Goal: Communication & Community: Answer question/provide support

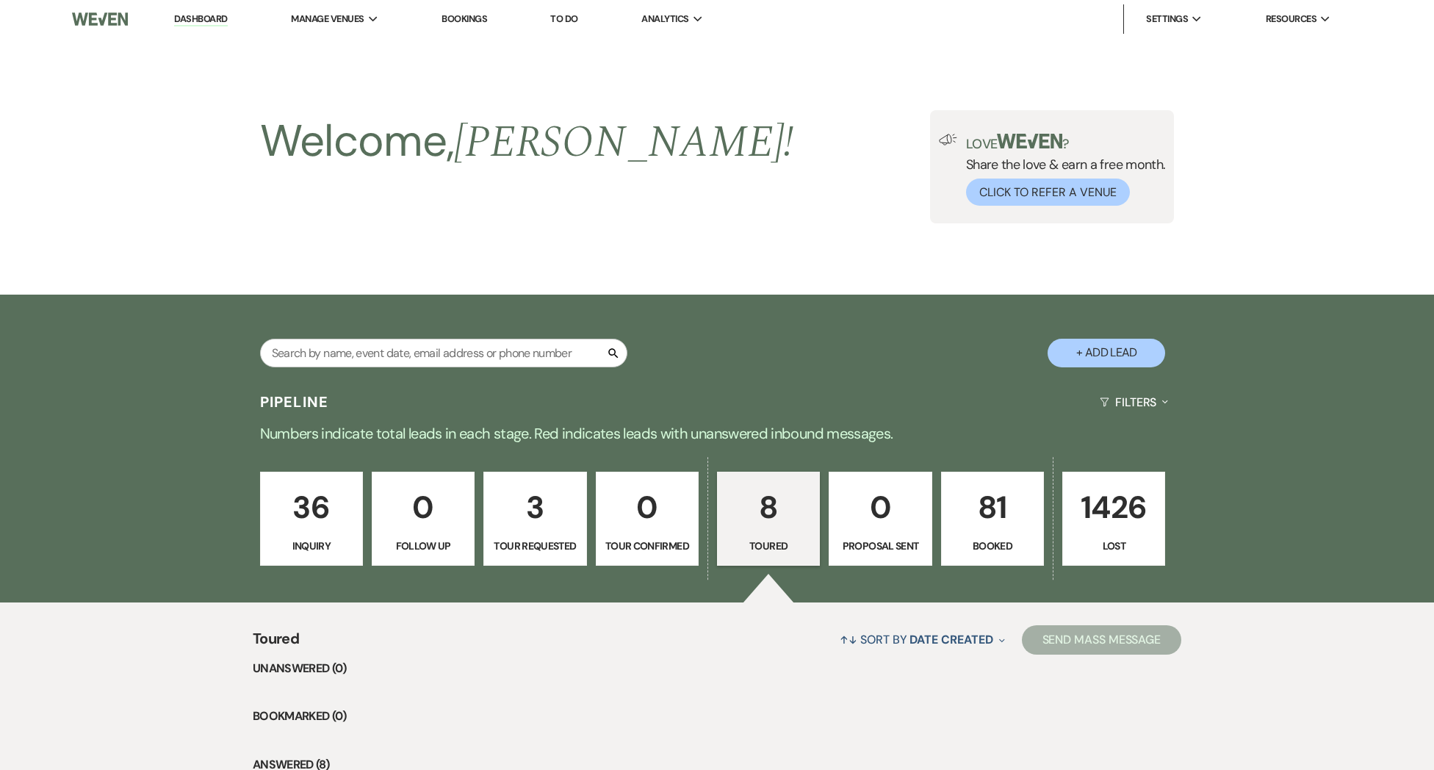
select select "5"
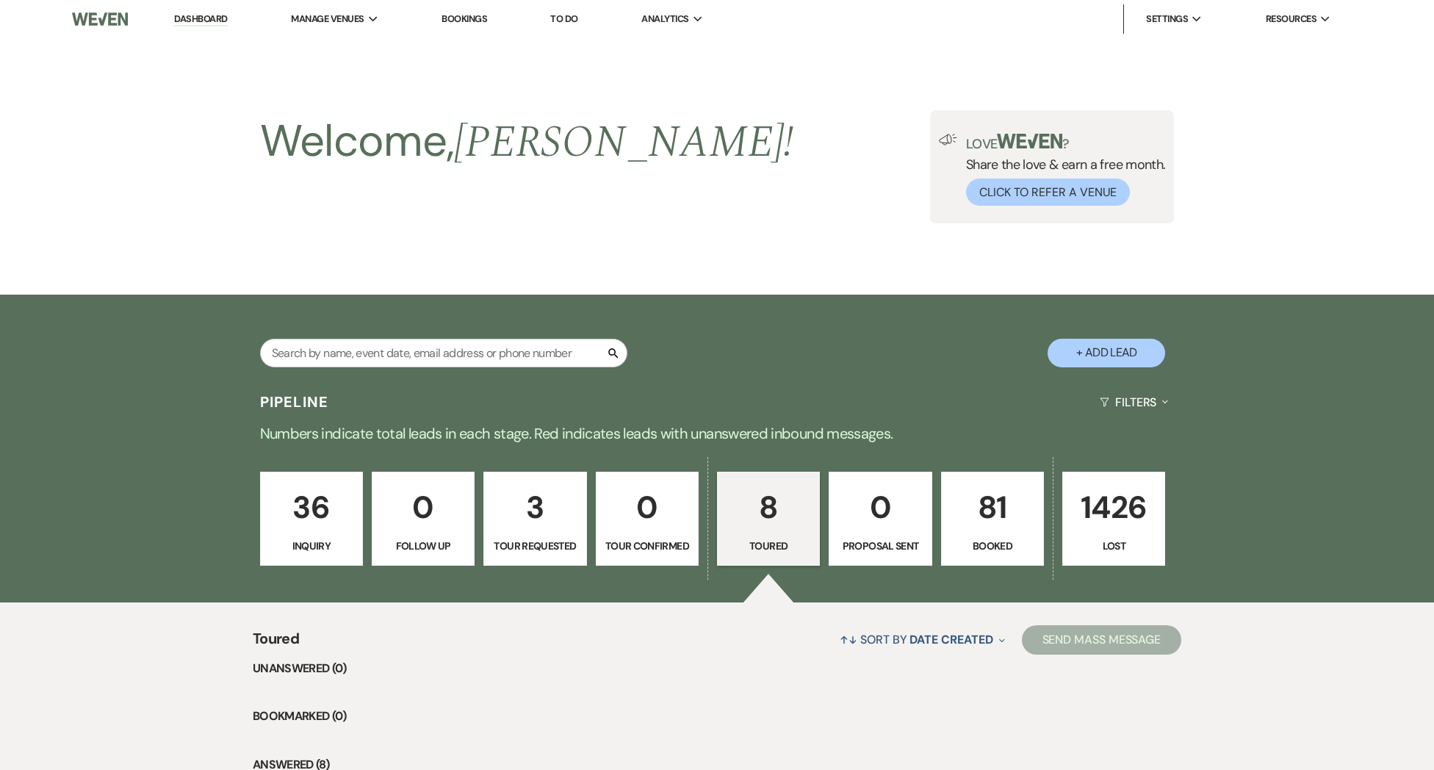
select select "5"
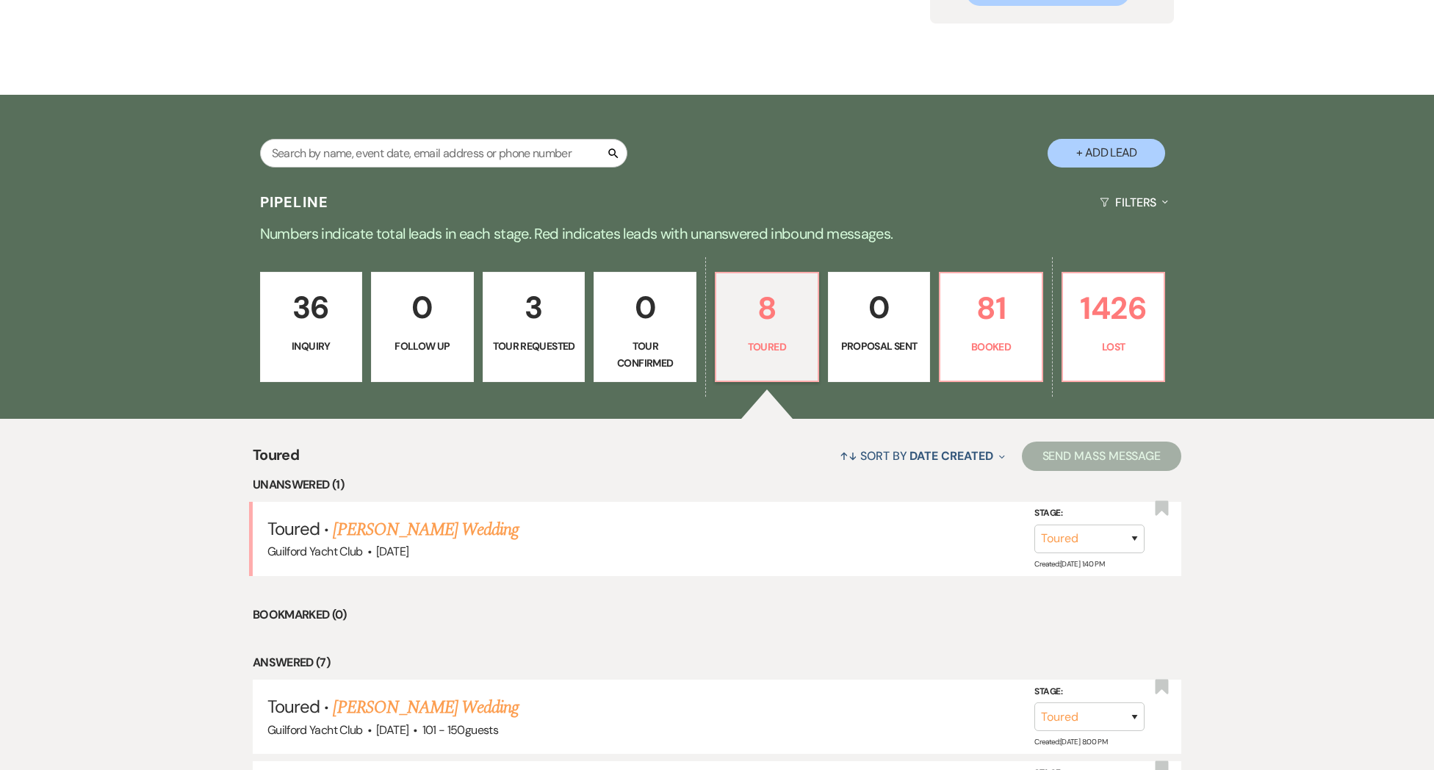
scroll to position [201, 0]
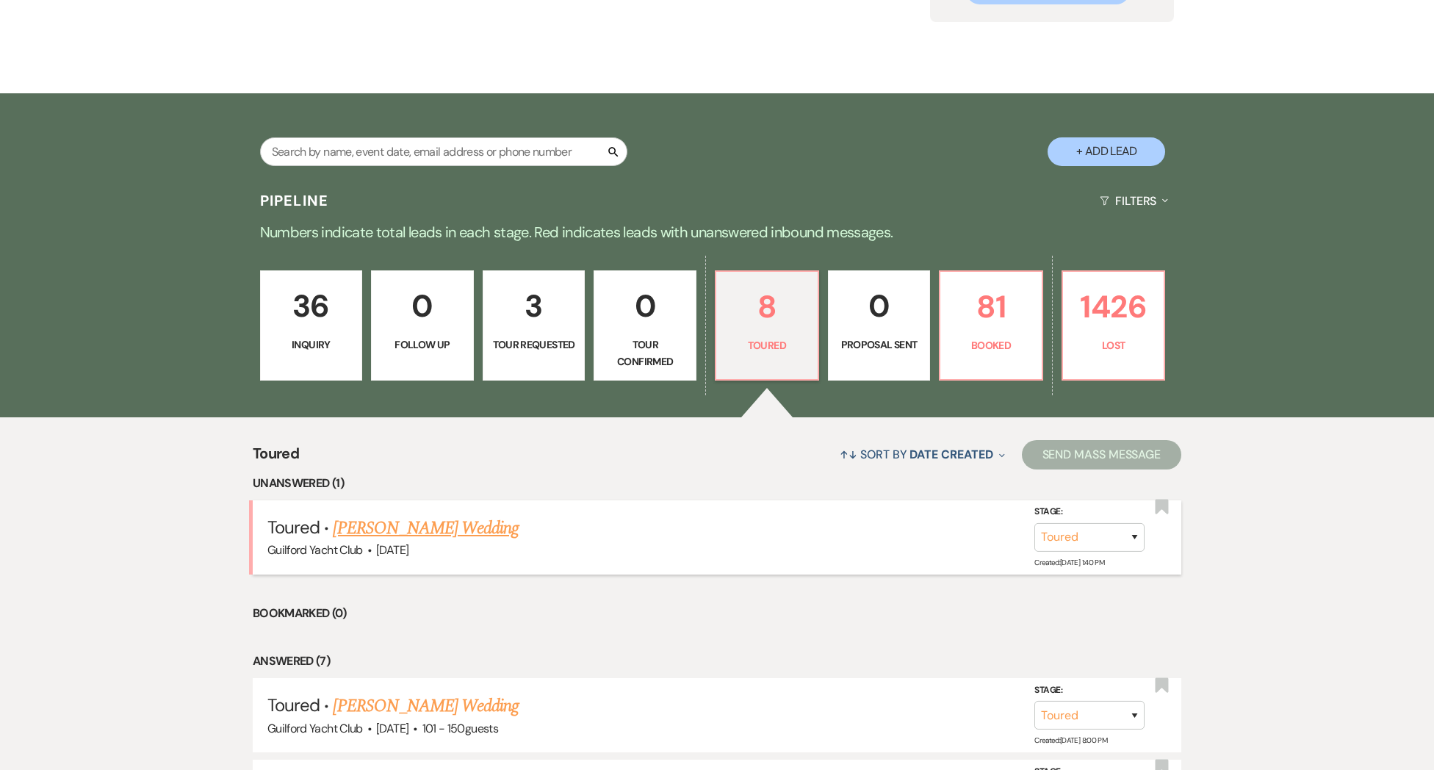
click at [420, 528] on link "[PERSON_NAME] Wedding" at bounding box center [426, 528] width 186 height 26
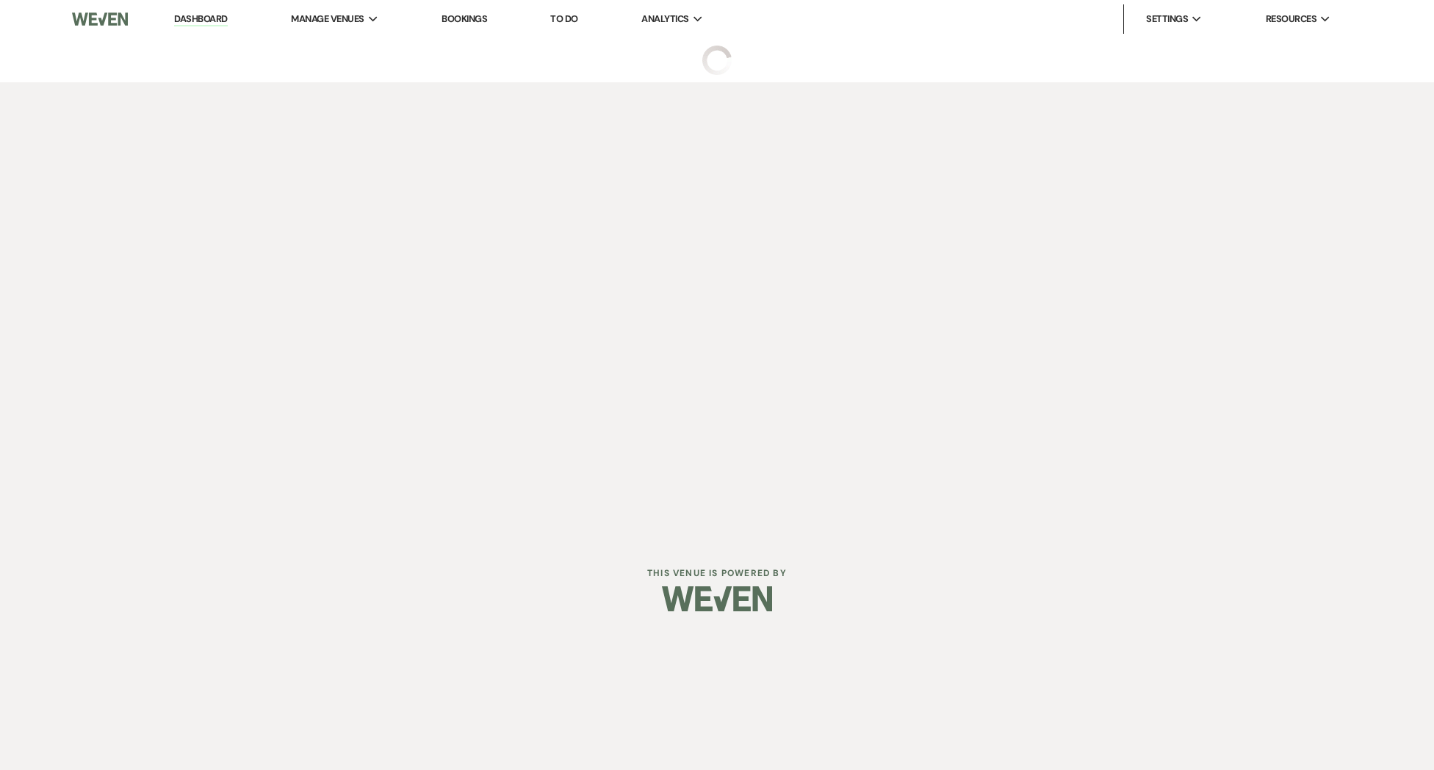
select select "5"
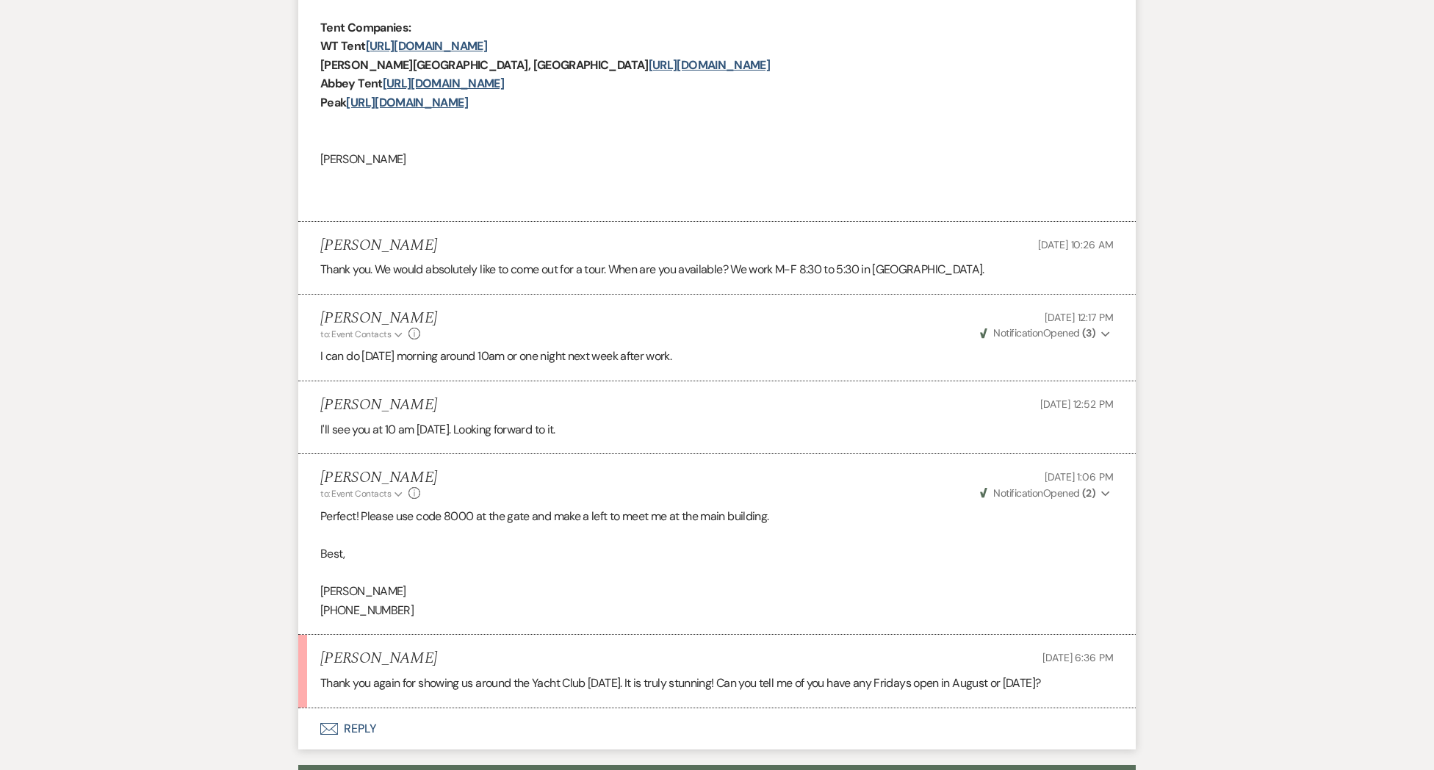
scroll to position [2401, 0]
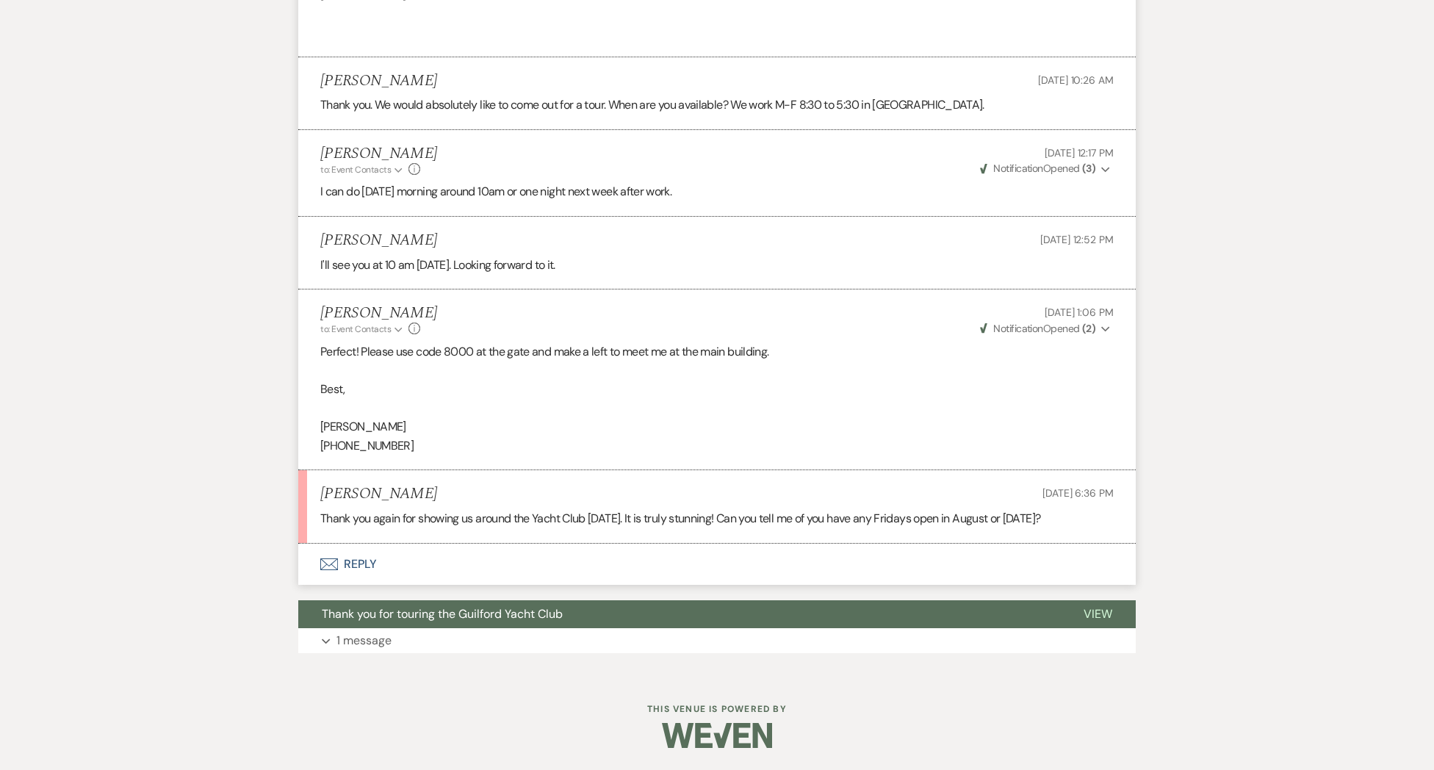
click at [359, 561] on button "Envelope Reply" at bounding box center [717, 564] width 838 height 41
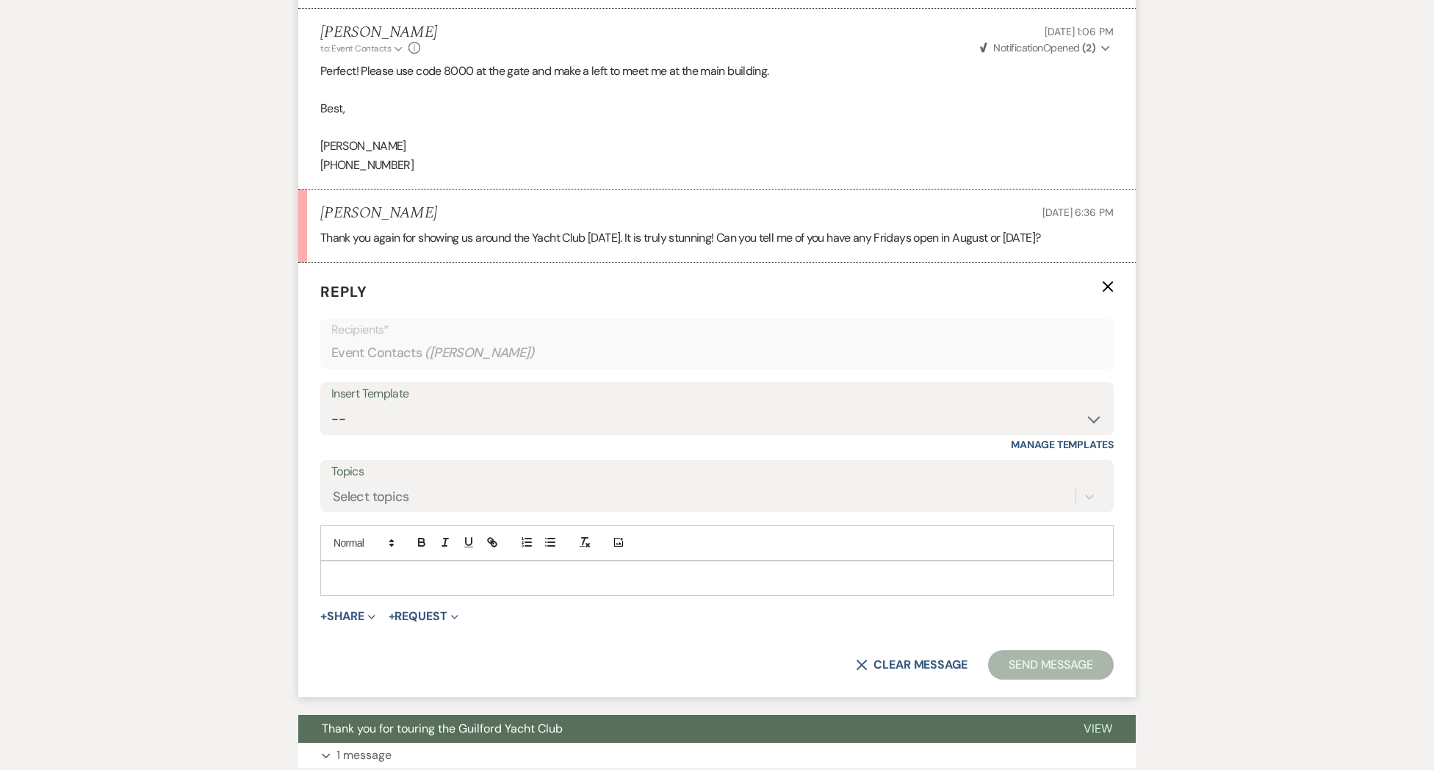
scroll to position [2665, 0]
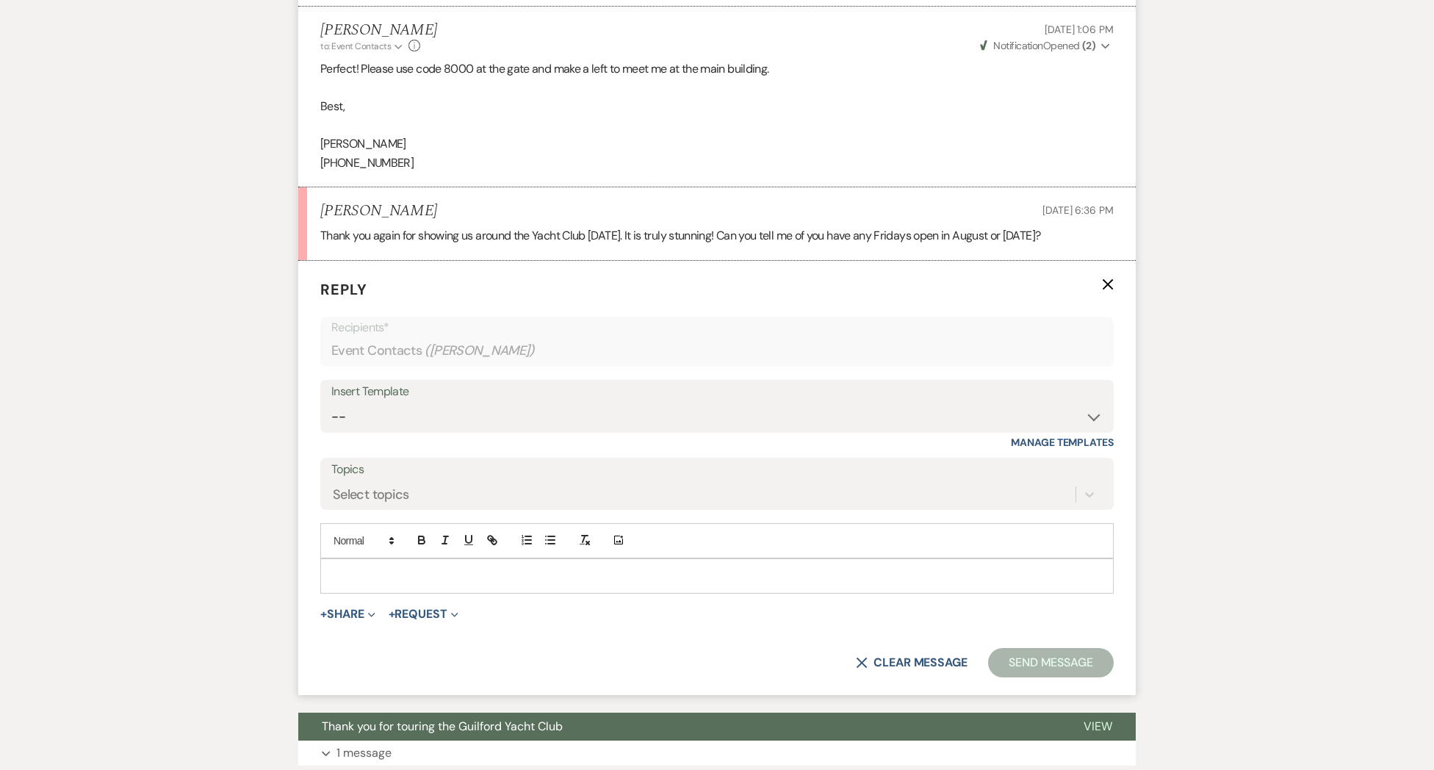
click at [384, 584] on p at bounding box center [717, 576] width 770 height 16
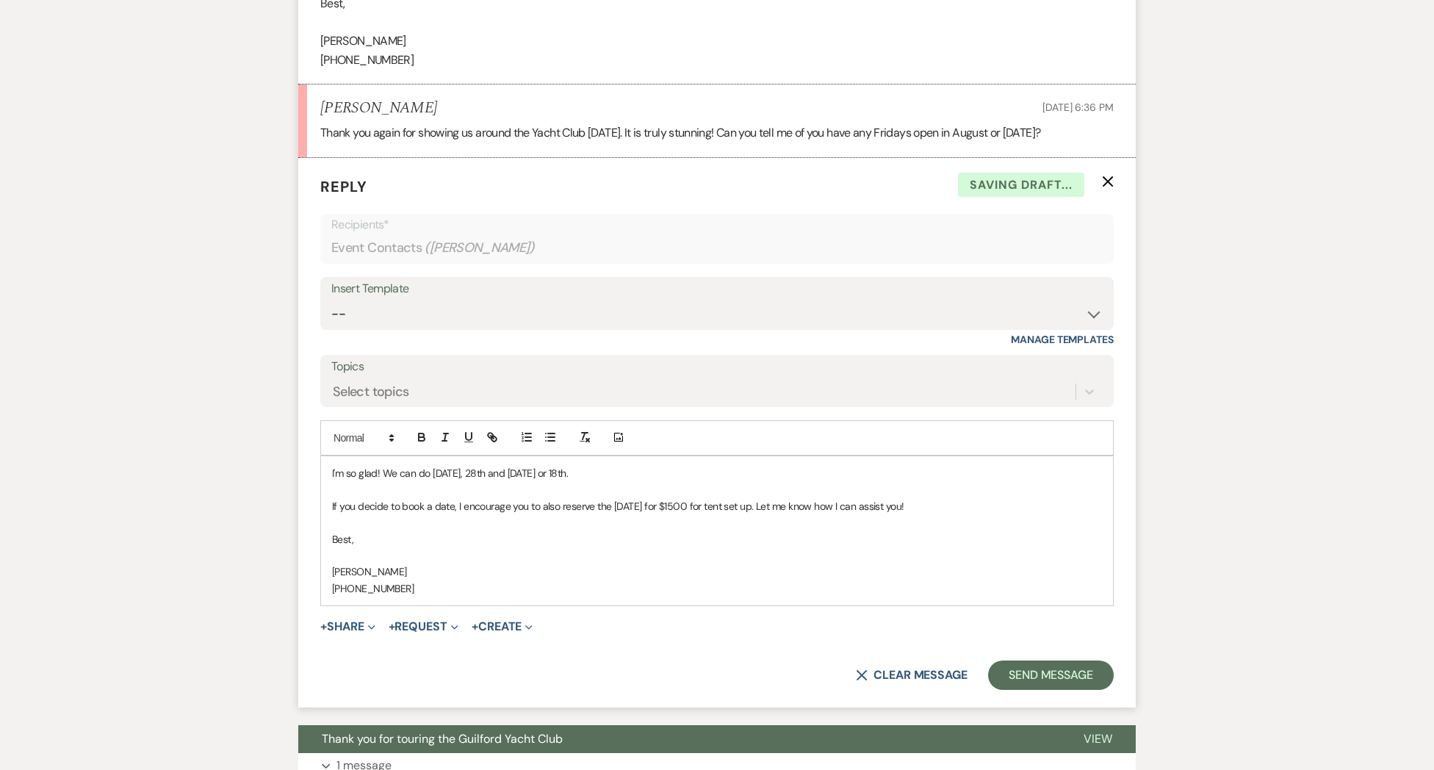
scroll to position [2770, 0]
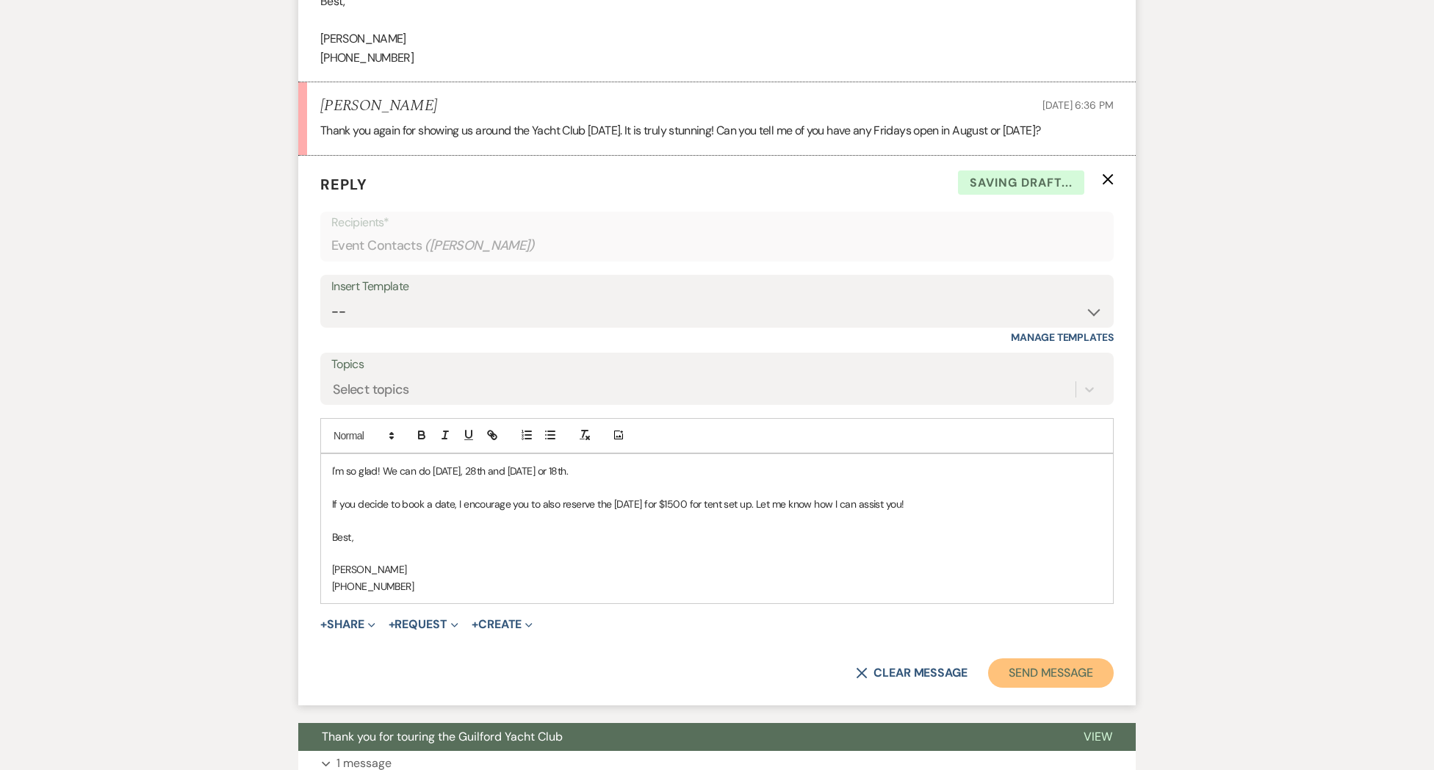
click at [1029, 688] on button "Send Message" at bounding box center [1051, 672] width 126 height 29
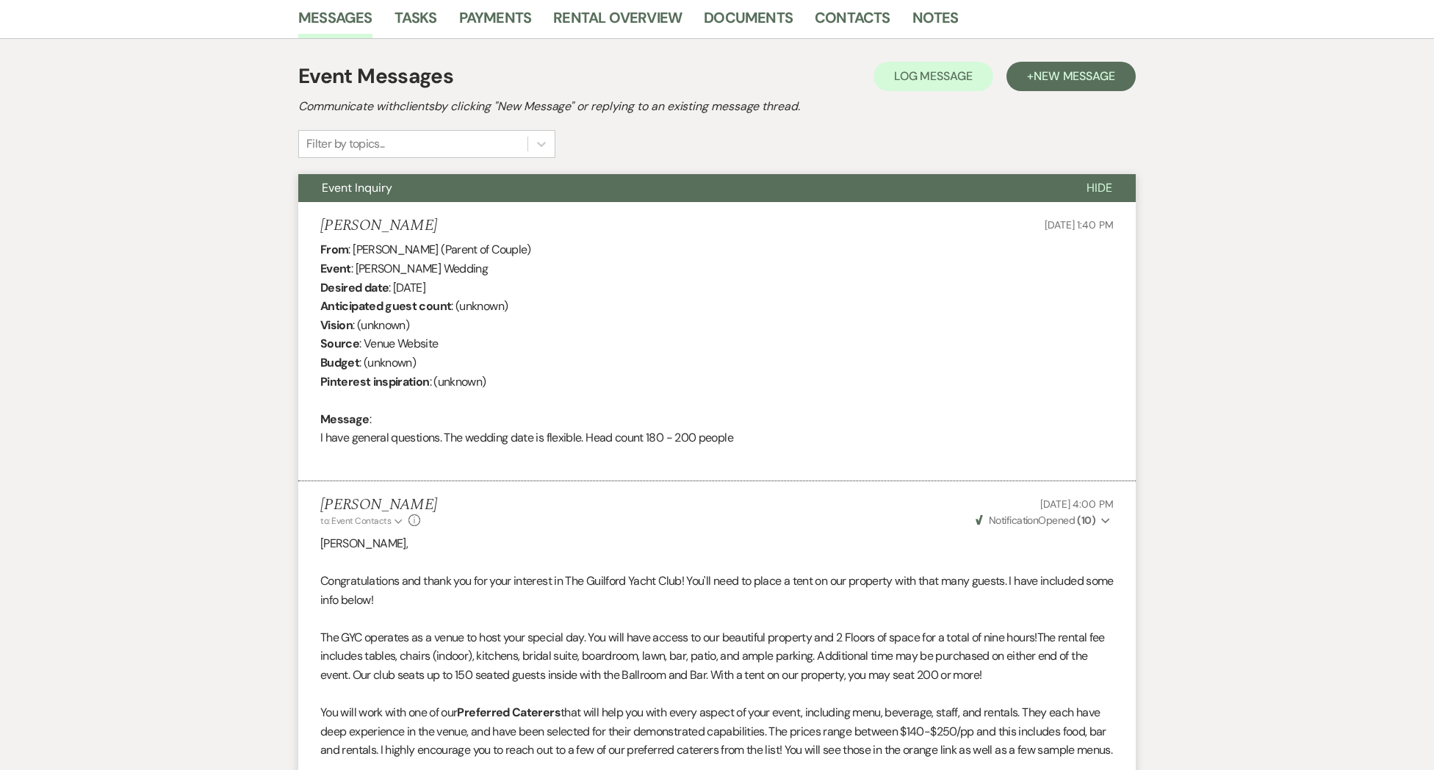
scroll to position [0, 0]
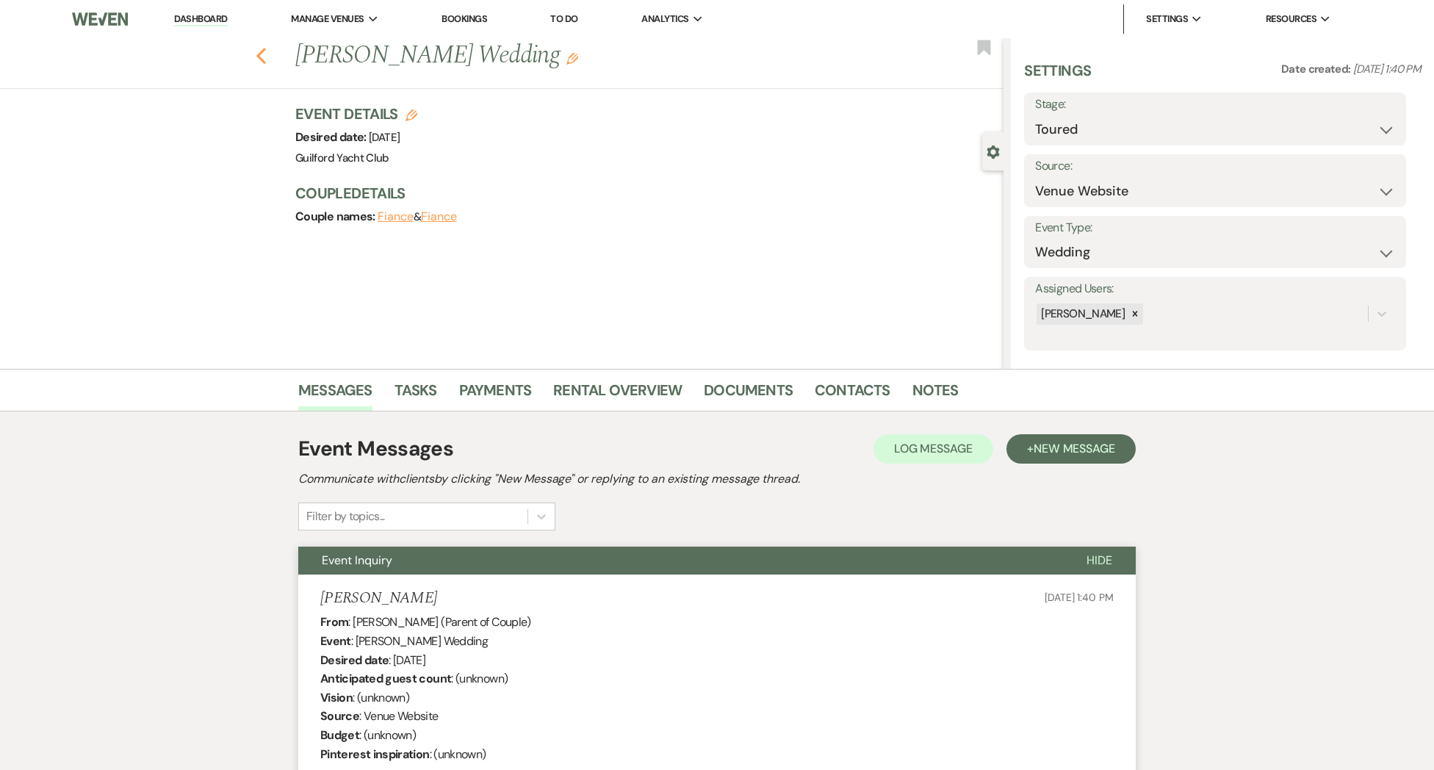
click at [258, 60] on icon "Previous" at bounding box center [261, 56] width 11 height 18
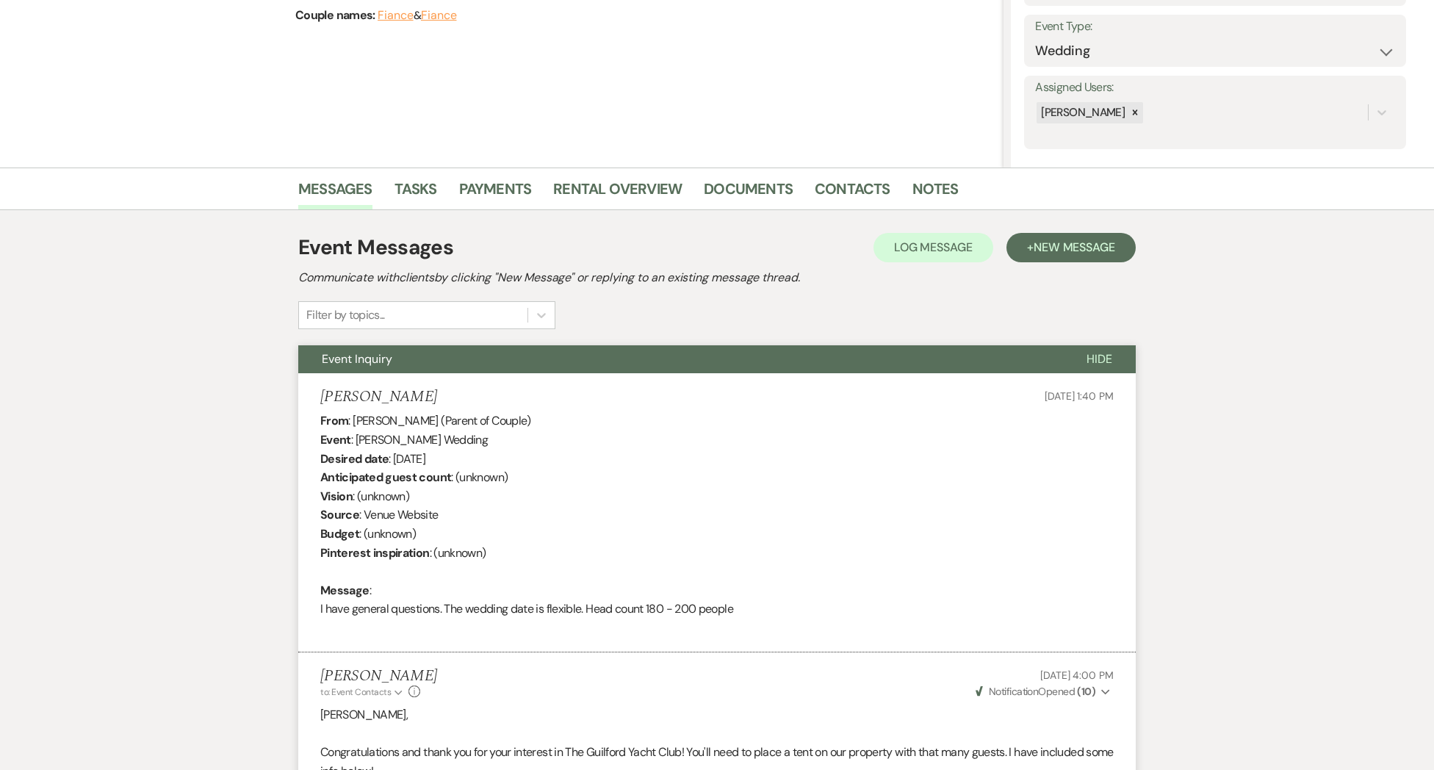
select select "5"
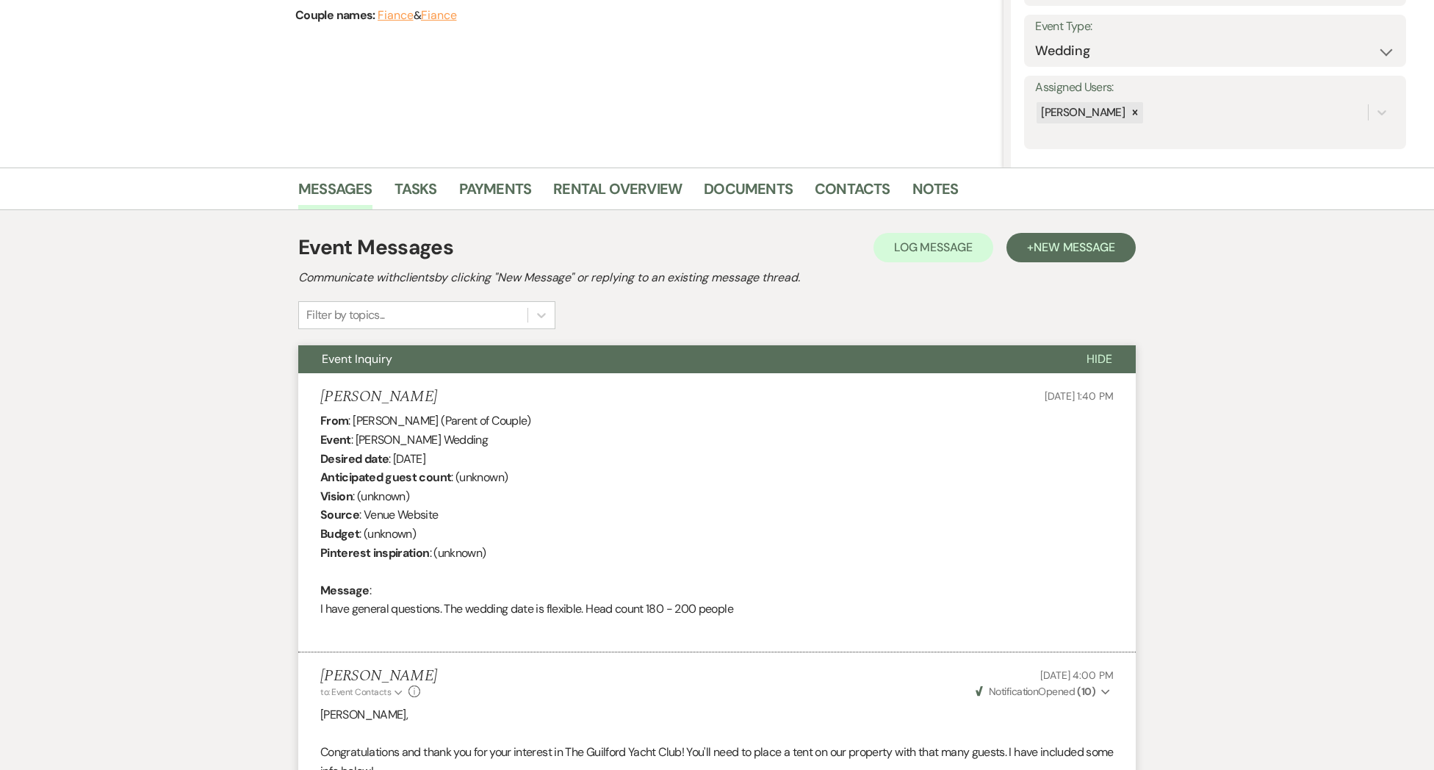
select select "5"
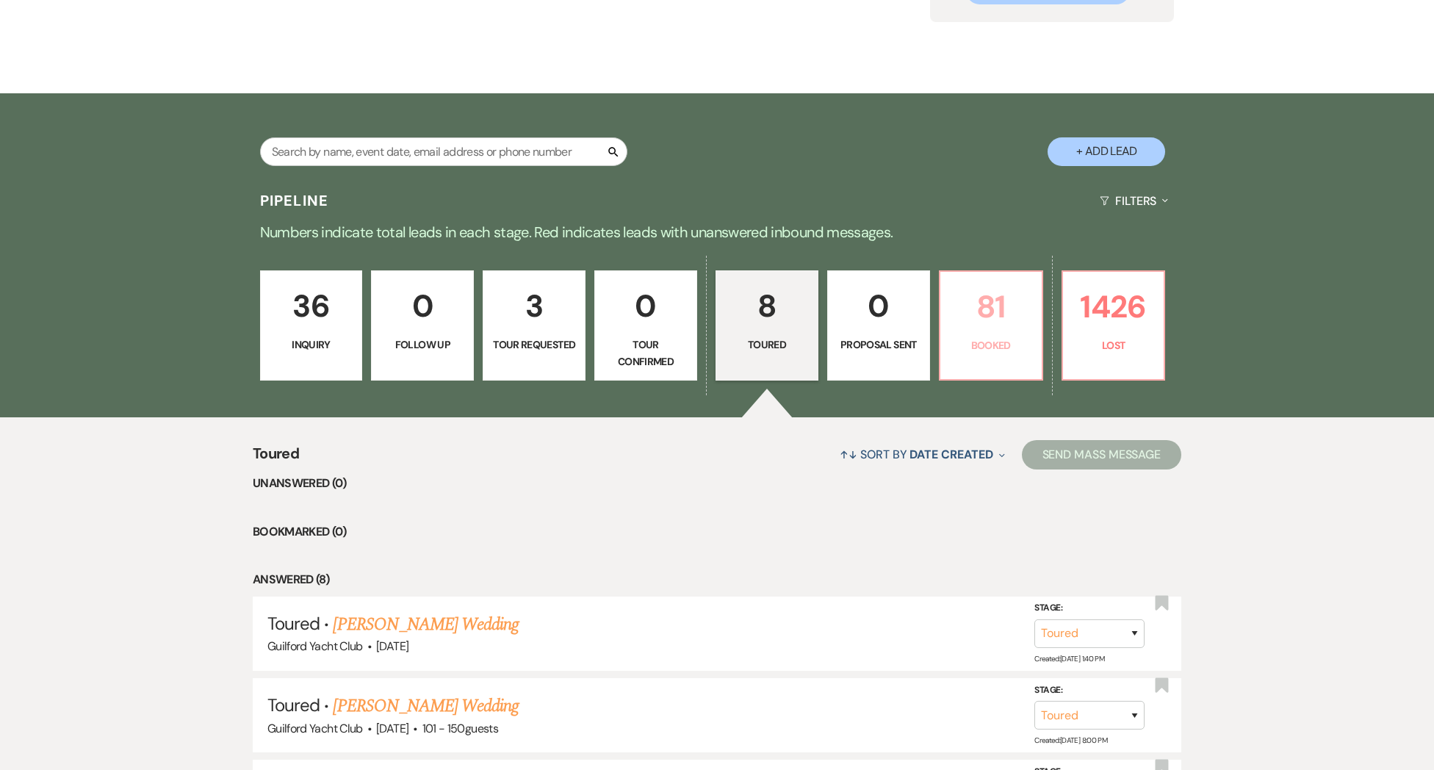
click at [970, 298] on p "81" at bounding box center [991, 306] width 84 height 49
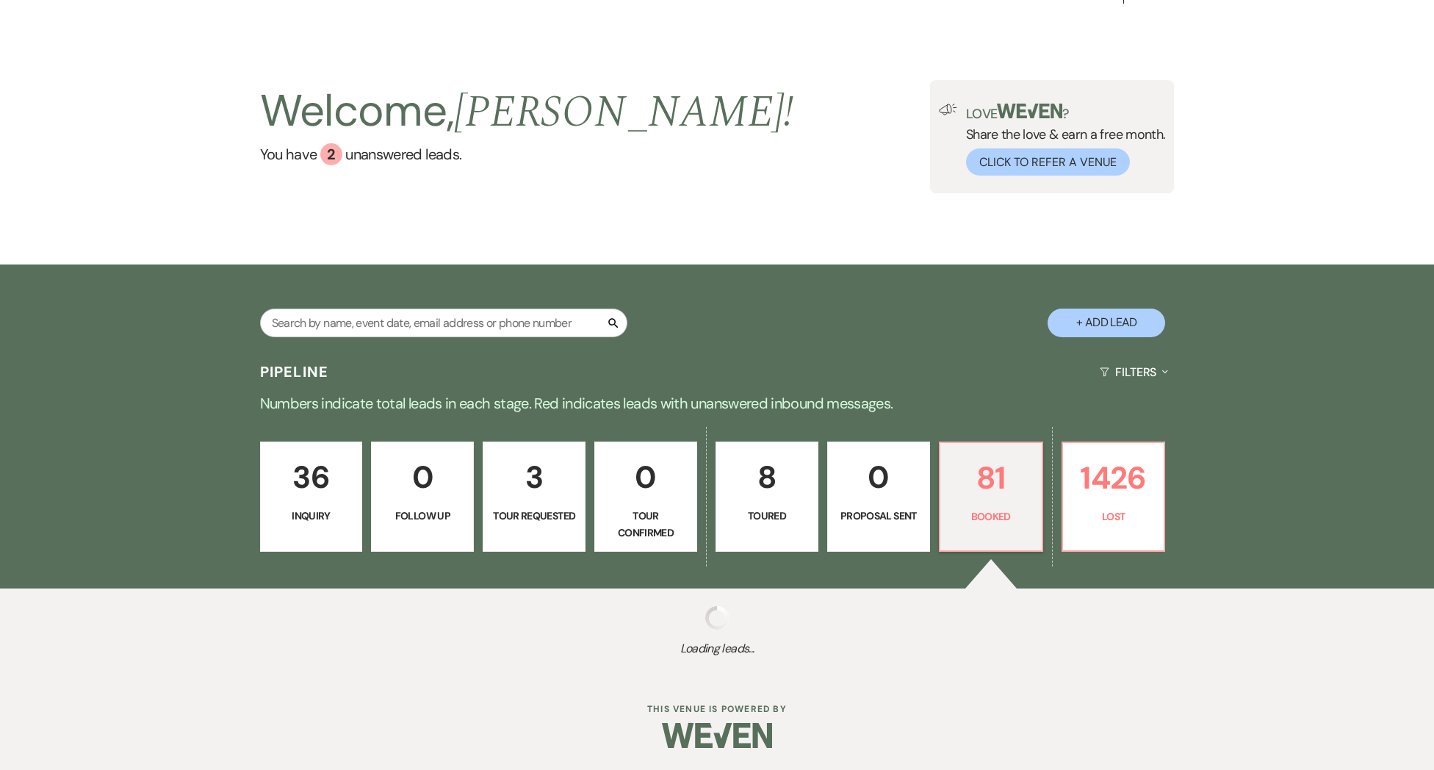
scroll to position [201, 0]
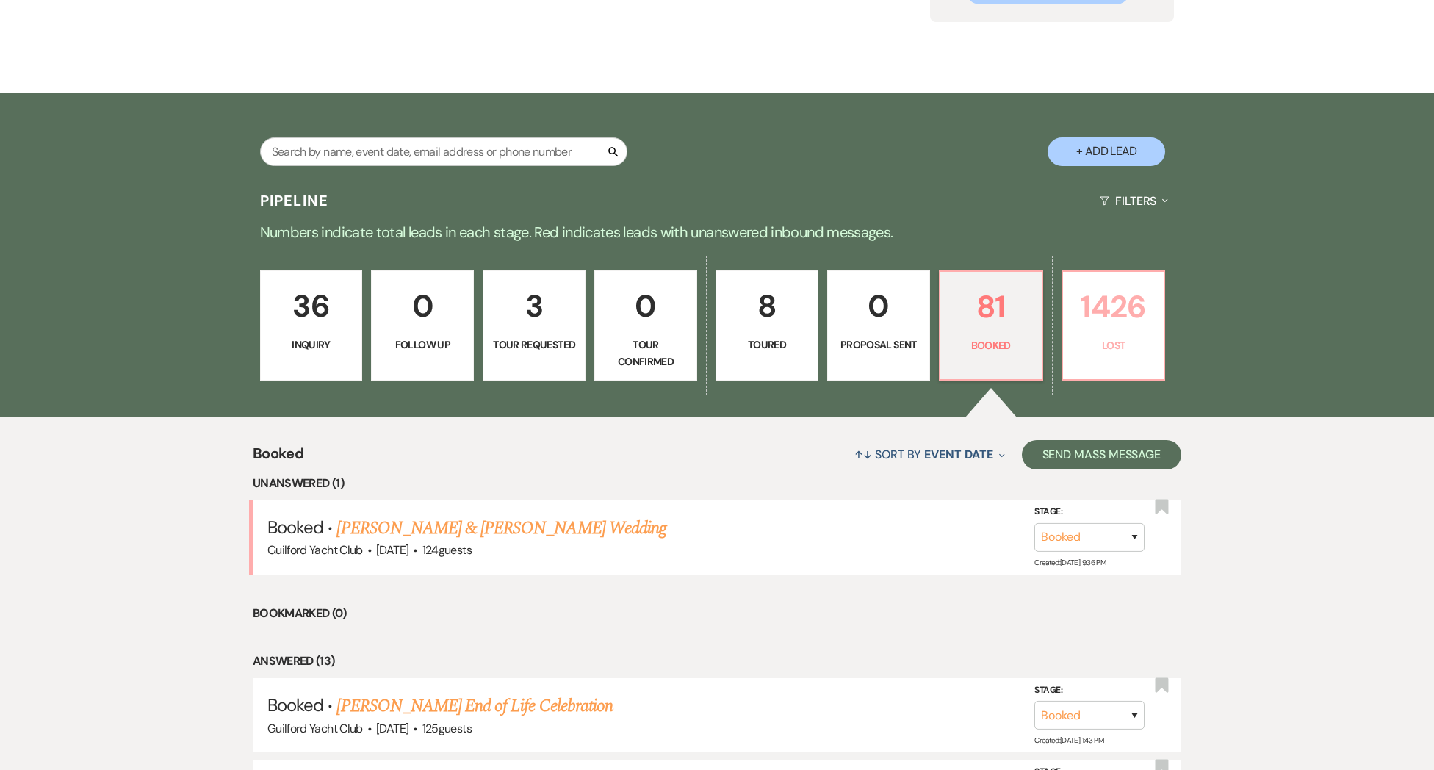
click at [1118, 354] on link "1426 Lost" at bounding box center [1114, 325] width 104 height 110
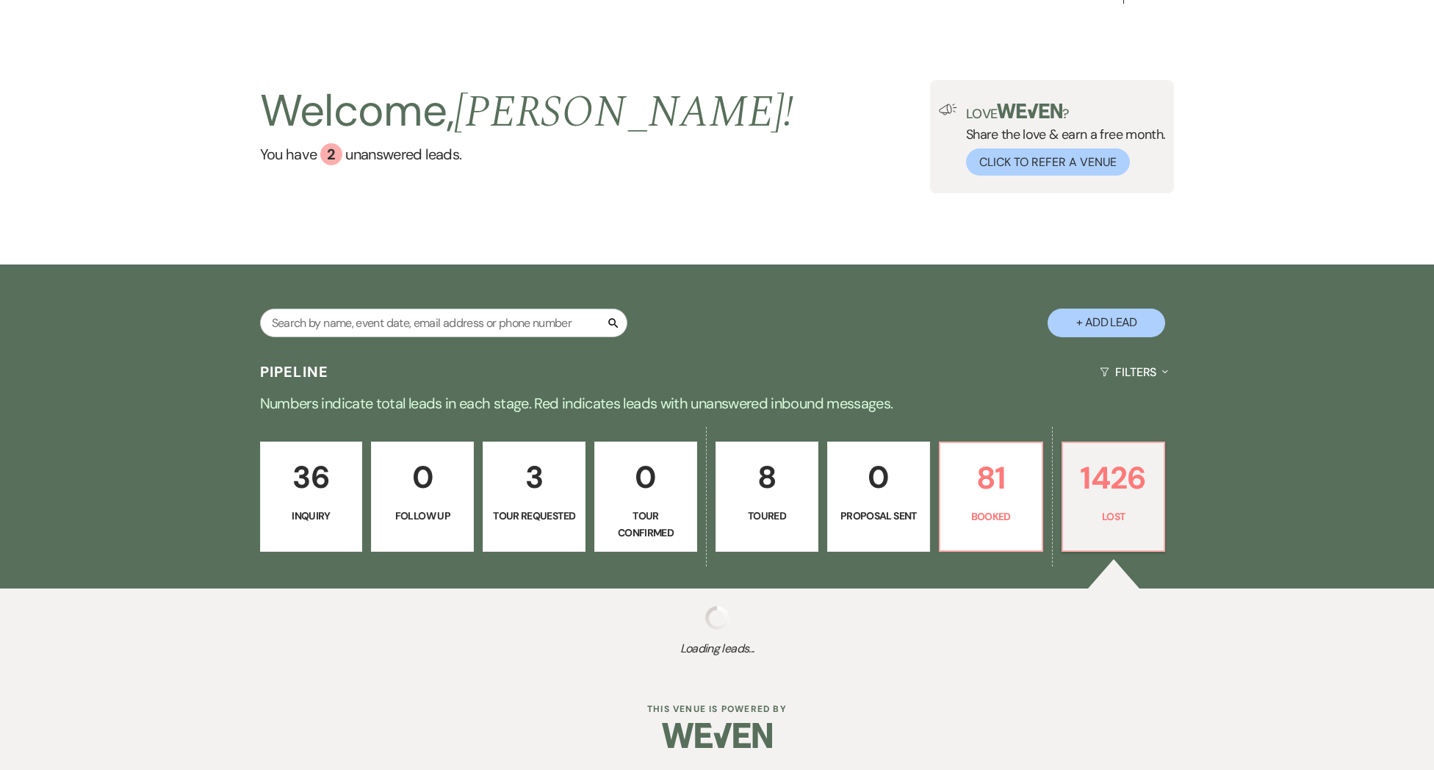
select select "8"
select select "10"
select select "8"
select select "5"
select select "8"
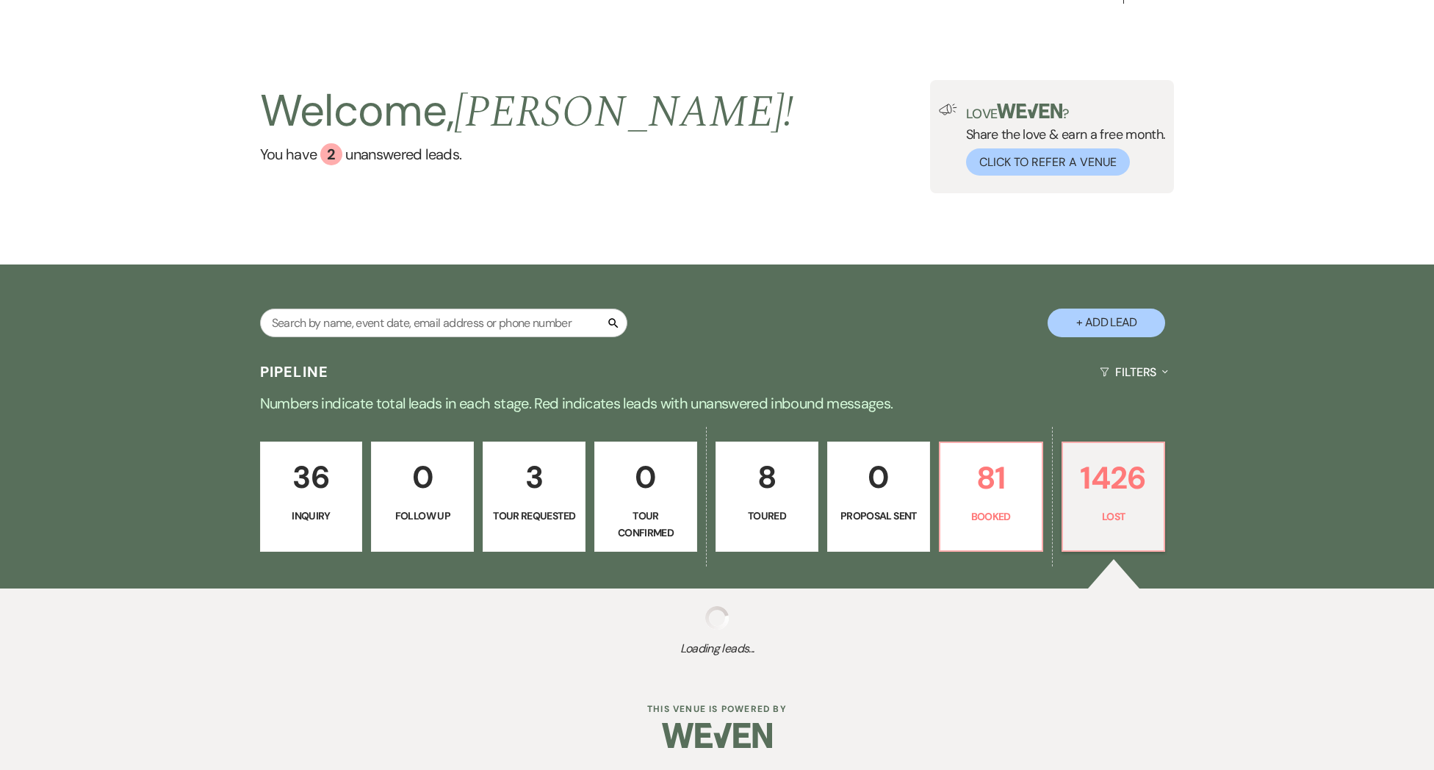
select select "7"
select select "8"
select select "10"
select select "8"
select select "7"
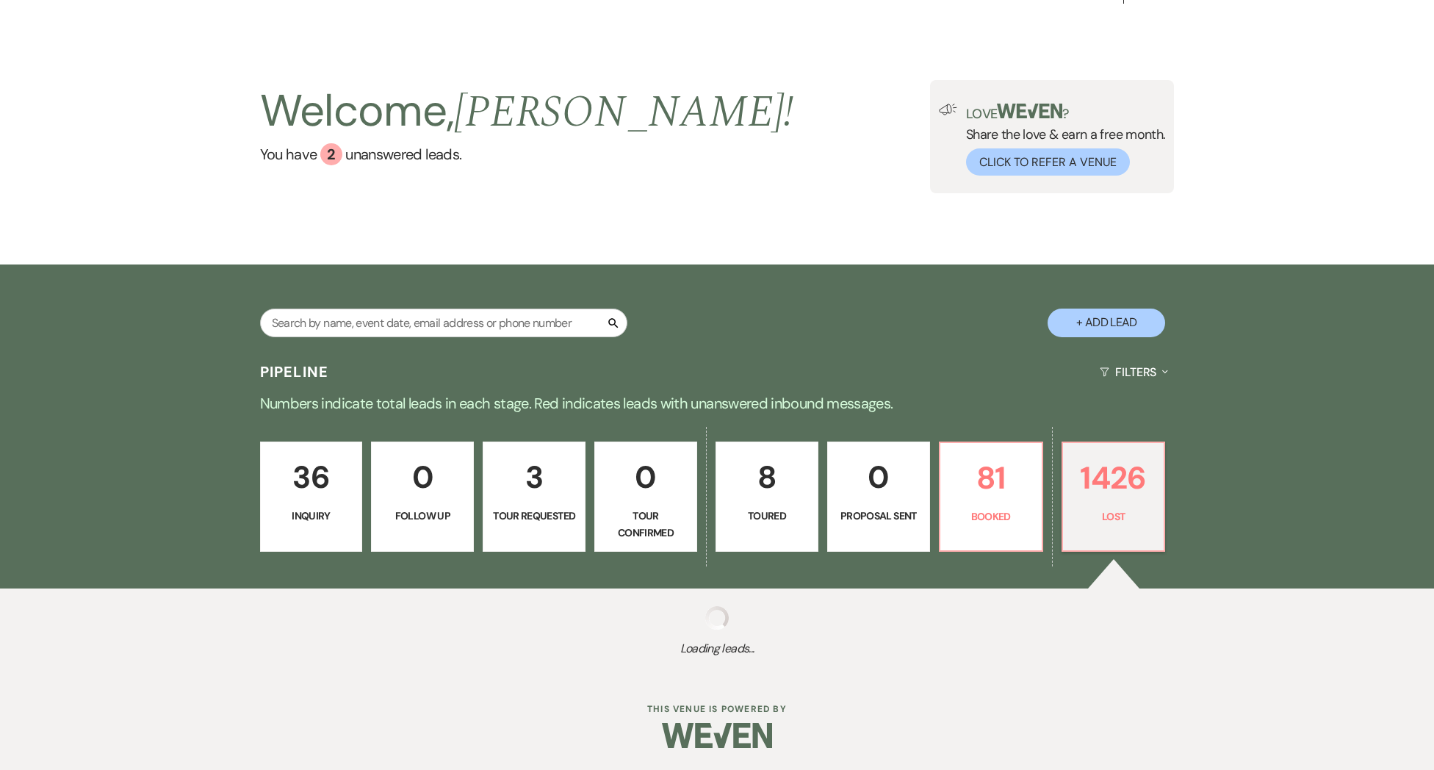
select select "8"
select select "7"
select select "8"
select select "5"
select select "8"
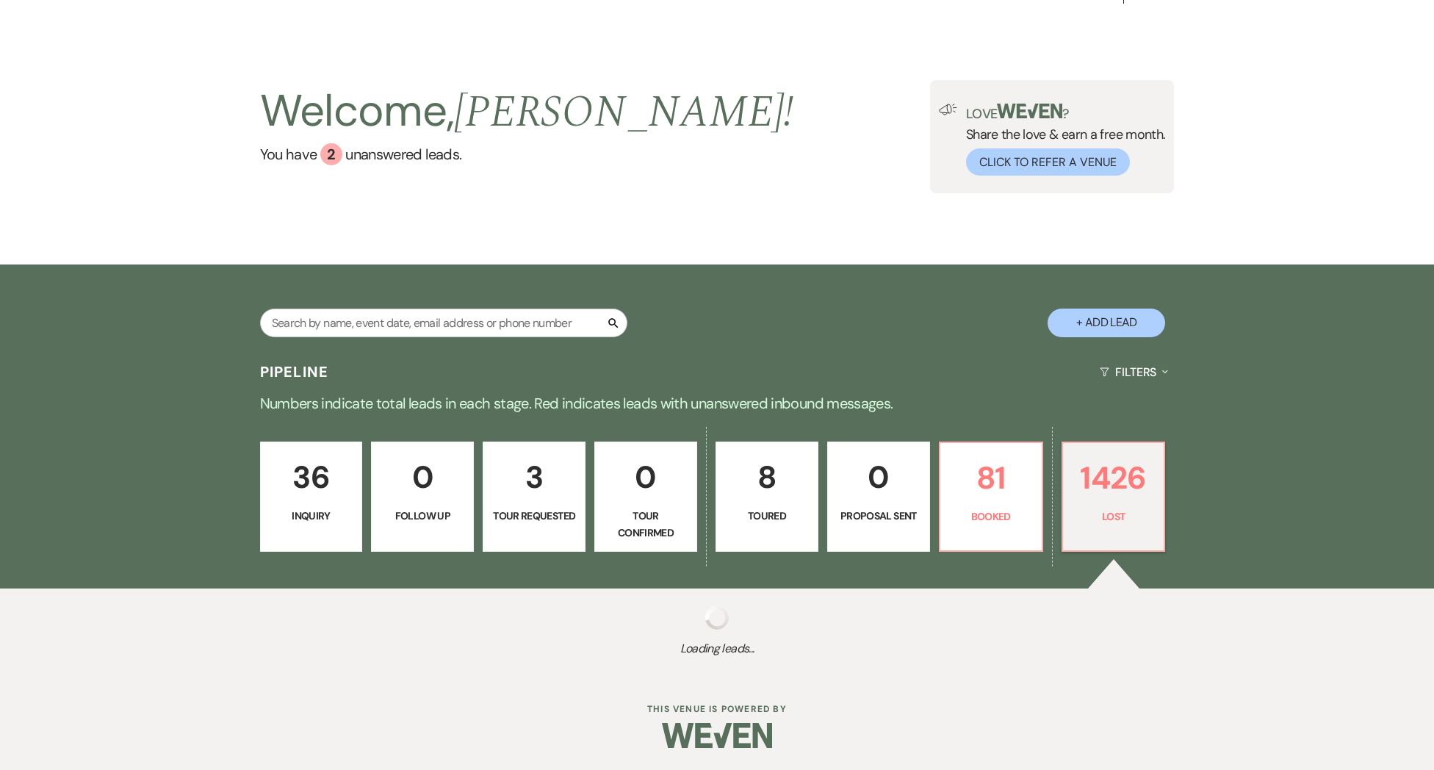
select select "11"
select select "8"
select select "5"
select select "8"
select select "5"
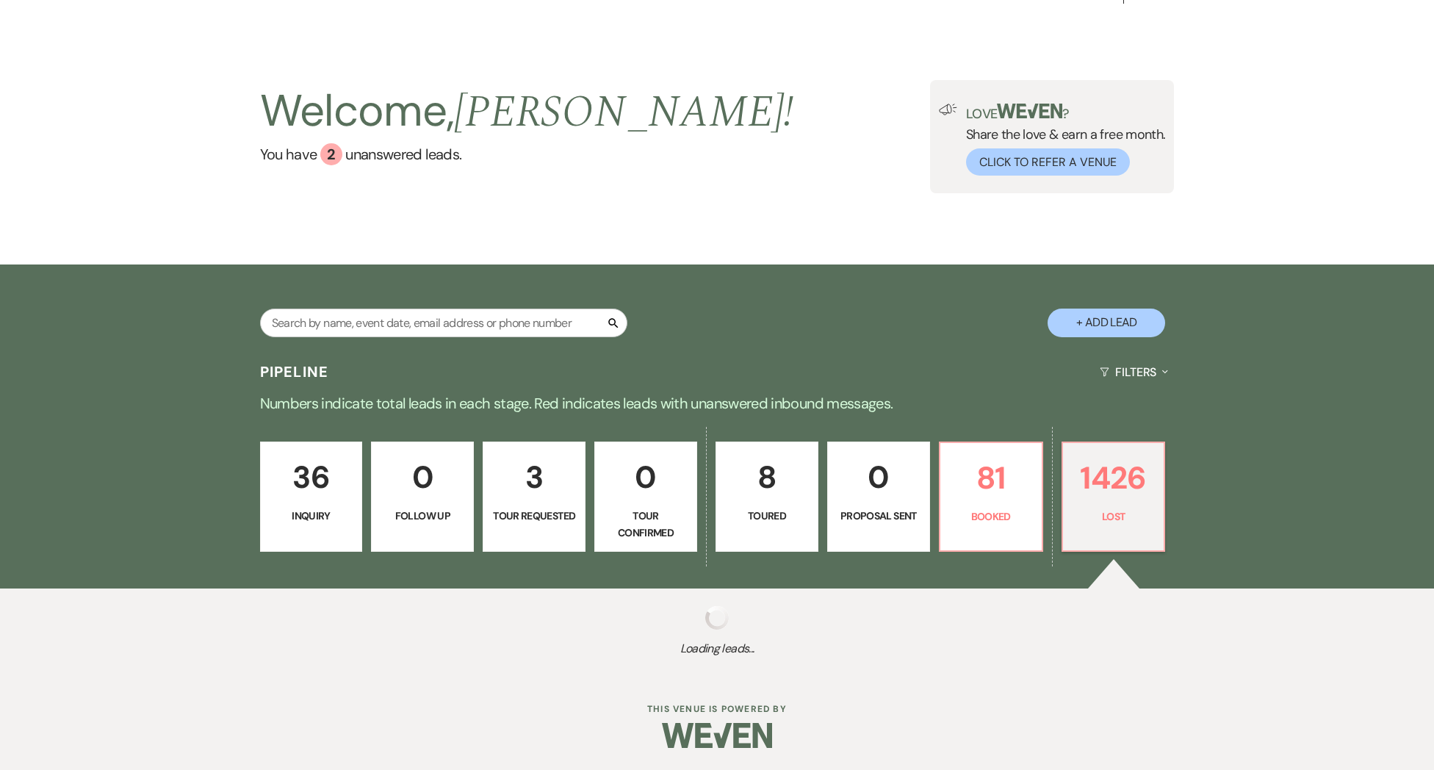
select select "8"
select select "5"
select select "8"
select select "6"
select select "8"
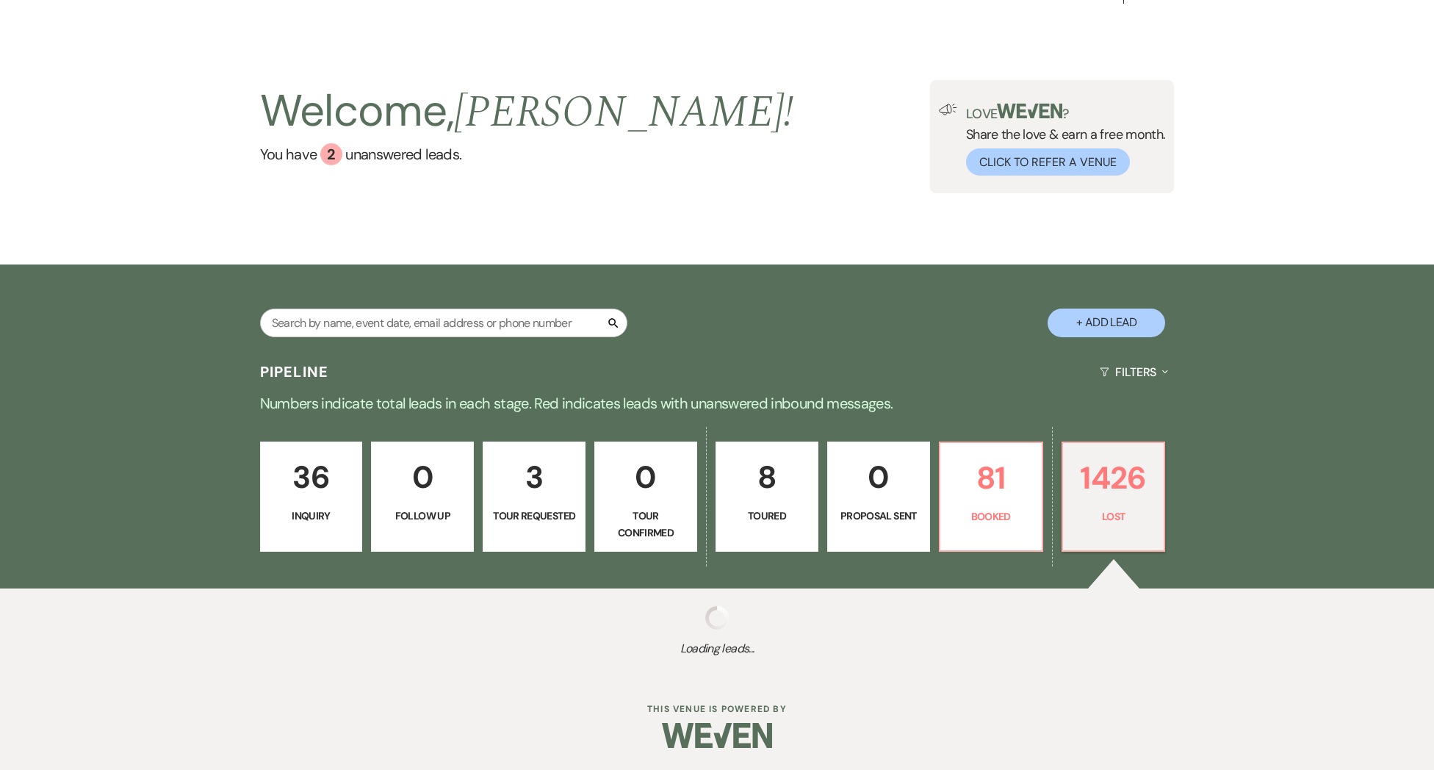
select select "5"
select select "8"
select select "5"
select select "8"
select select "5"
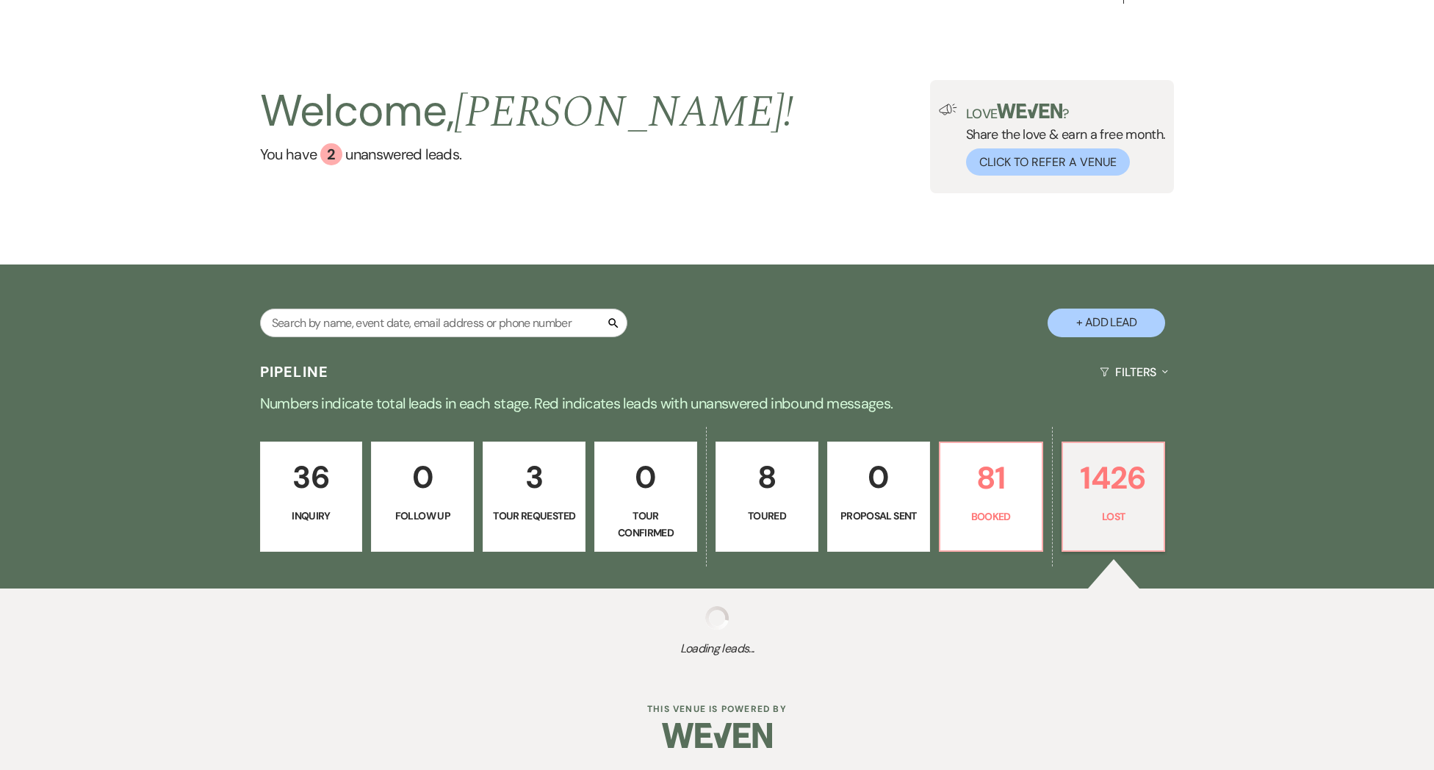
select select "8"
select select "6"
select select "8"
select select "5"
select select "8"
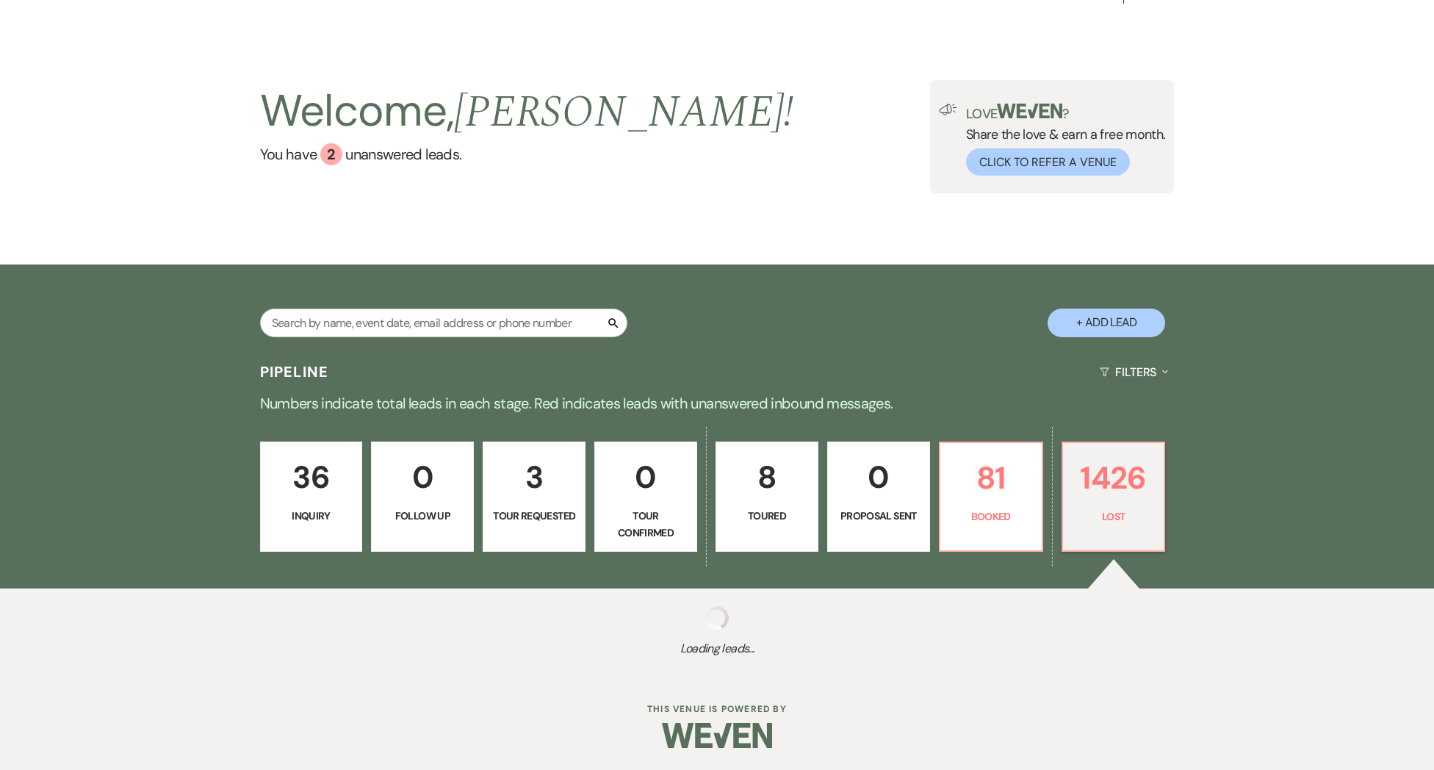
select select "5"
select select "8"
select select "6"
select select "8"
select select "5"
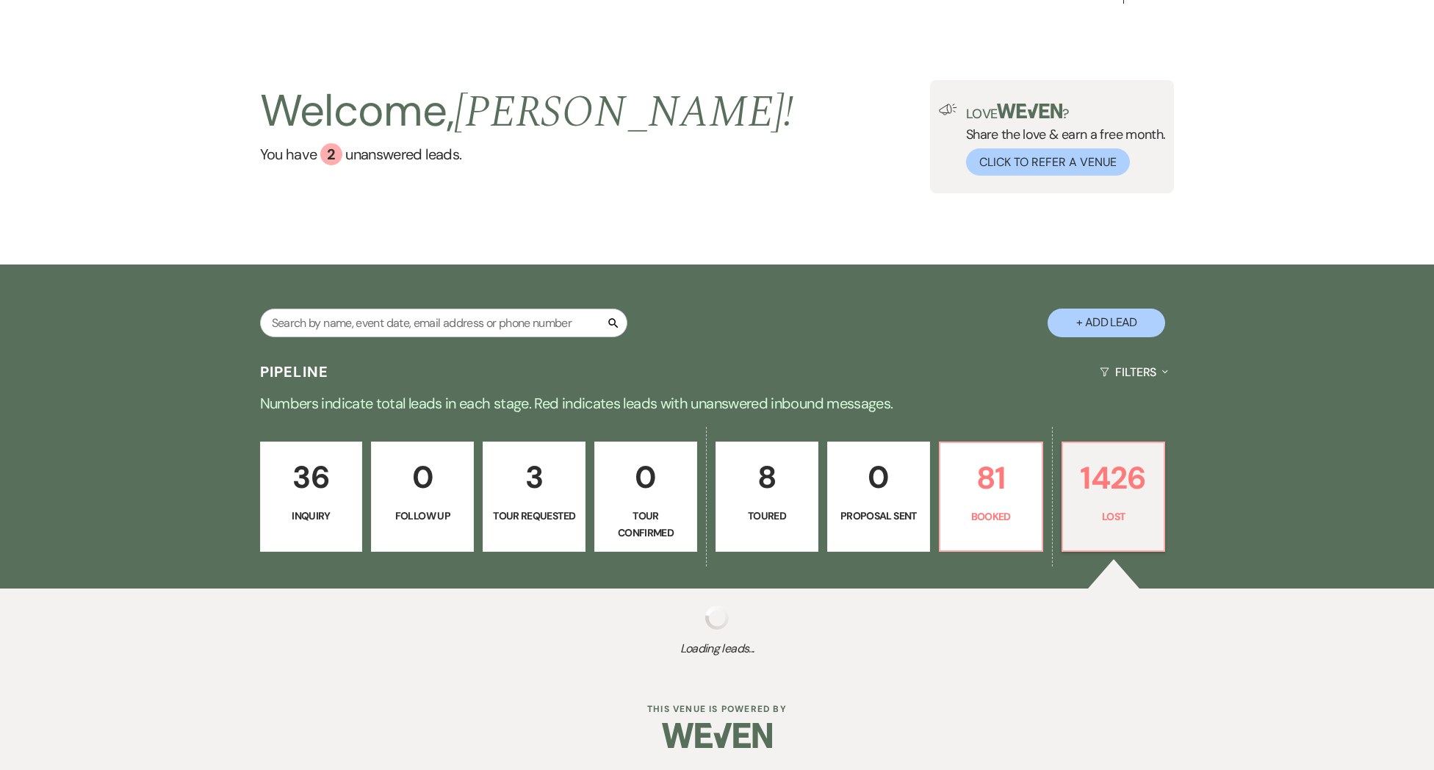
select select "8"
select select "5"
select select "8"
select select "5"
select select "8"
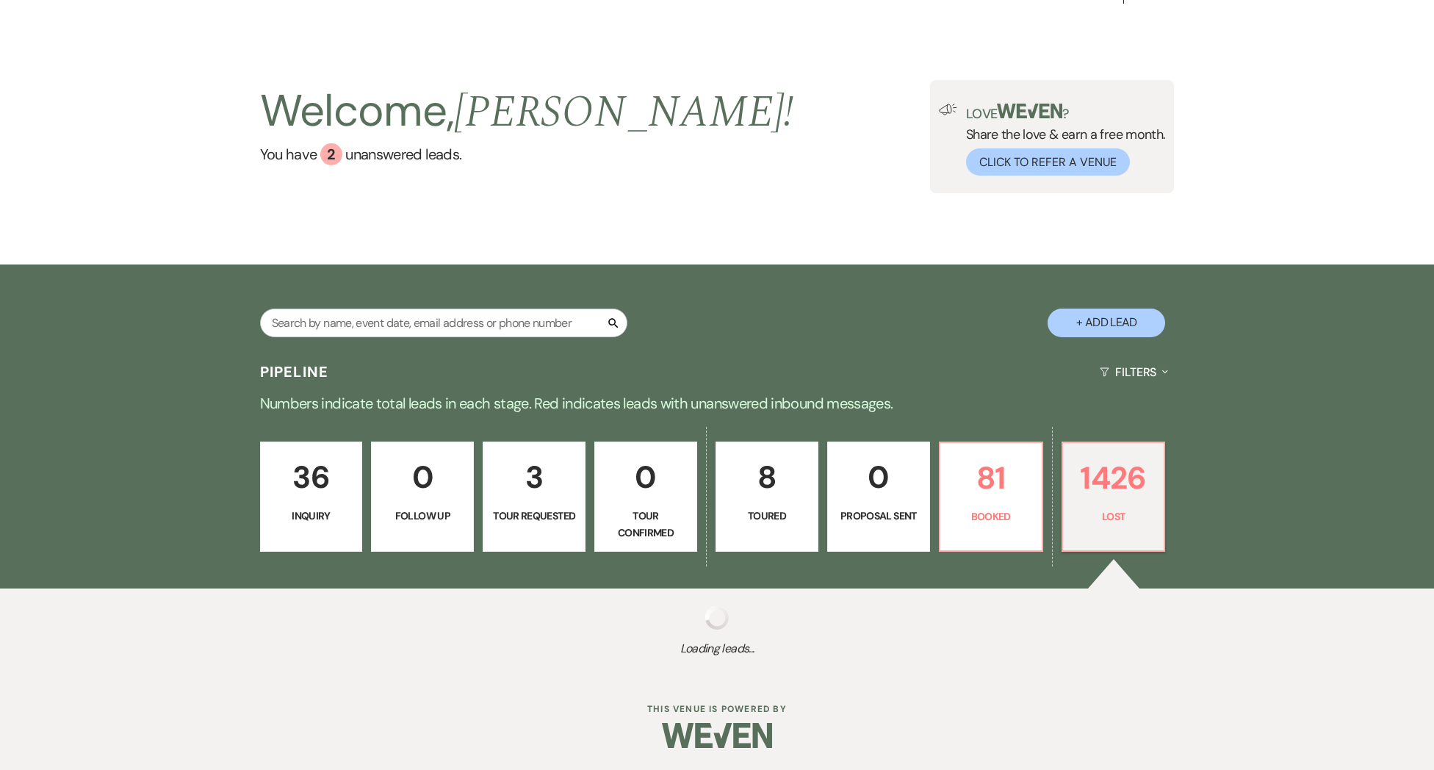
select select "5"
select select "8"
select select "5"
select select "8"
select select "5"
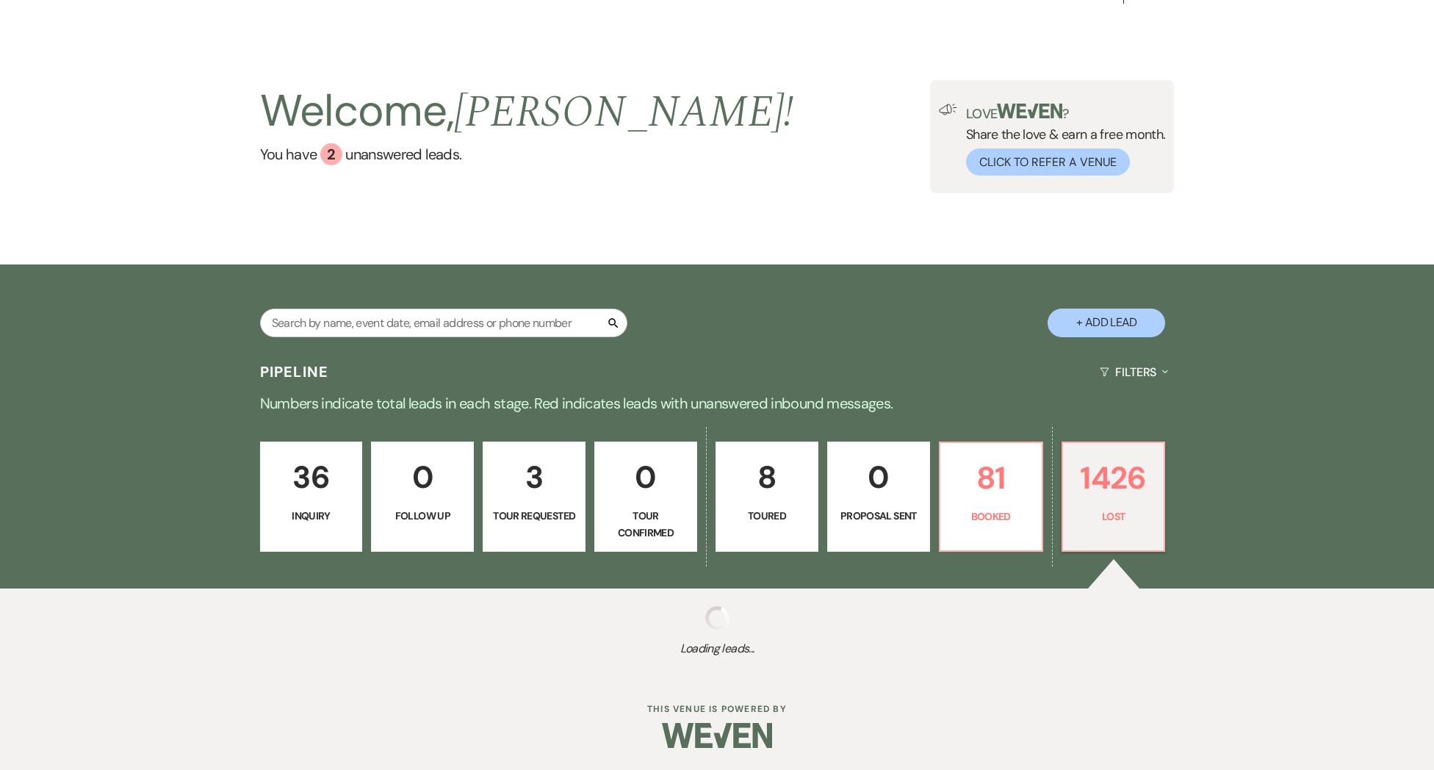
select select "8"
select select "5"
select select "8"
select select "5"
select select "8"
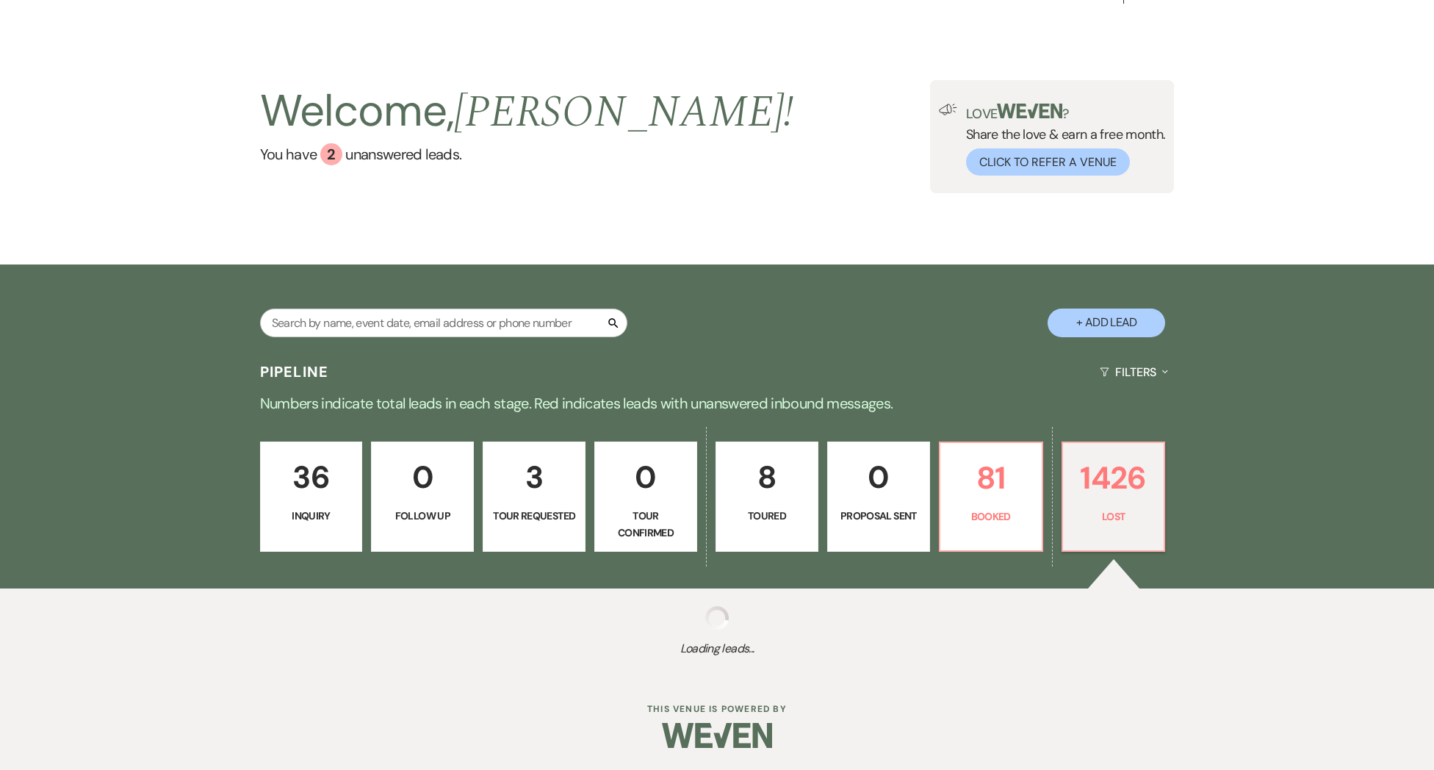
select select "5"
select select "8"
select select "5"
select select "8"
select select "5"
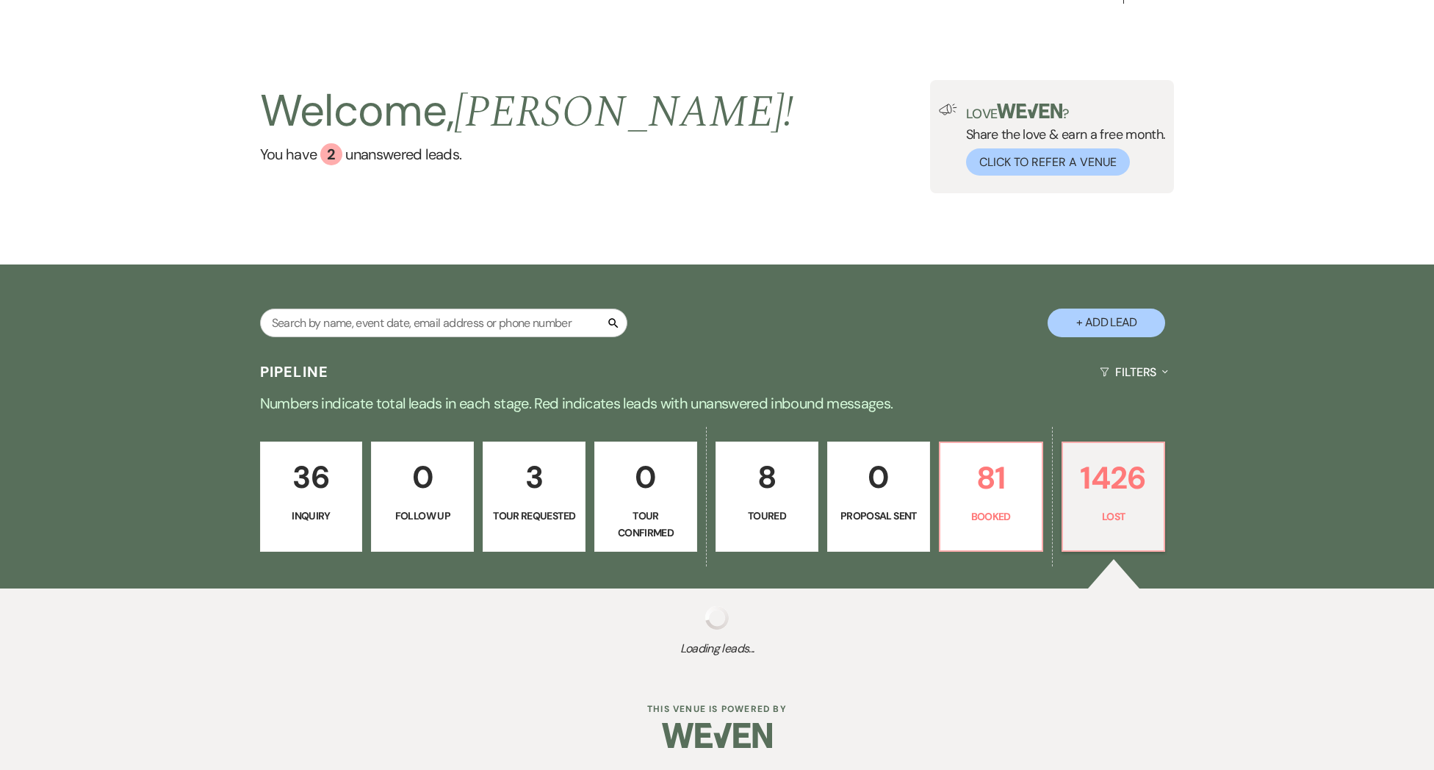
select select "8"
select select "5"
select select "8"
select select "5"
select select "8"
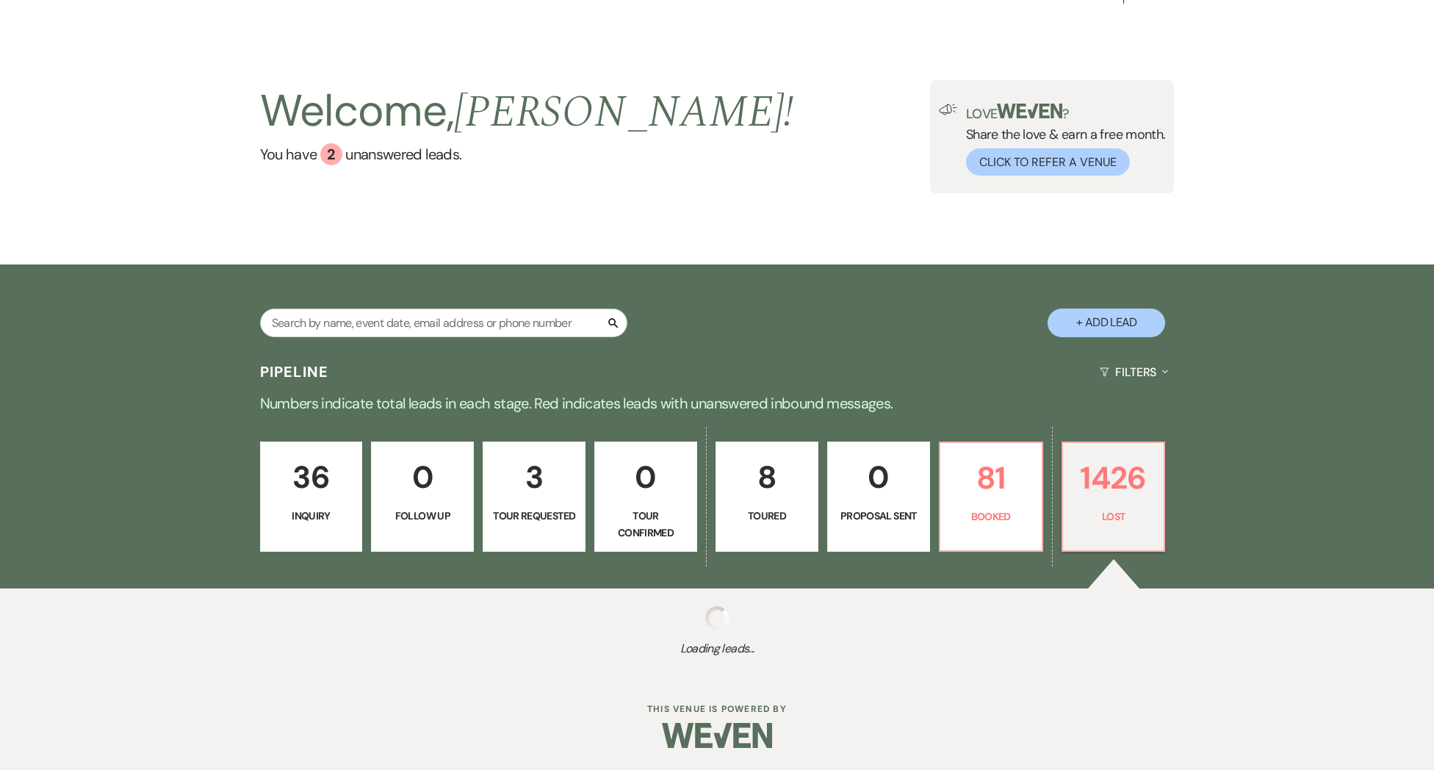
select select "5"
select select "8"
select select "5"
select select "8"
select select "5"
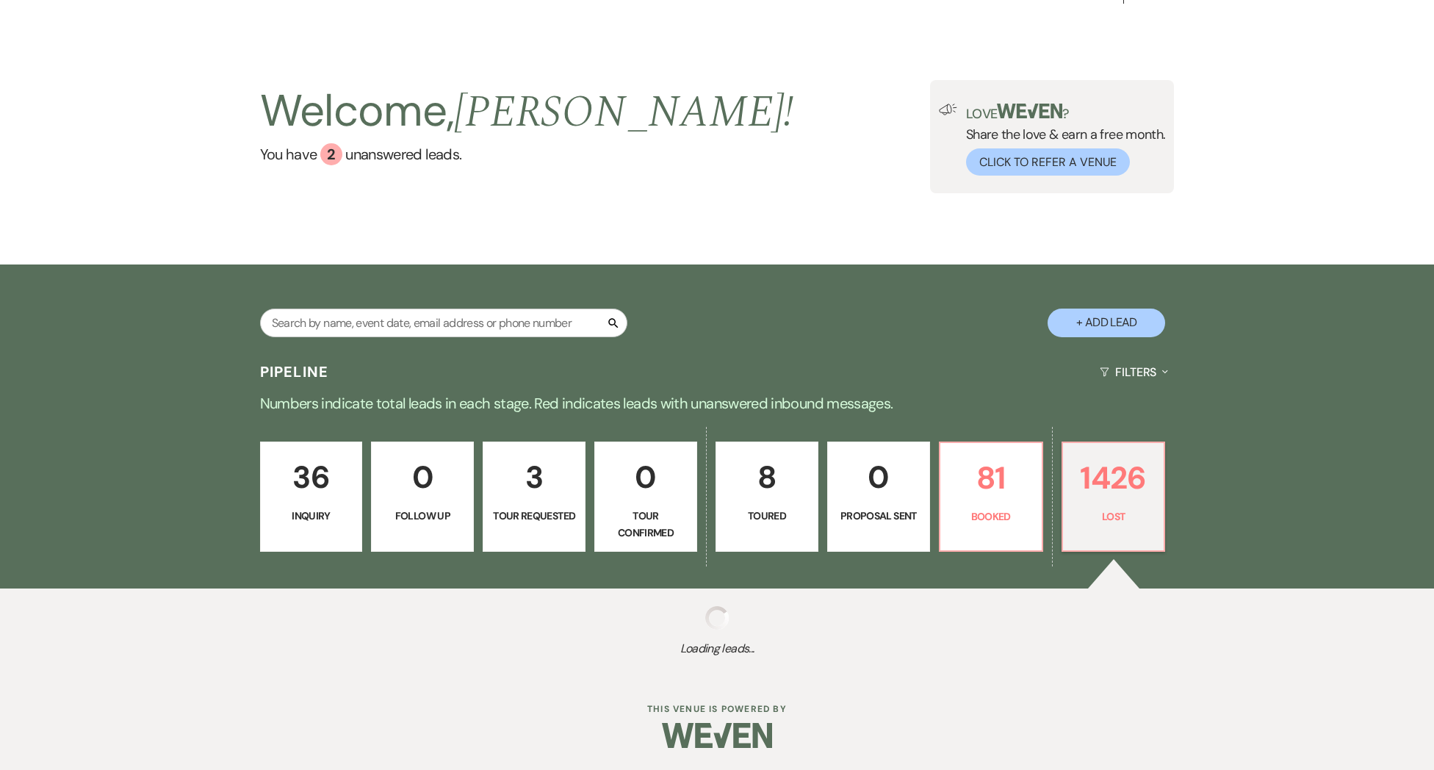
select select "8"
select select "5"
select select "8"
select select "6"
select select "8"
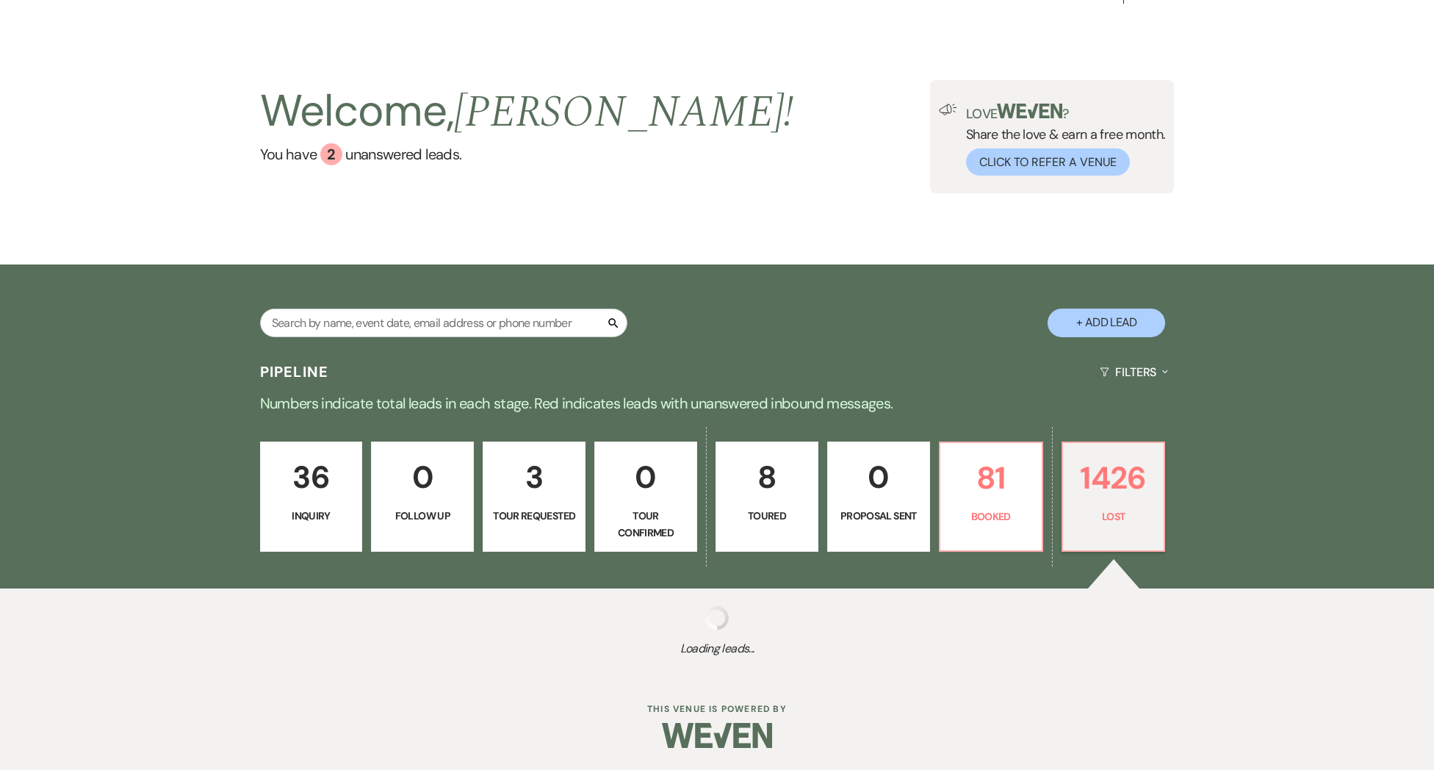
select select "5"
select select "8"
select select "5"
select select "8"
select select "5"
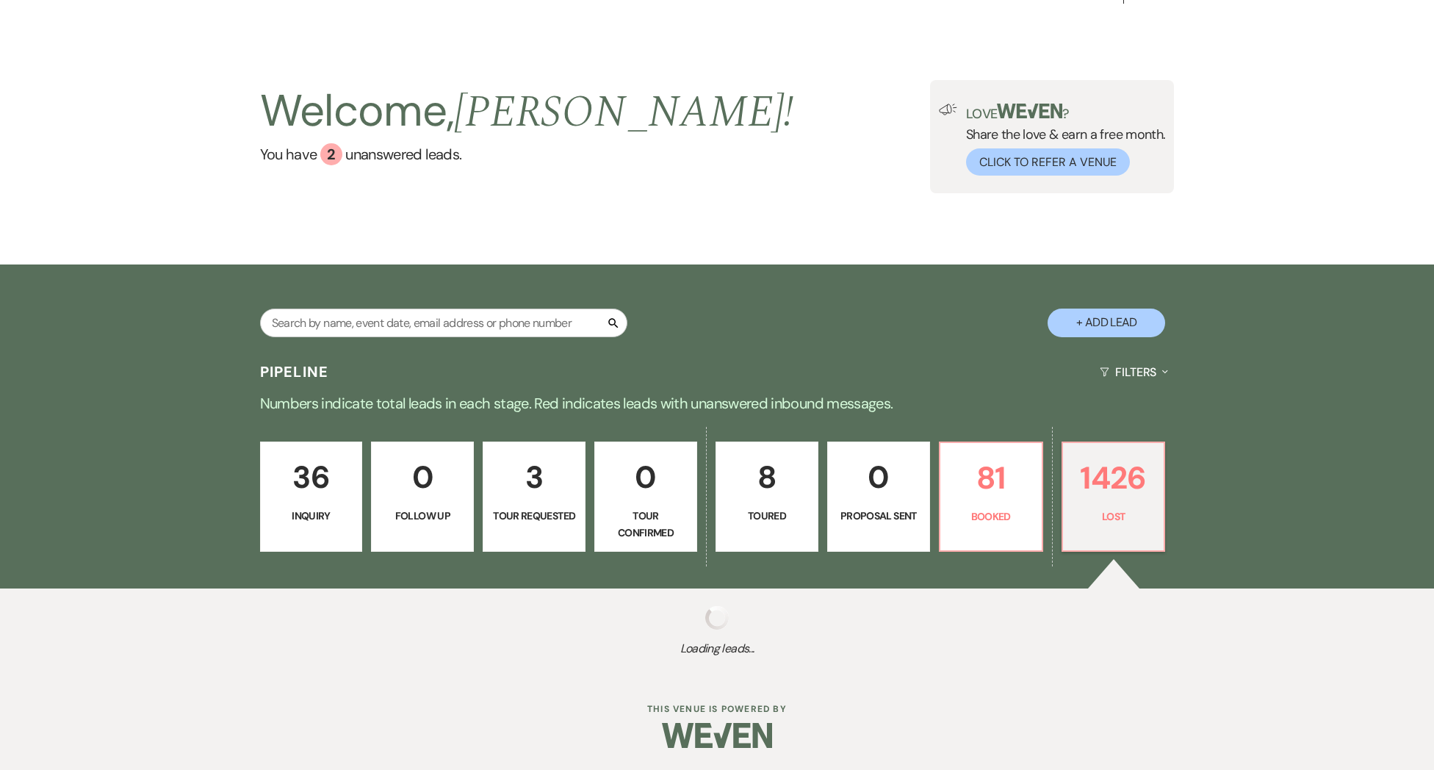
select select "8"
select select "5"
select select "8"
select select "5"
select select "8"
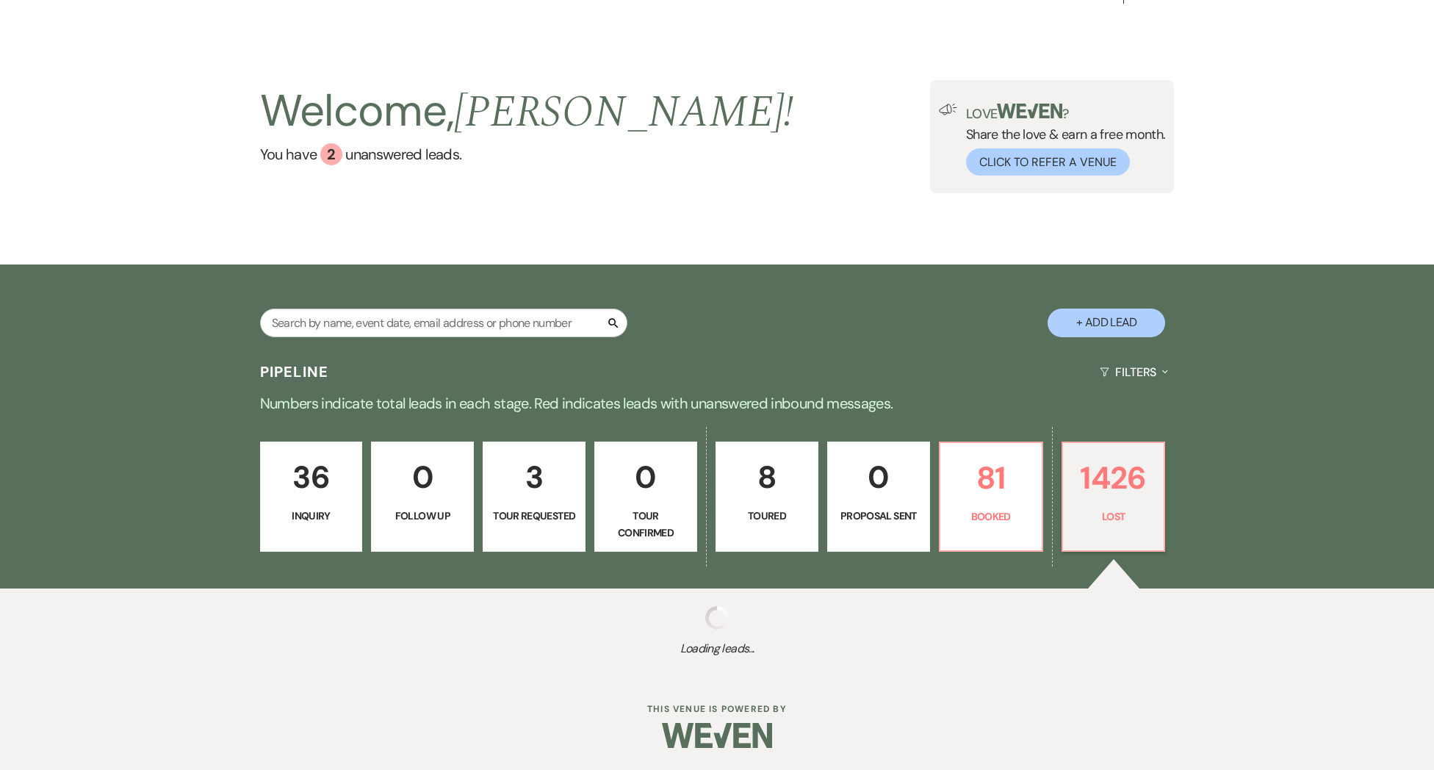
select select "5"
select select "8"
select select "5"
select select "8"
select select "5"
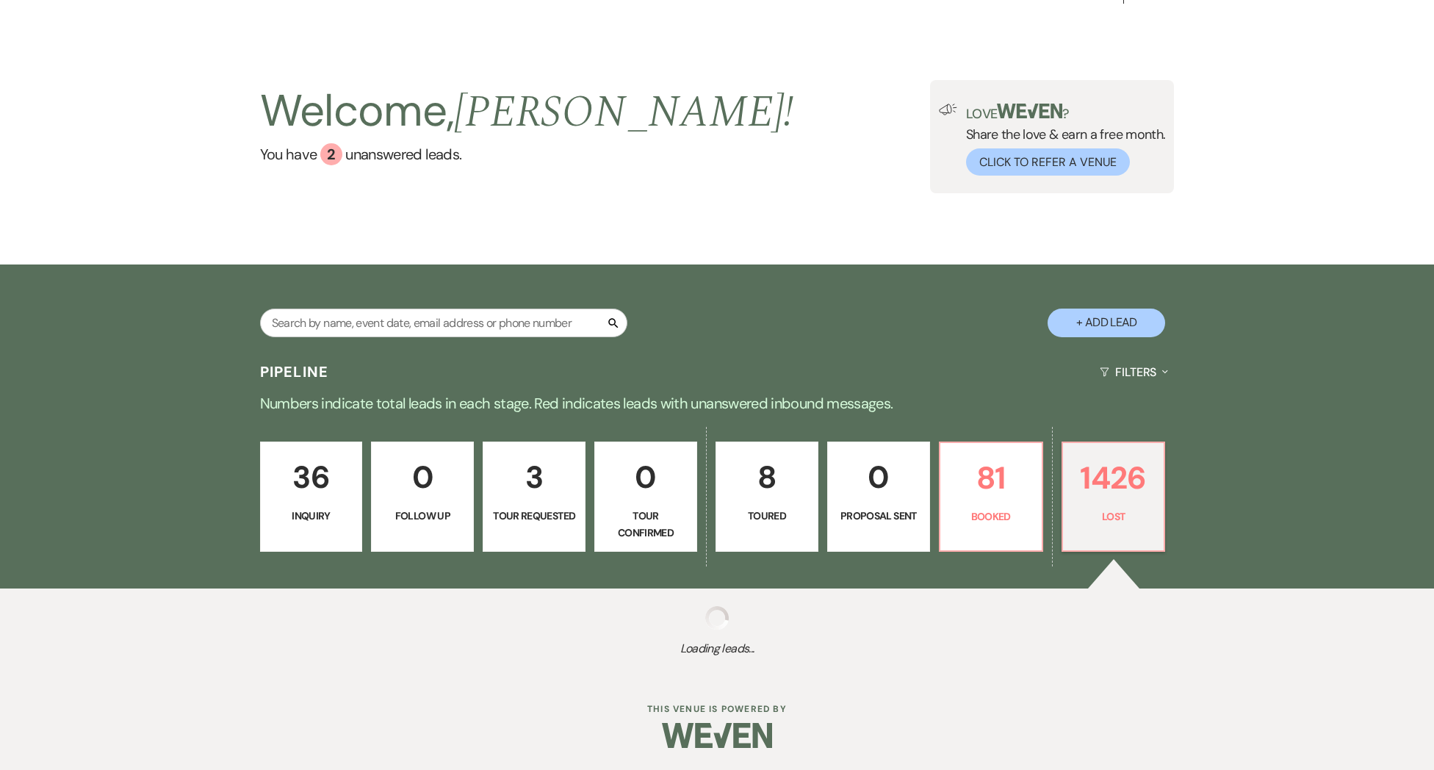
select select "8"
select select "5"
select select "8"
select select "10"
select select "8"
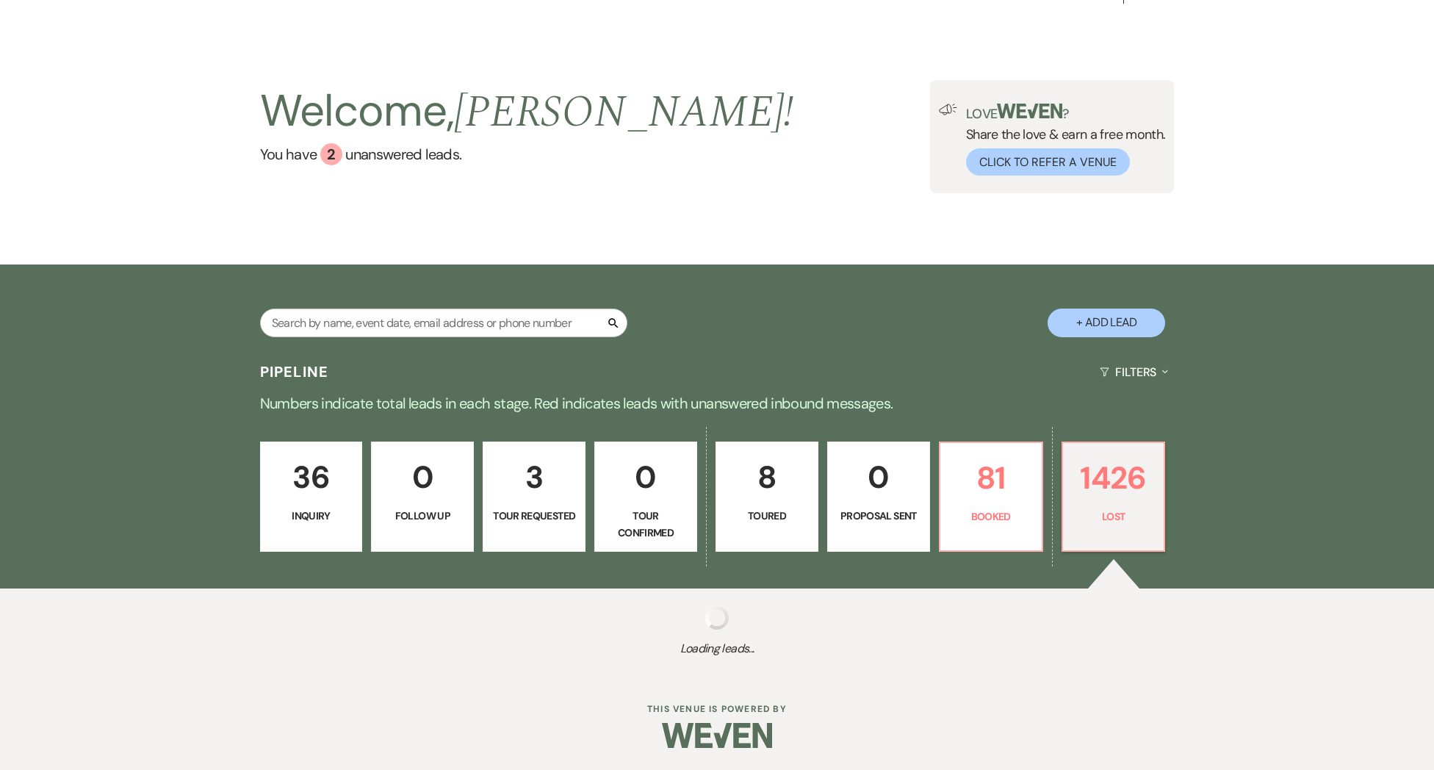
select select "5"
select select "8"
select select "5"
select select "8"
select select "5"
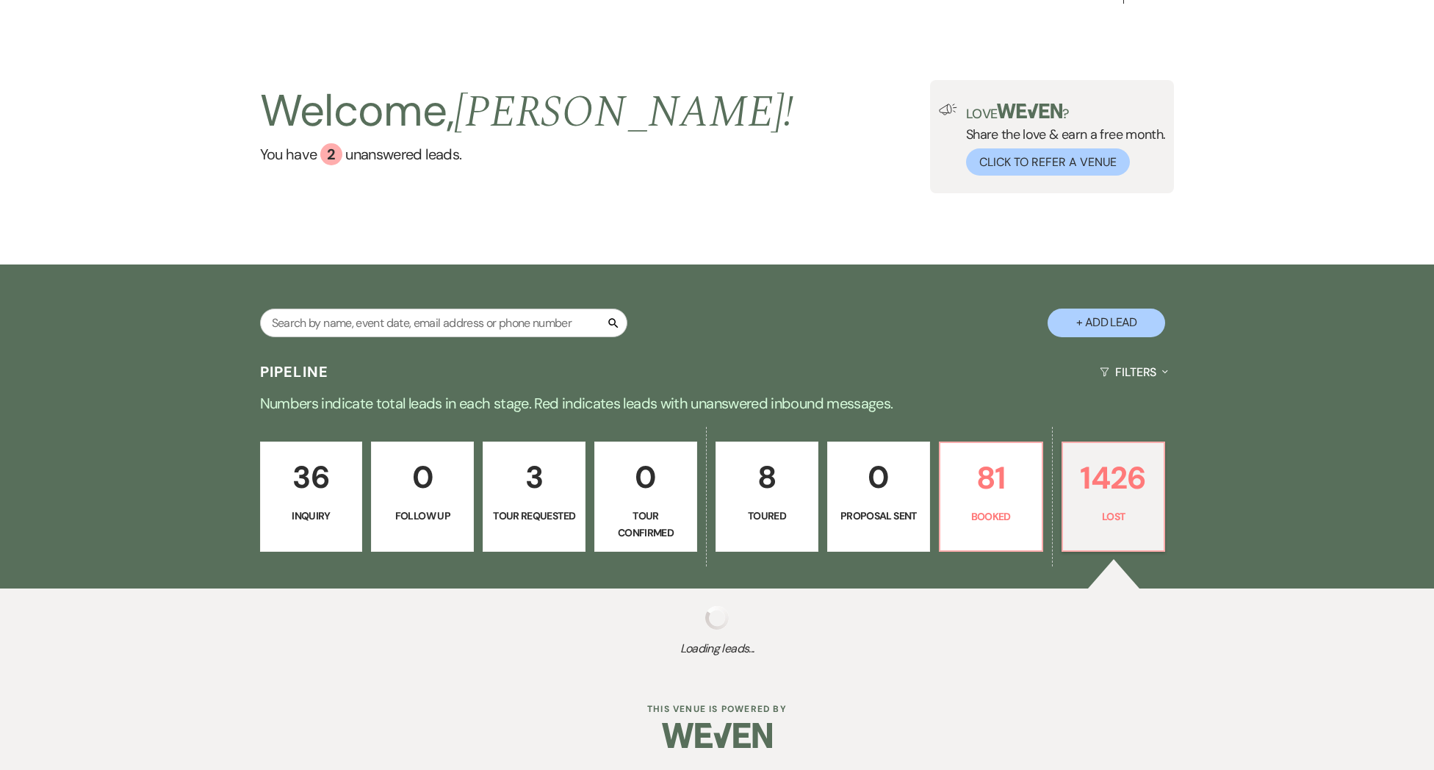
select select "8"
select select "5"
select select "8"
select select "5"
select select "8"
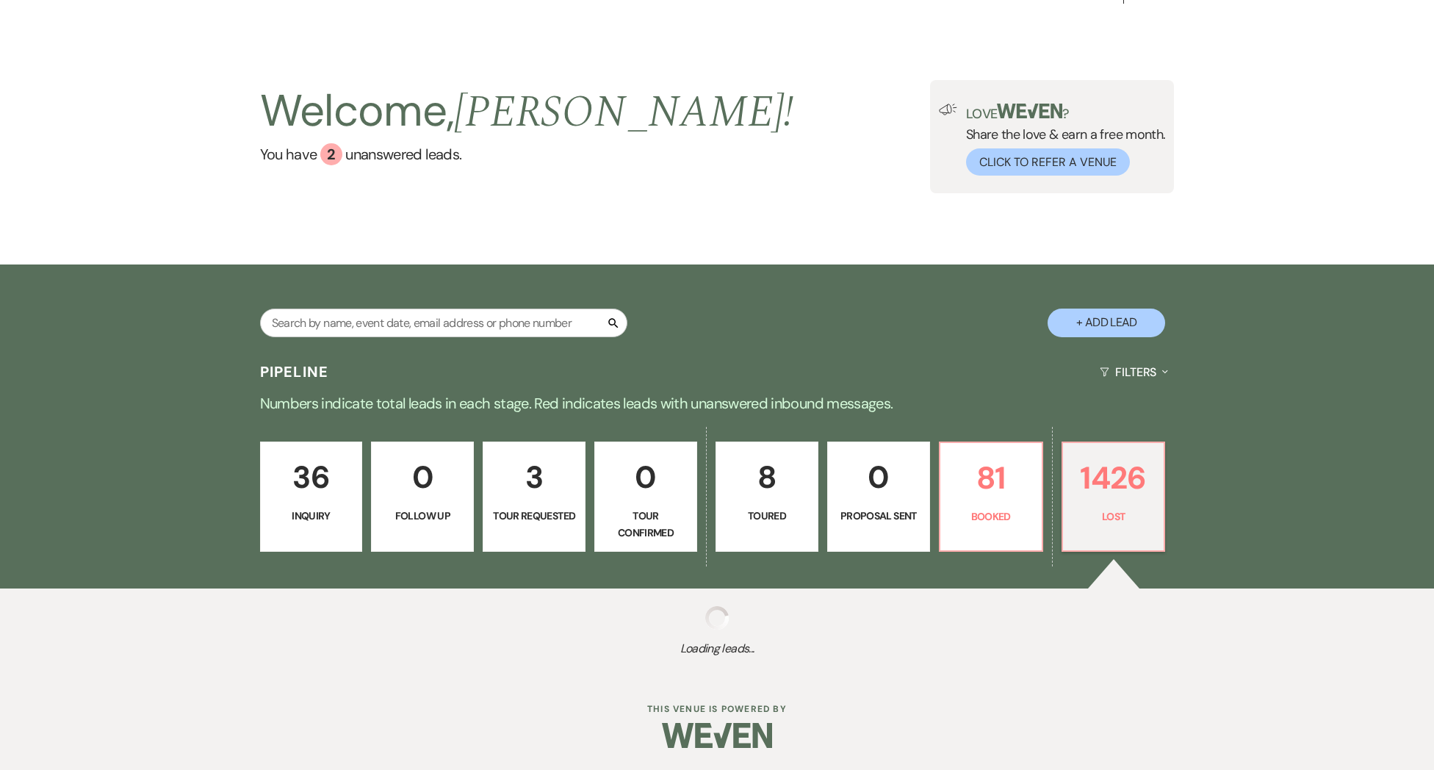
select select "5"
select select "8"
select select "9"
select select "8"
select select "5"
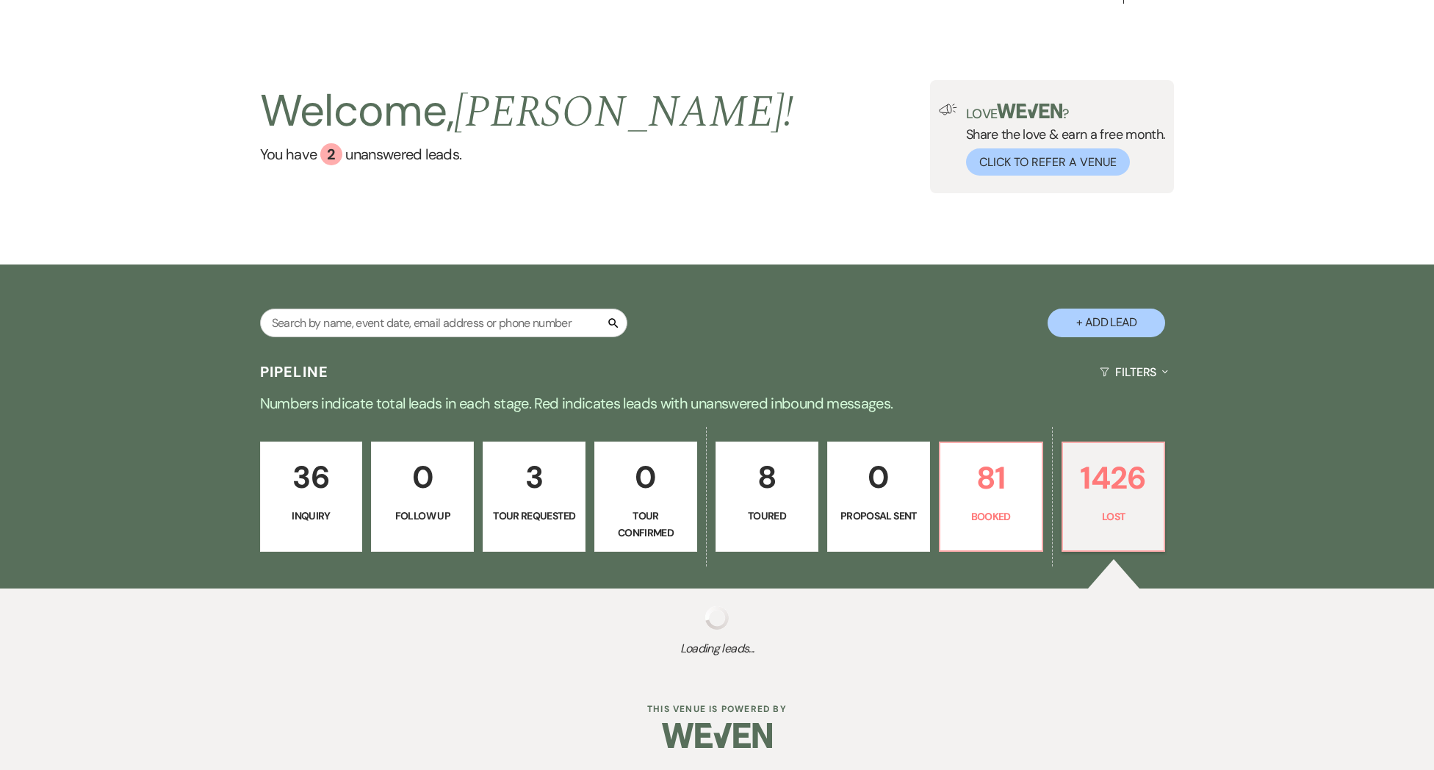
select select "8"
select select "5"
select select "8"
select select "5"
select select "8"
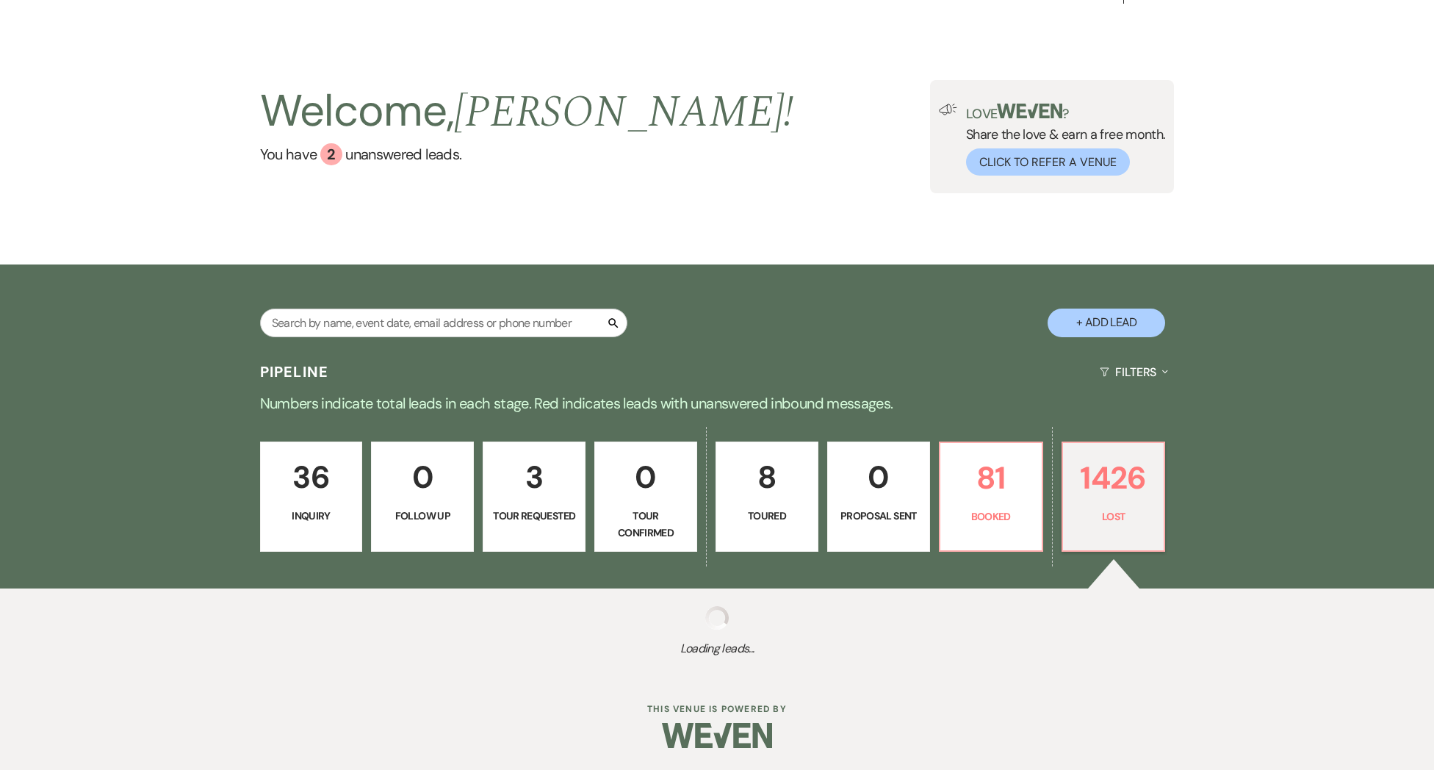
select select "5"
select select "8"
select select "5"
select select "8"
select select "5"
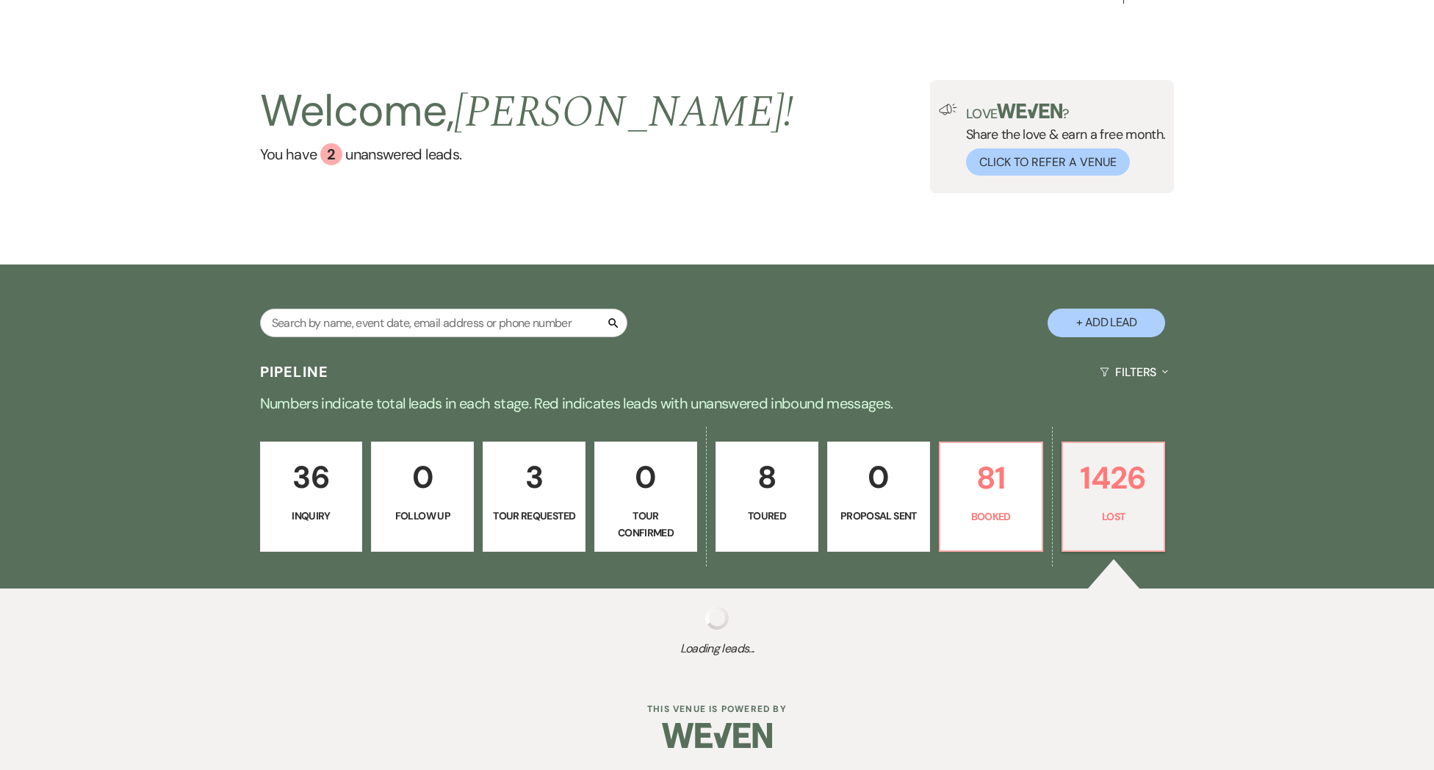
select select "8"
select select "5"
select select "8"
select select "7"
select select "8"
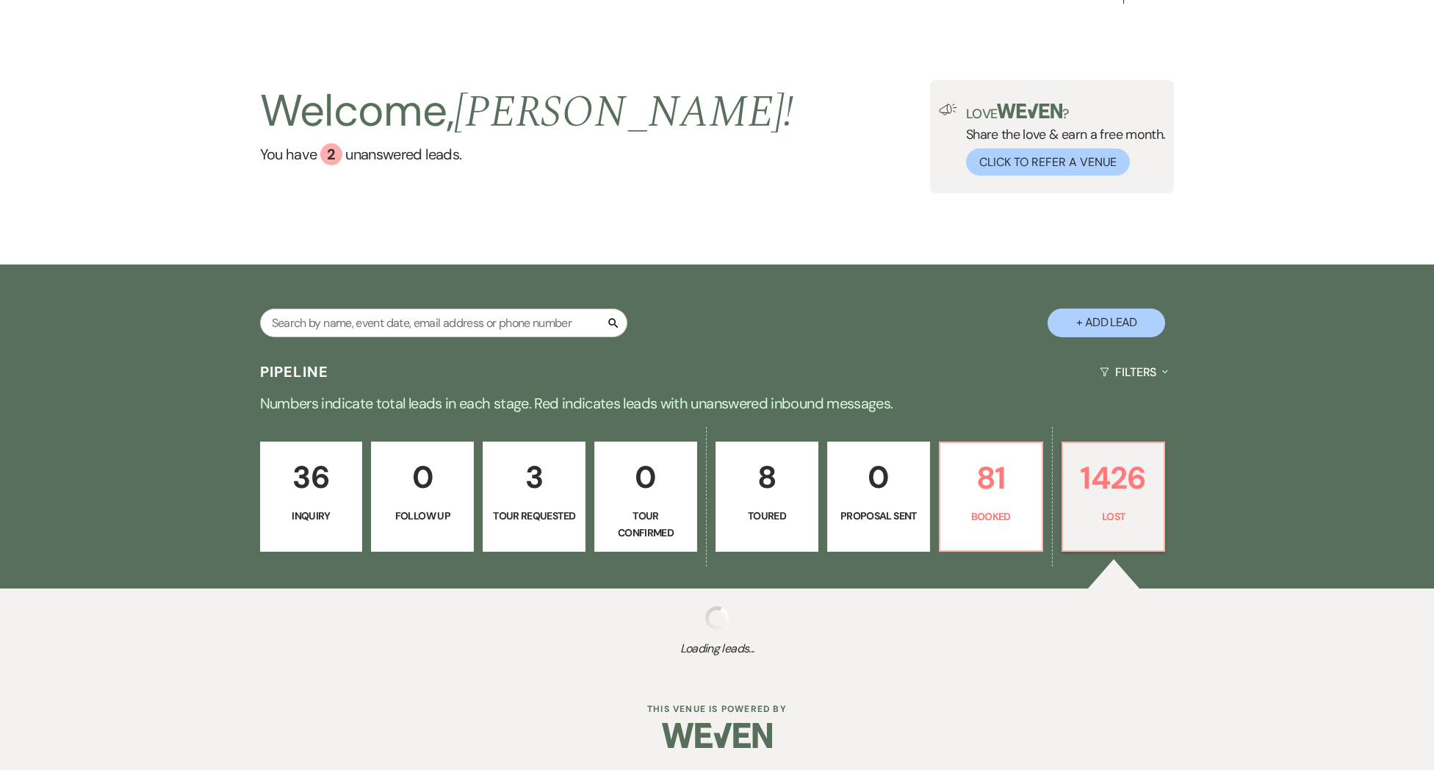
select select "6"
select select "8"
select select "5"
select select "8"
select select "5"
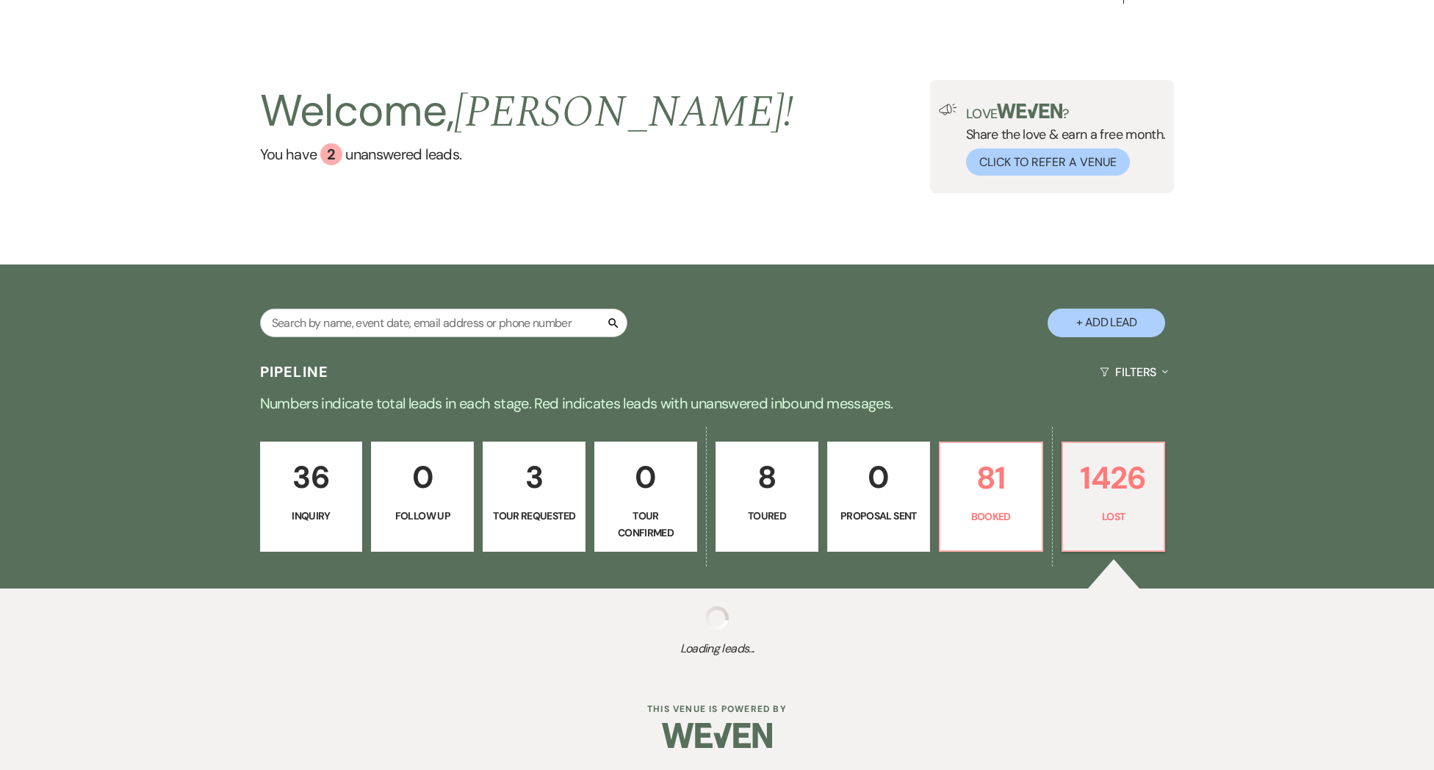
select select "8"
select select "5"
select select "8"
select select "5"
select select "8"
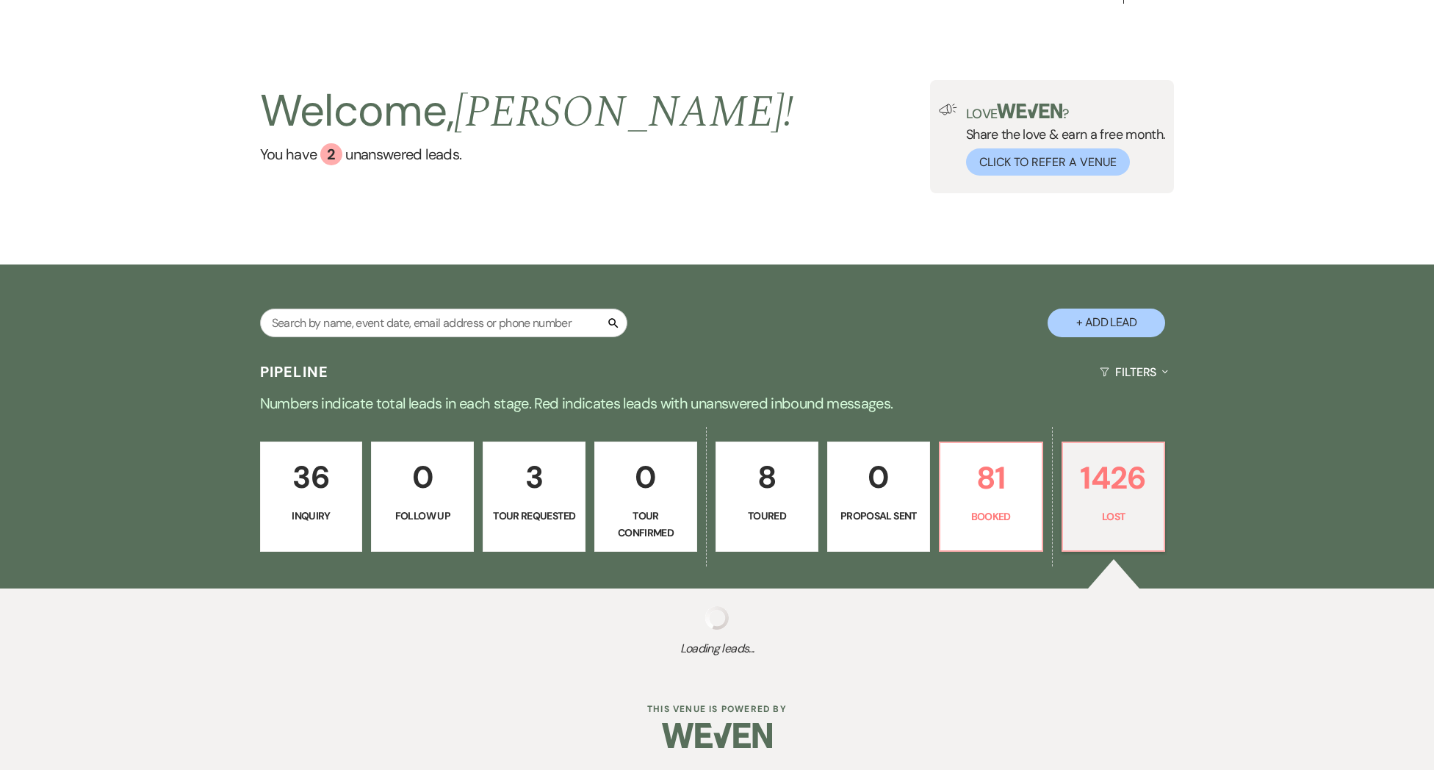
select select "5"
select select "8"
select select "5"
select select "8"
select select "6"
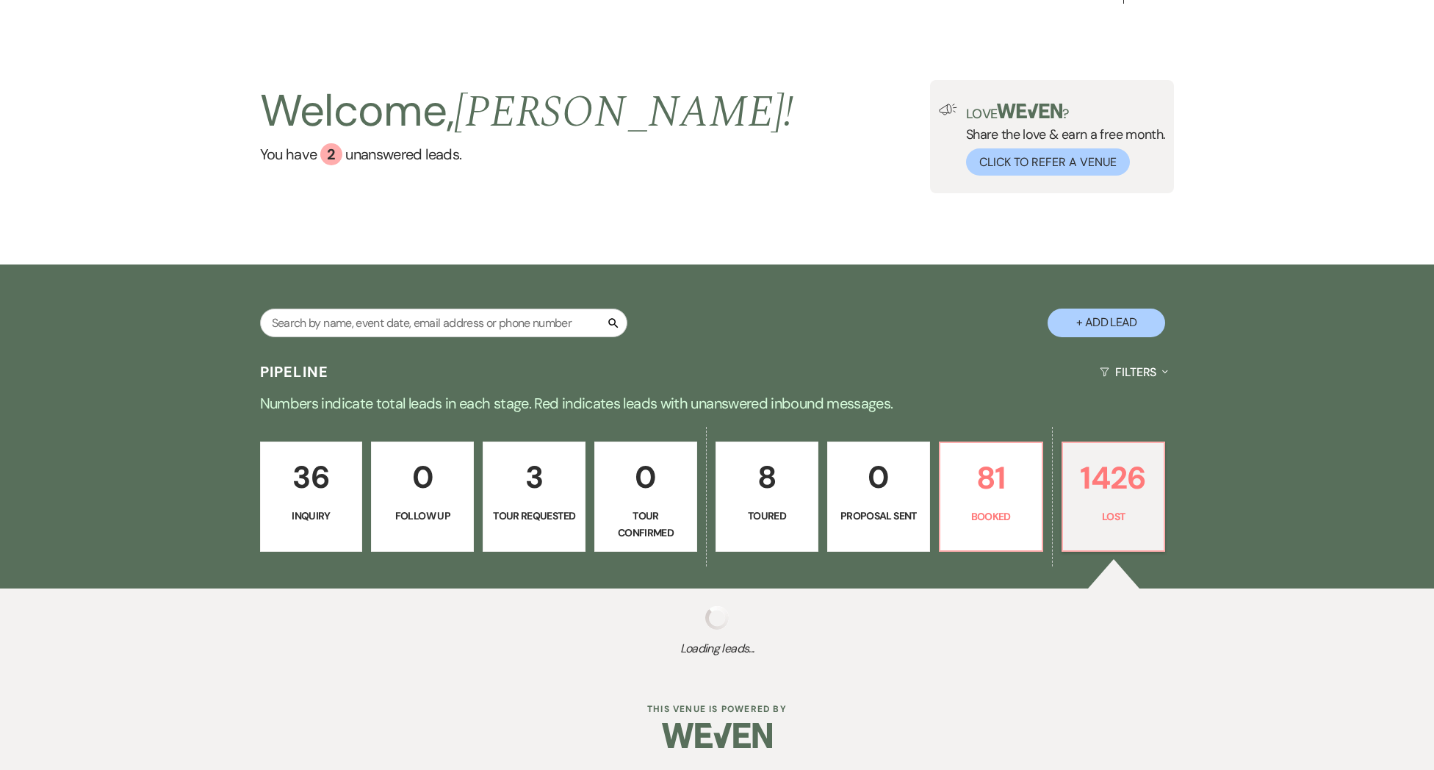
select select "8"
select select "6"
select select "8"
select select "7"
select select "8"
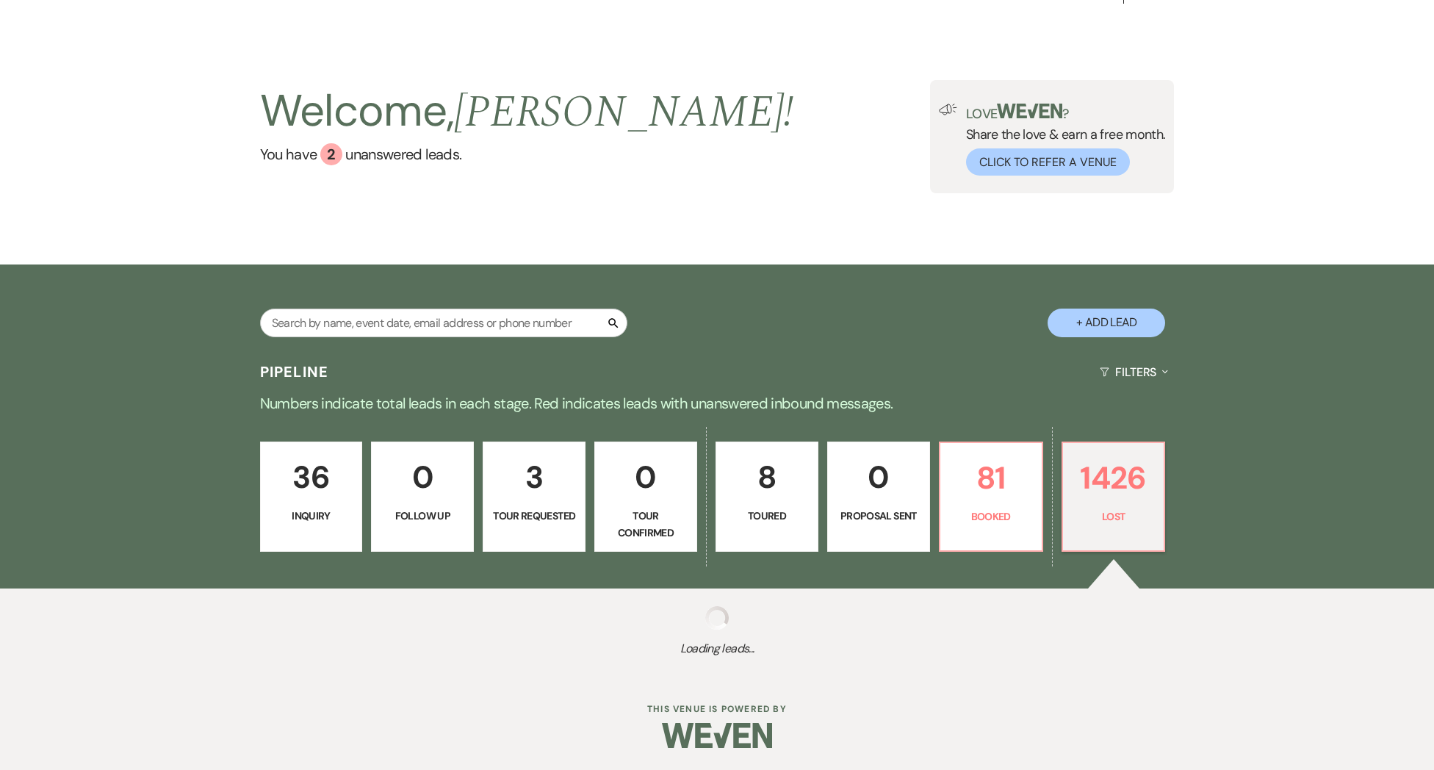
select select "5"
select select "8"
select select "6"
select select "8"
select select "5"
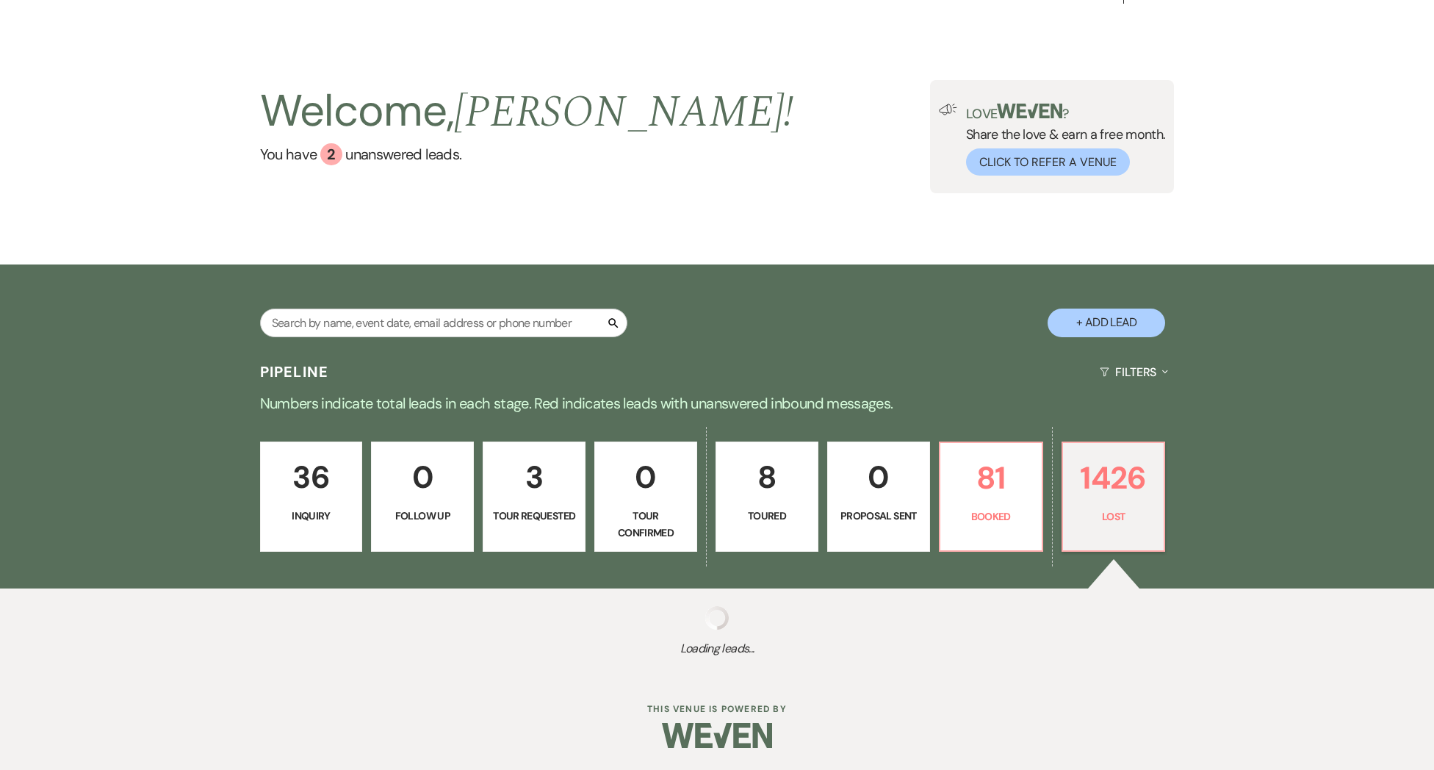
select select "8"
select select "5"
select select "8"
select select "5"
select select "8"
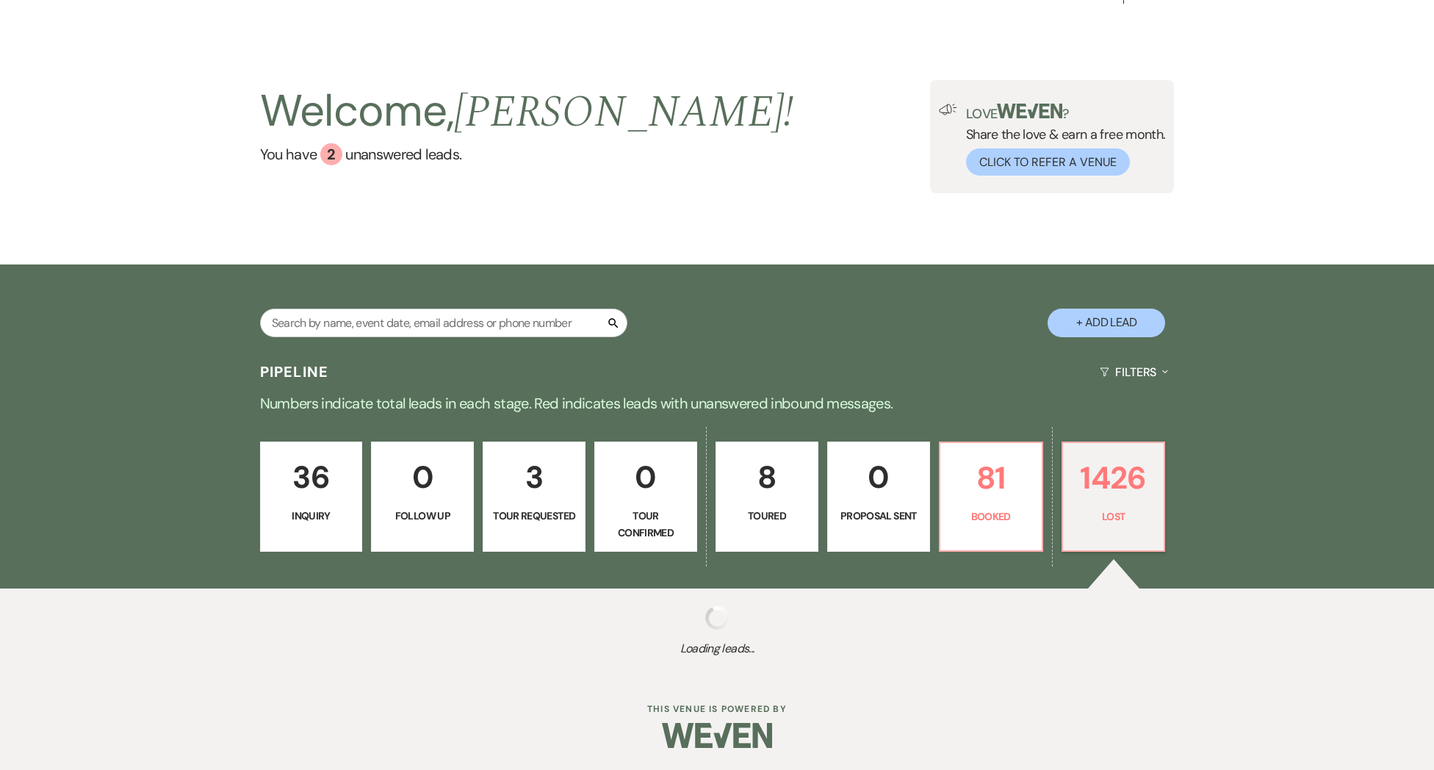
select select "10"
select select "8"
select select "5"
select select "8"
select select "5"
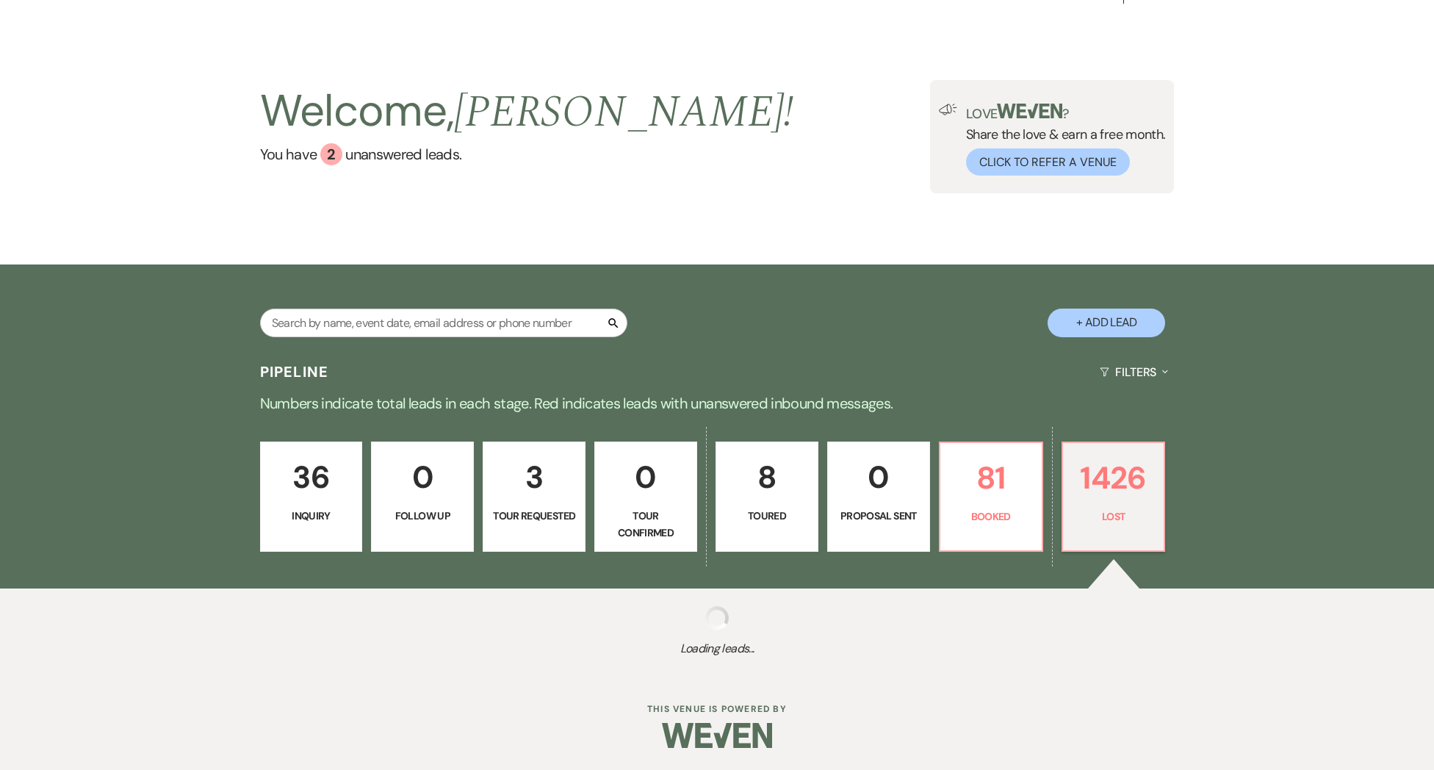
select select "8"
select select "6"
select select "8"
select select "5"
select select "8"
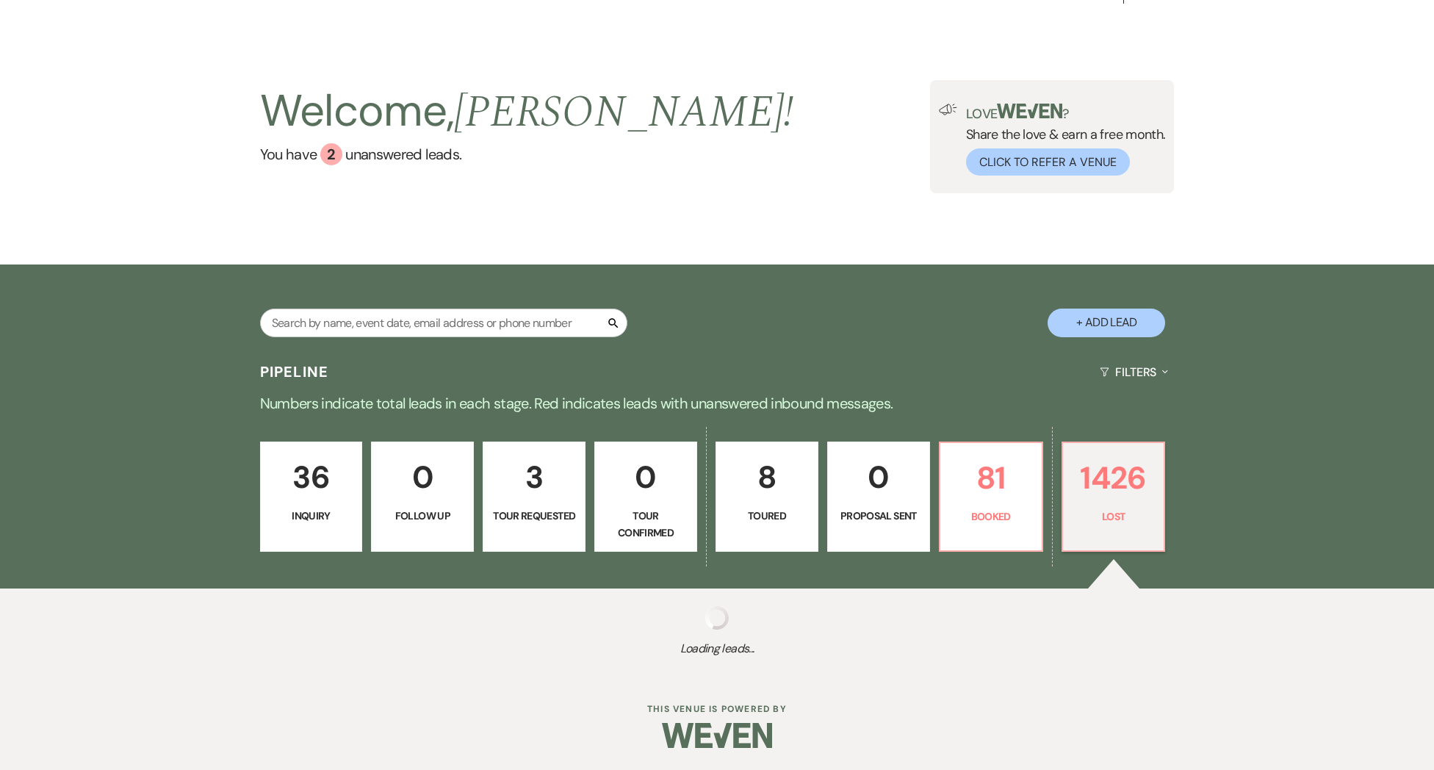
select select "5"
select select "8"
select select "5"
select select "8"
select select "5"
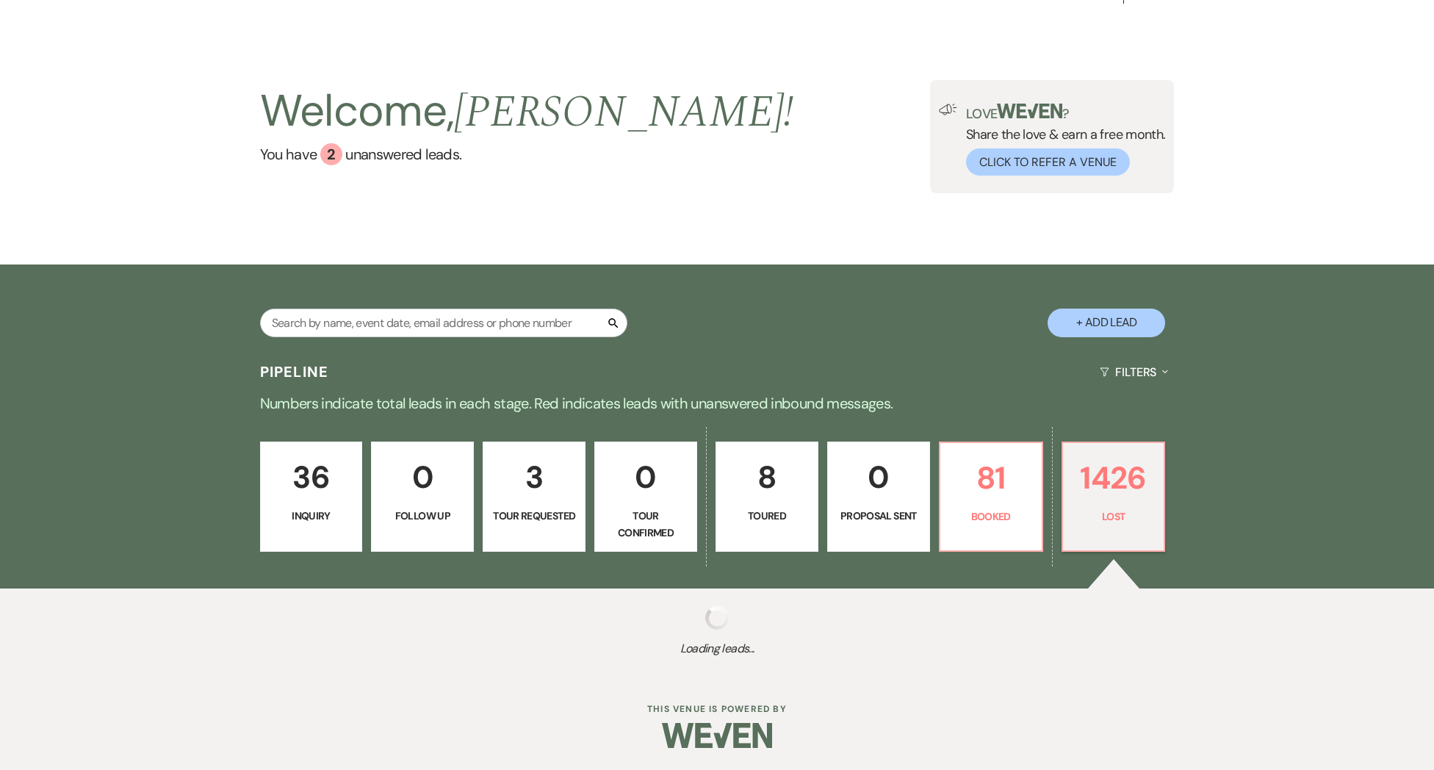
select select "8"
select select "5"
select select "8"
select select "7"
select select "8"
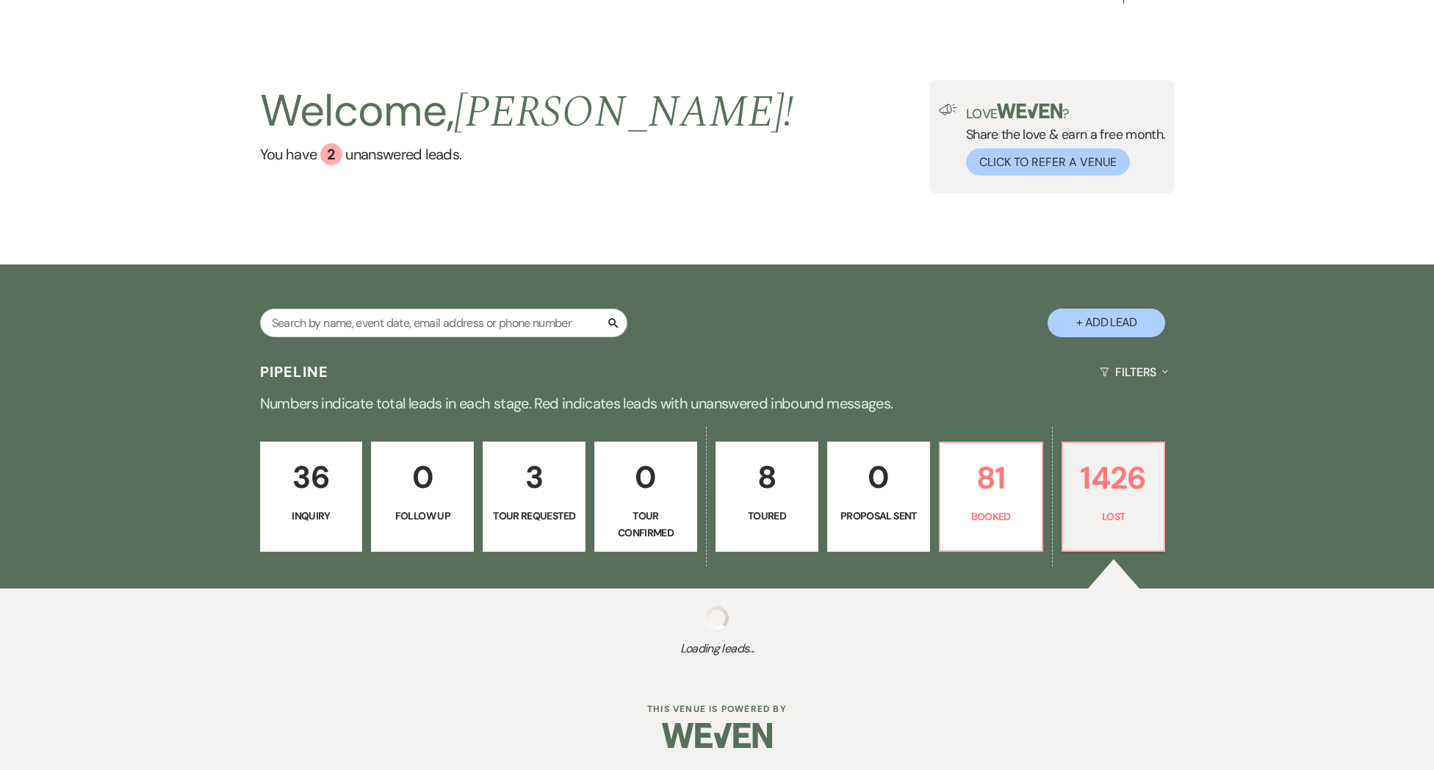
select select "6"
select select "8"
select select "5"
select select "8"
select select "5"
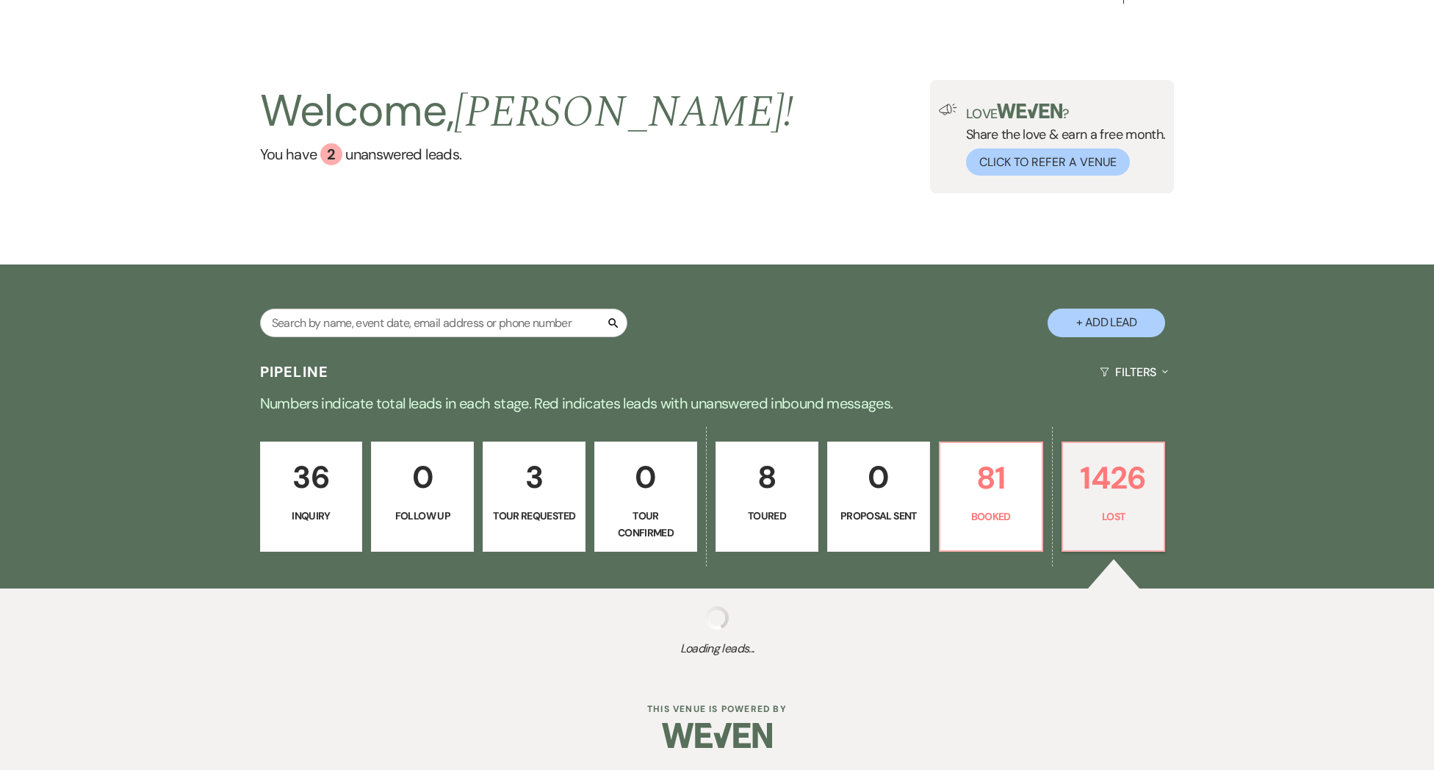
select select "8"
select select "5"
select select "8"
select select "10"
select select "8"
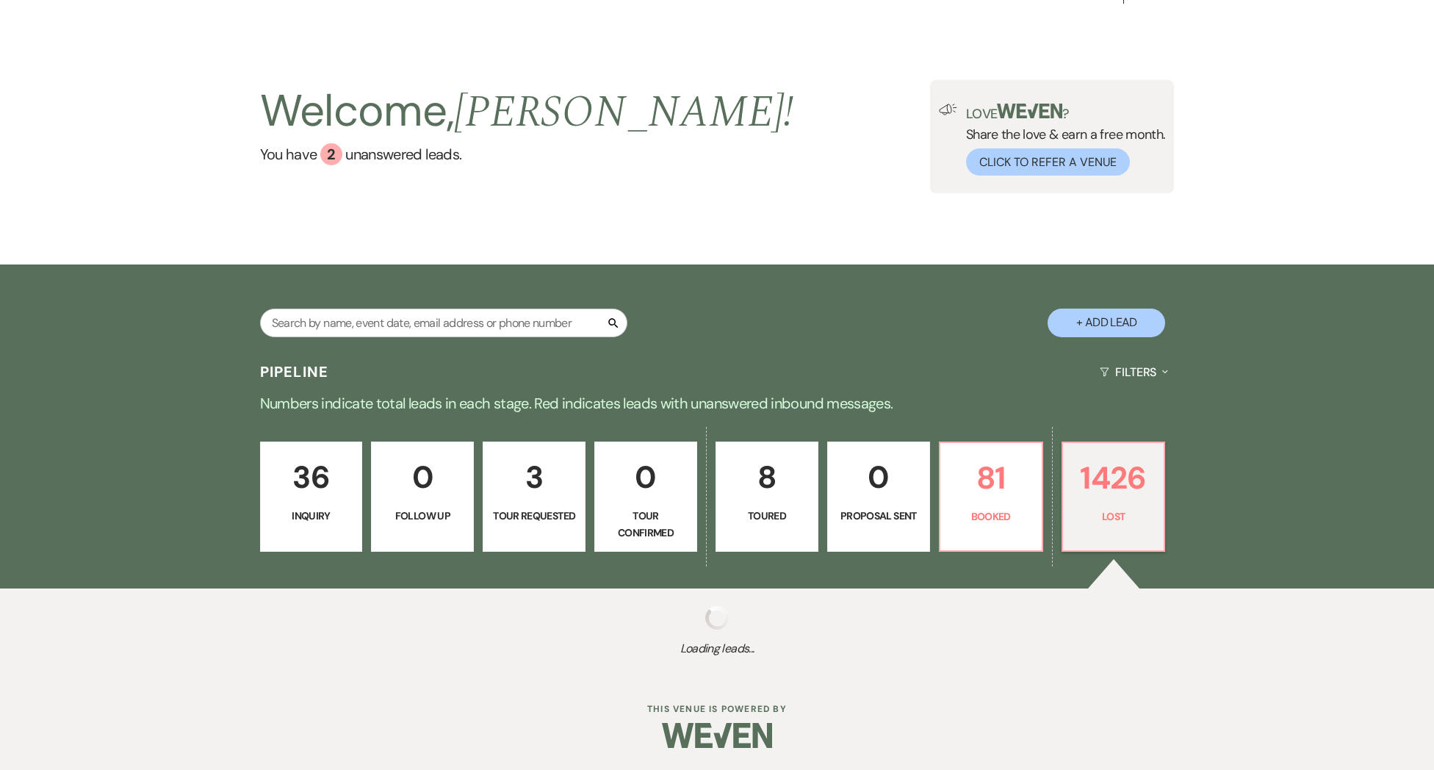
select select "5"
select select "8"
select select "7"
select select "8"
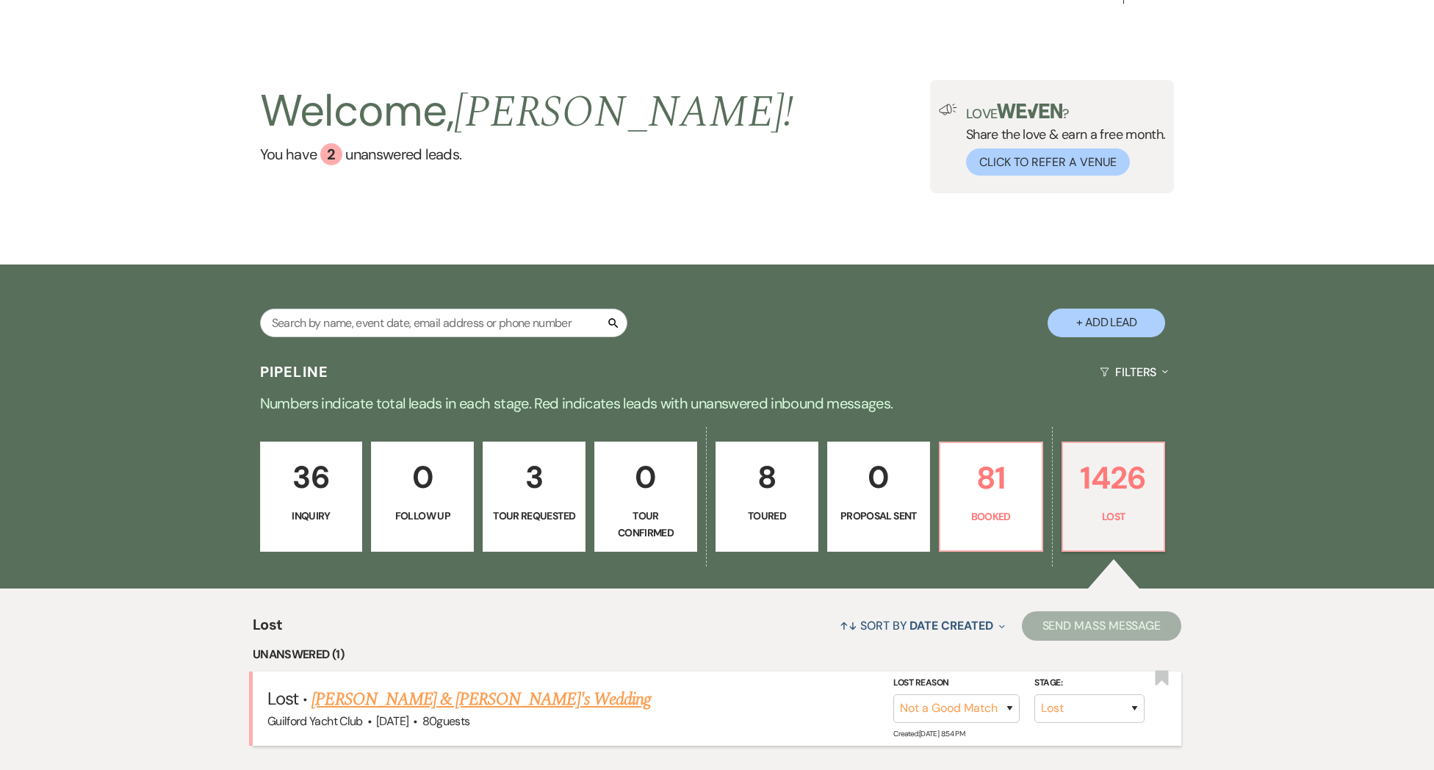
scroll to position [201, 0]
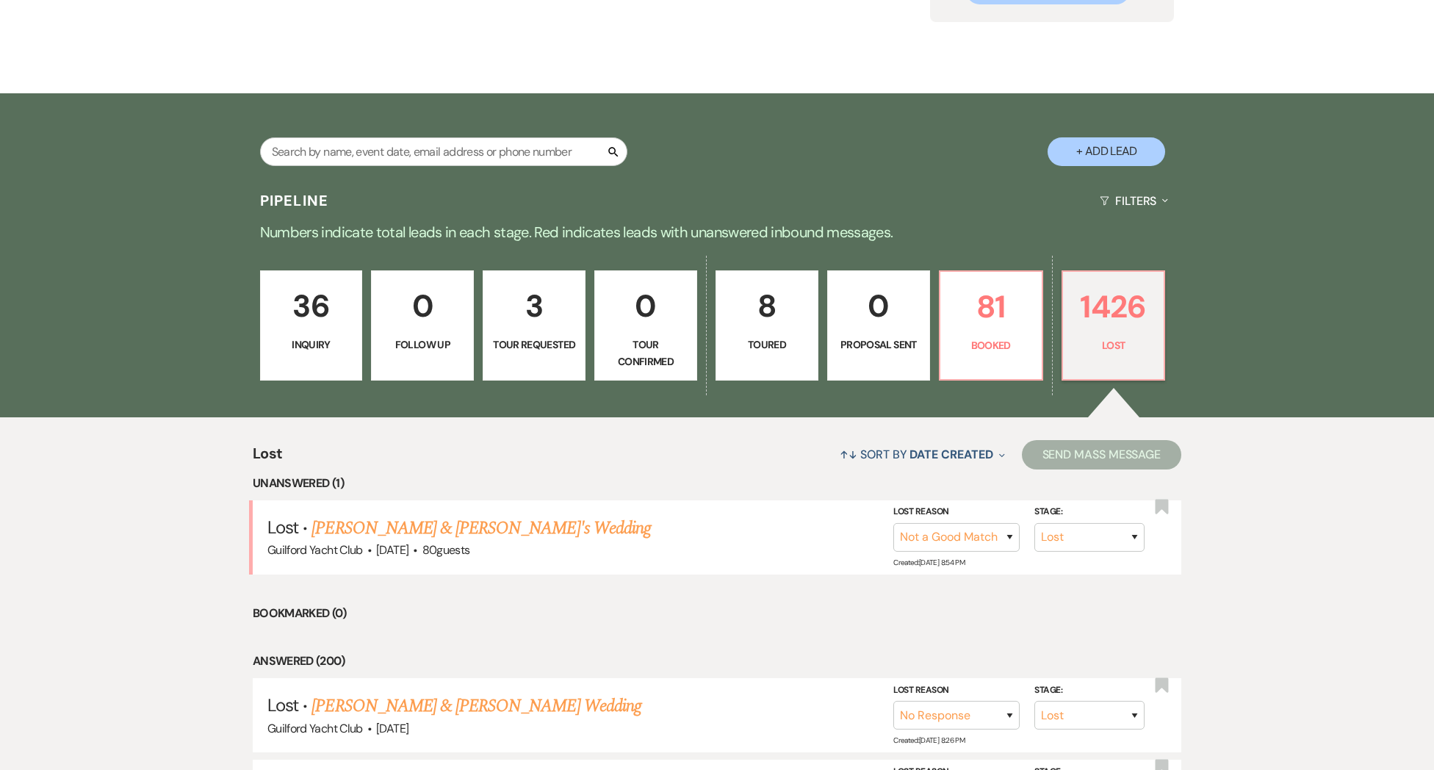
click at [442, 528] on link "Ben & Gabrielle's Wedding" at bounding box center [481, 528] width 339 height 26
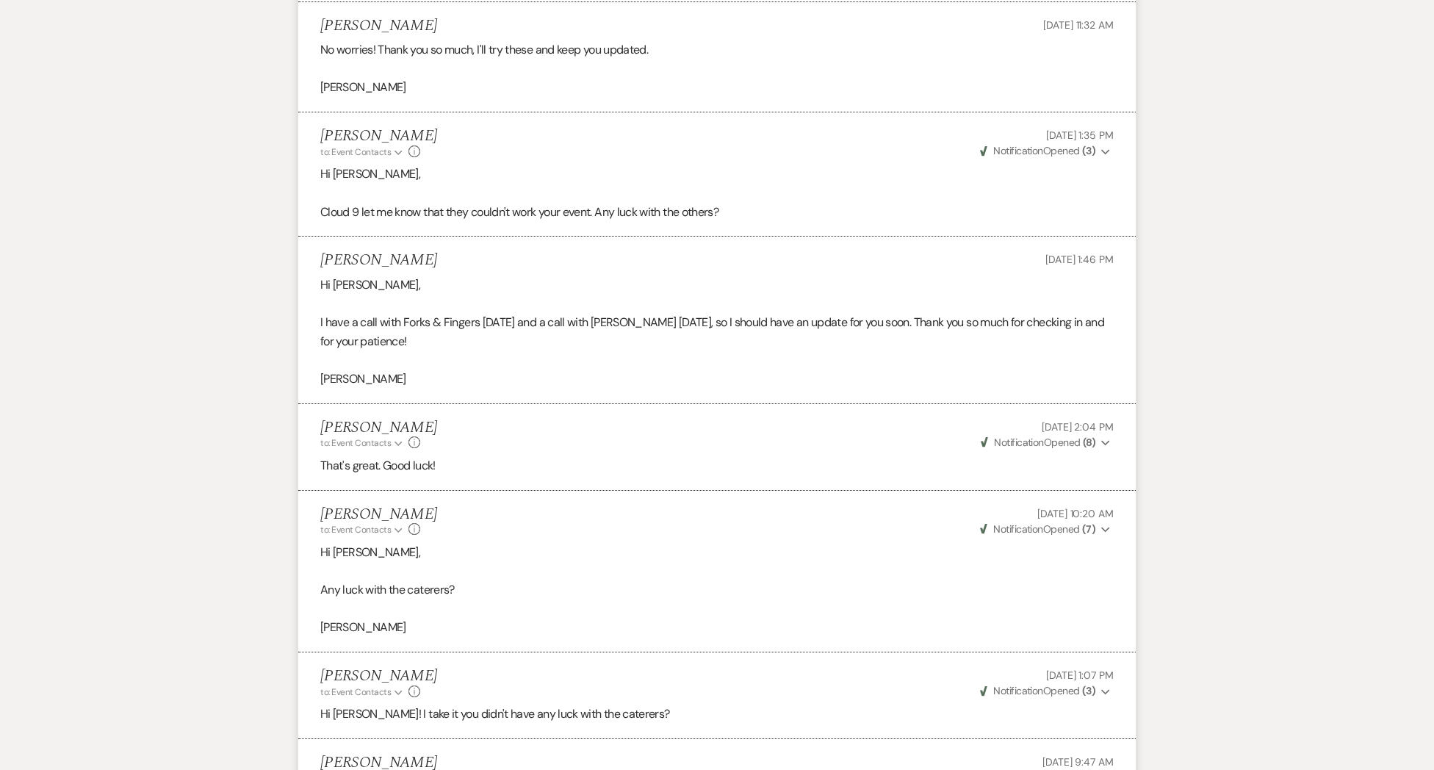
scroll to position [3734, 0]
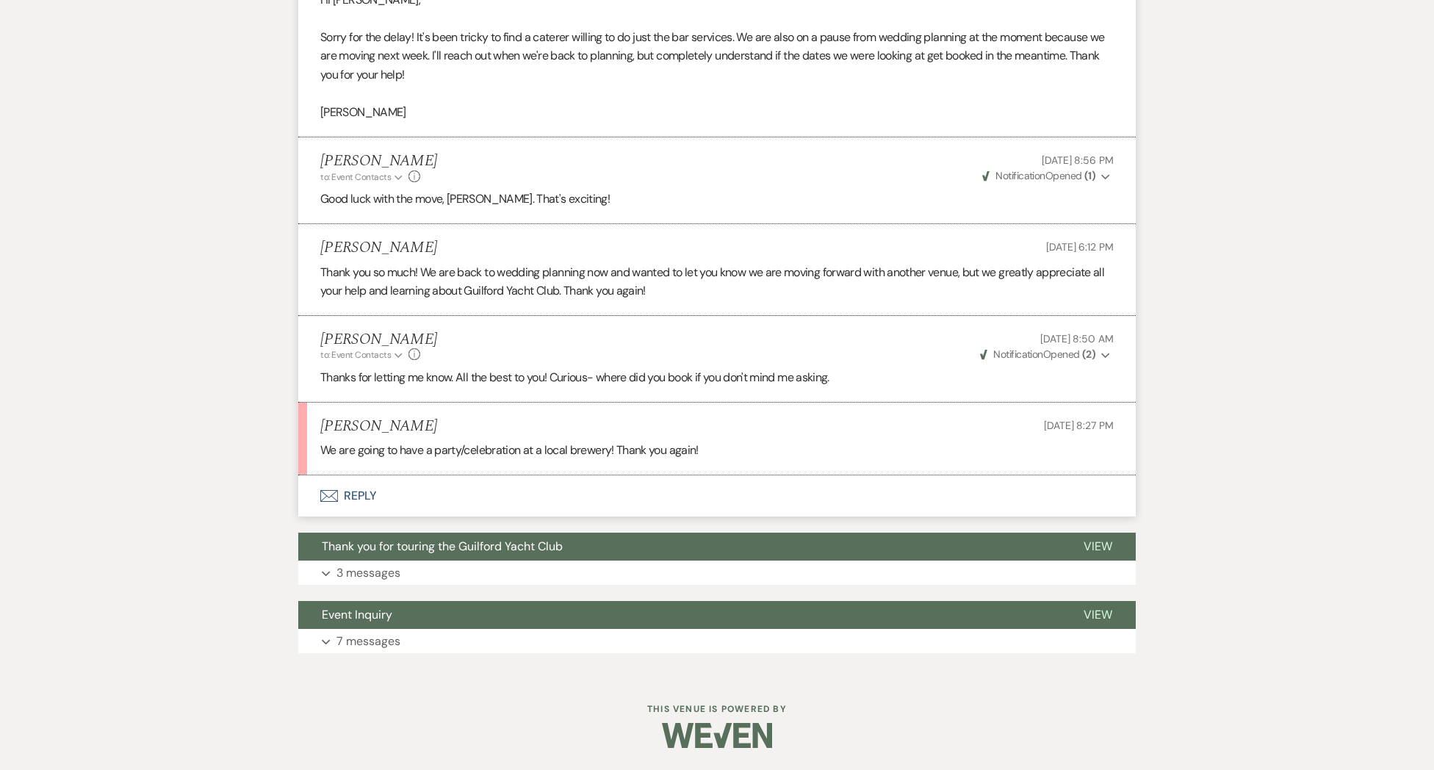
click at [350, 494] on button "Envelope Reply" at bounding box center [717, 495] width 838 height 41
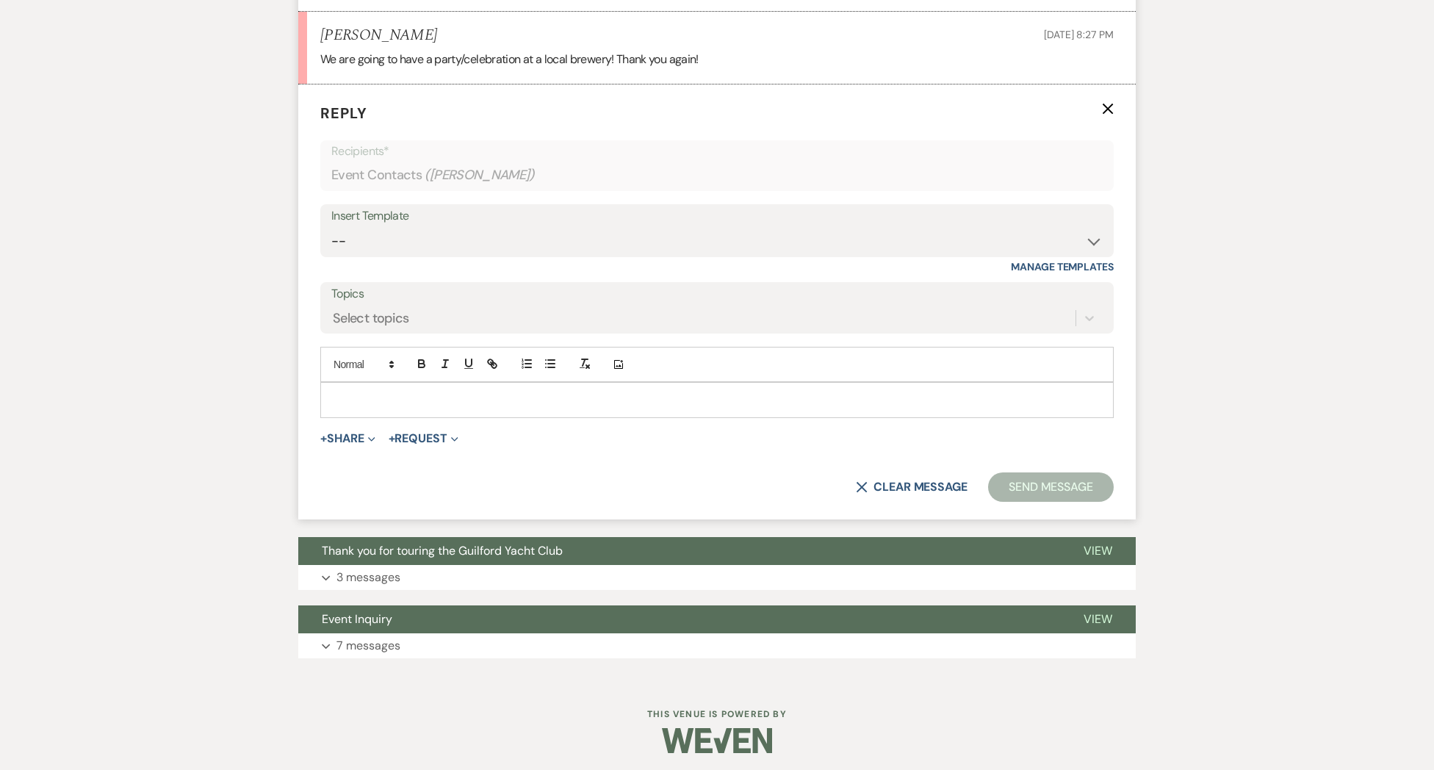
scroll to position [4129, 0]
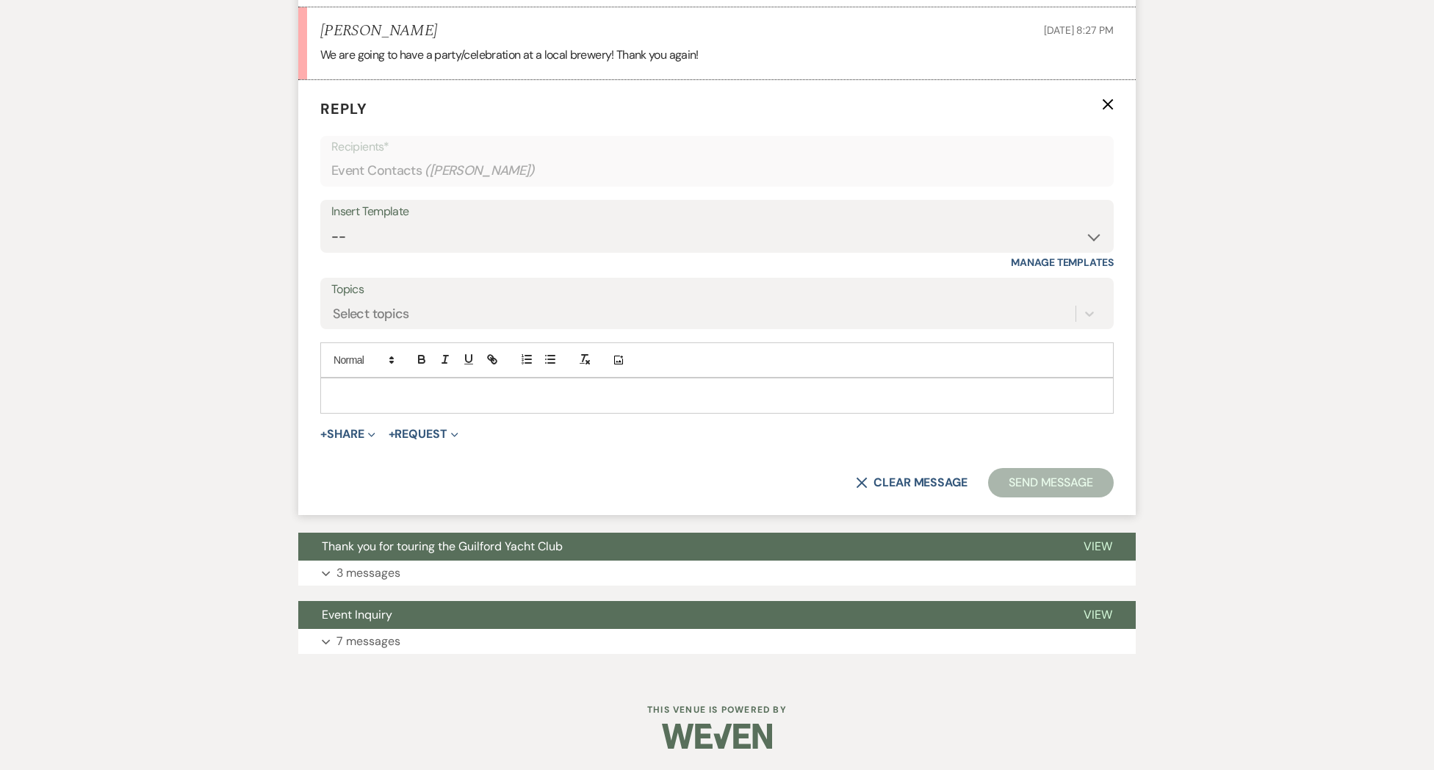
click at [390, 406] on div at bounding box center [717, 395] width 792 height 34
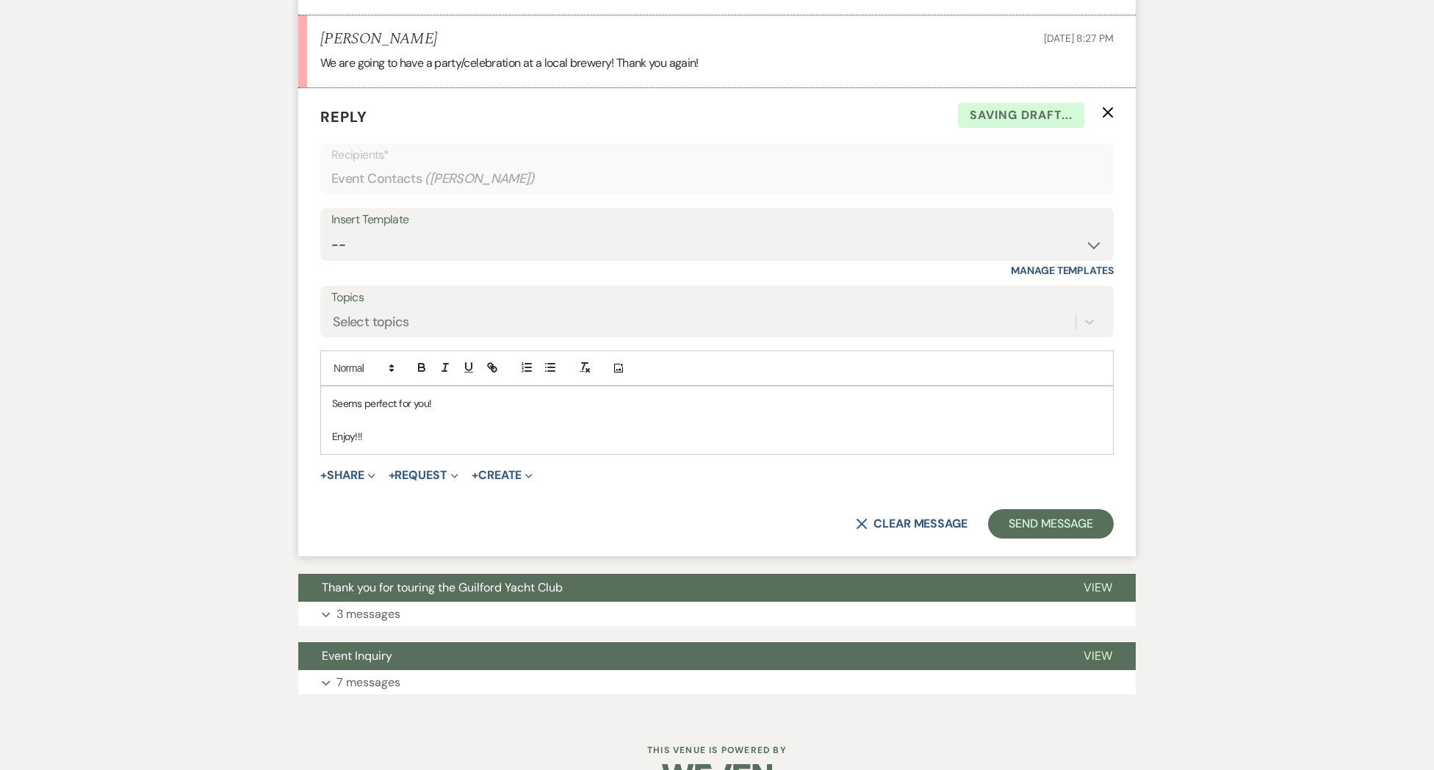
scroll to position [4123, 0]
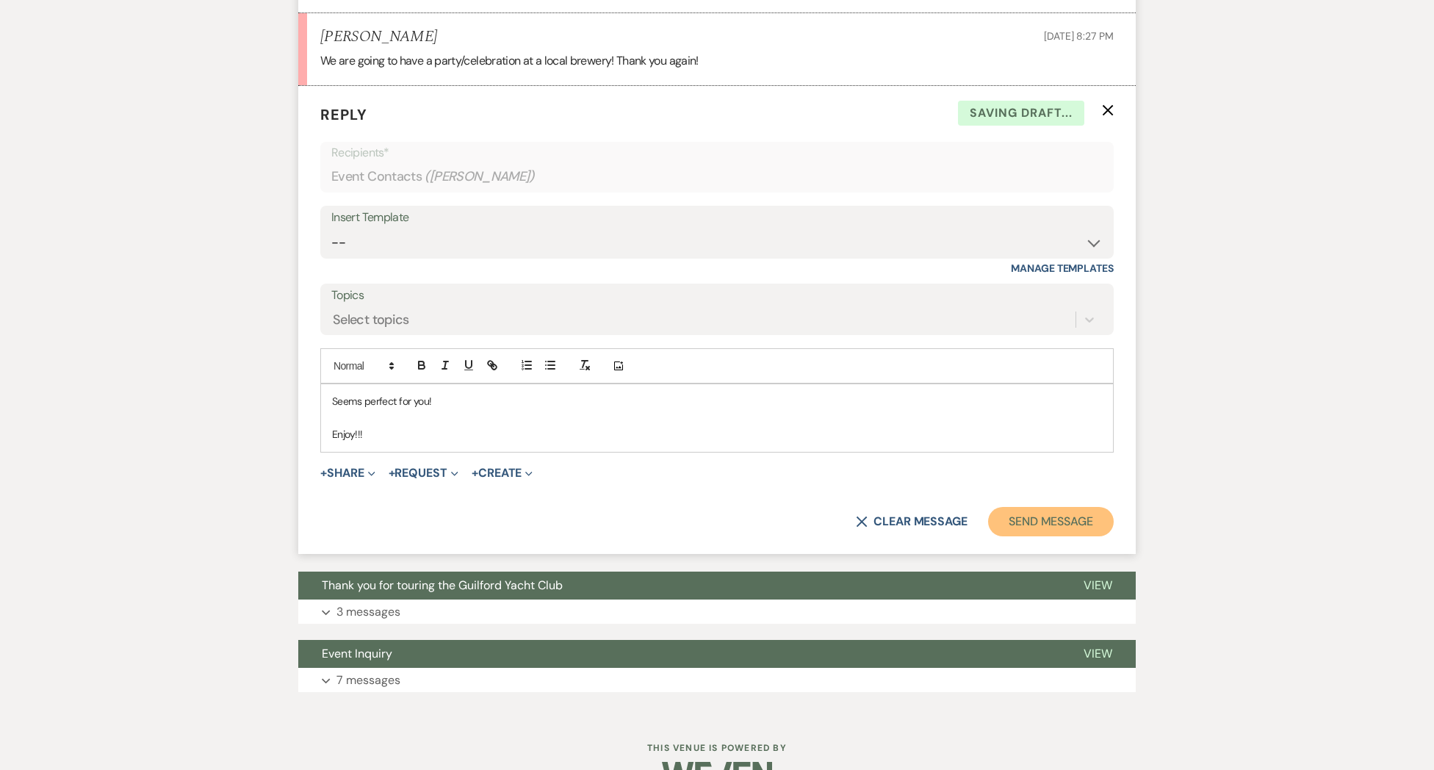
click at [1059, 509] on button "Send Message" at bounding box center [1051, 521] width 126 height 29
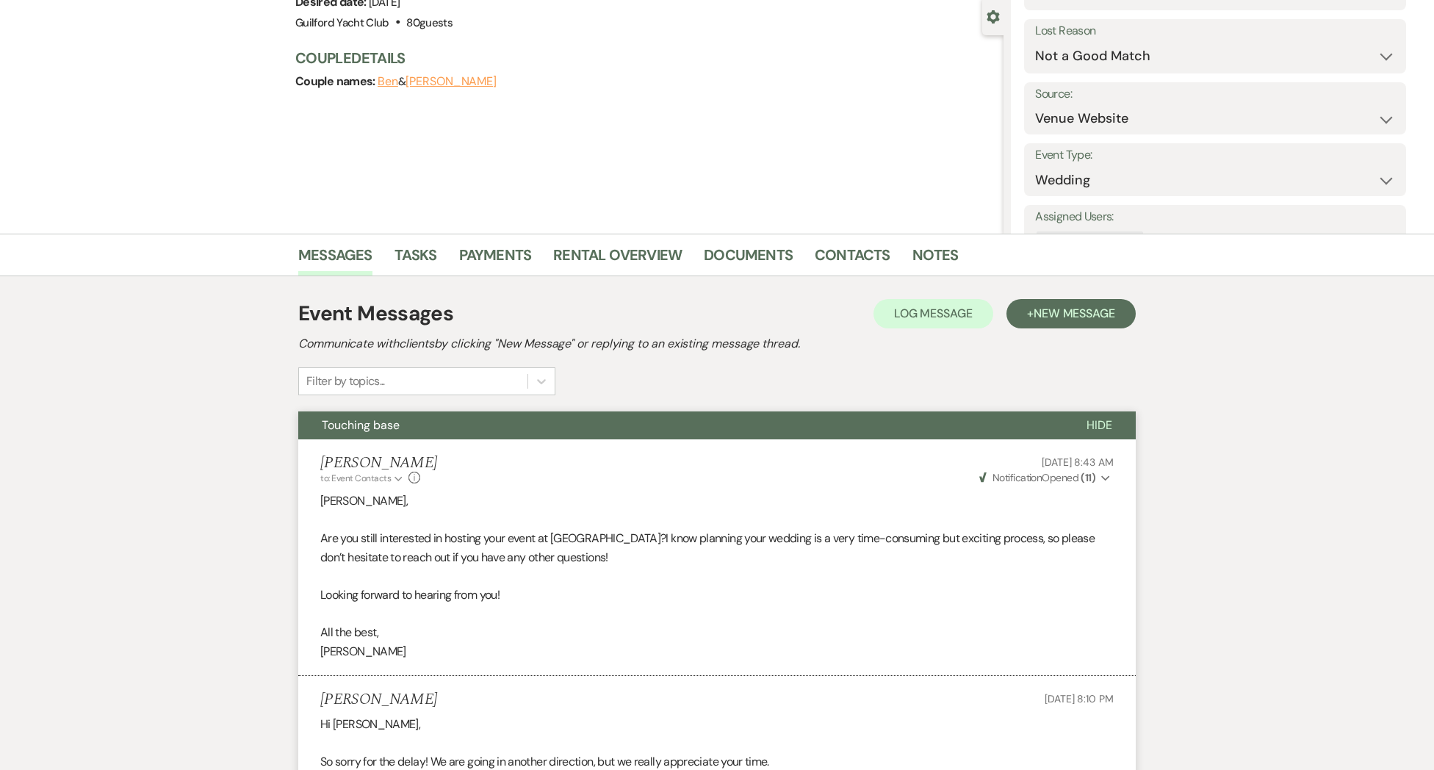
scroll to position [0, 0]
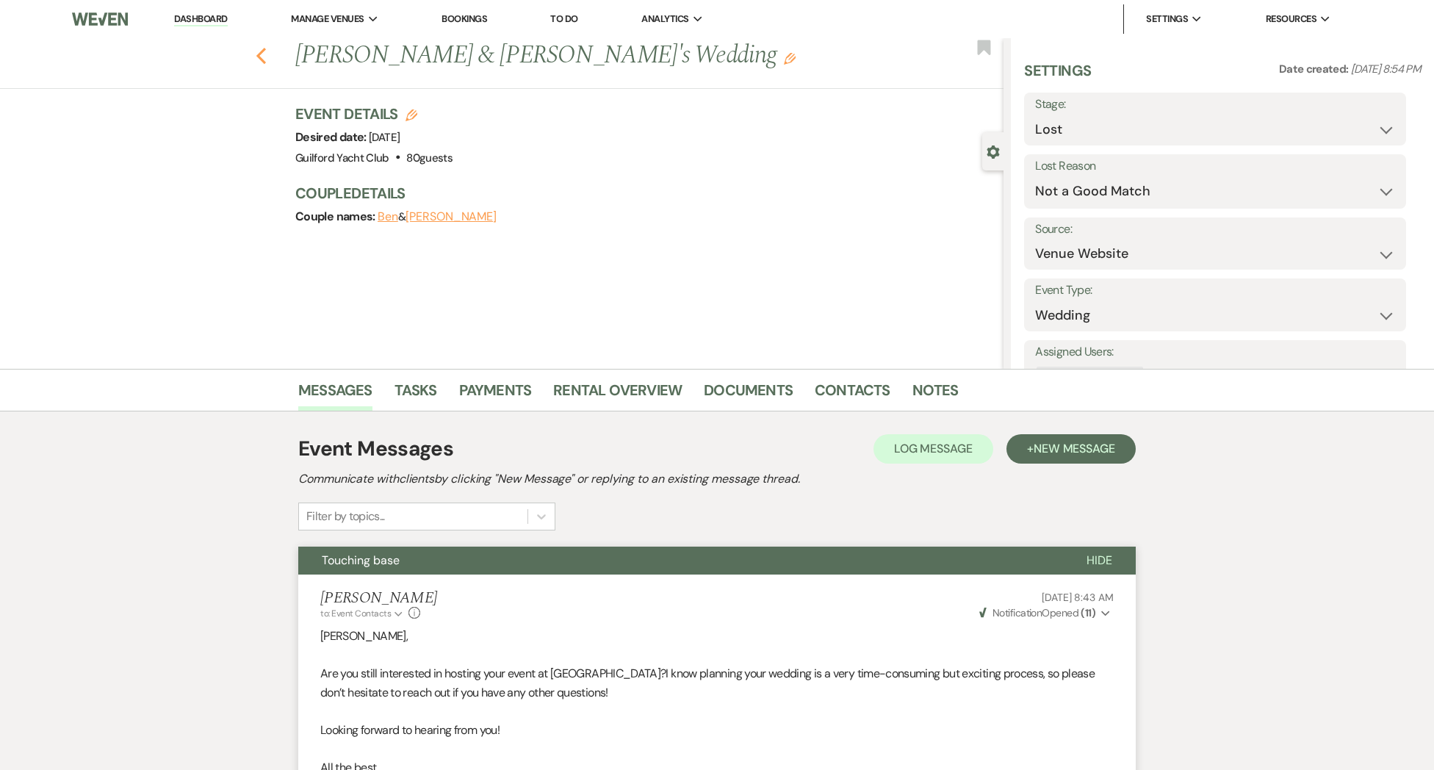
click at [259, 57] on use "button" at bounding box center [261, 56] width 10 height 16
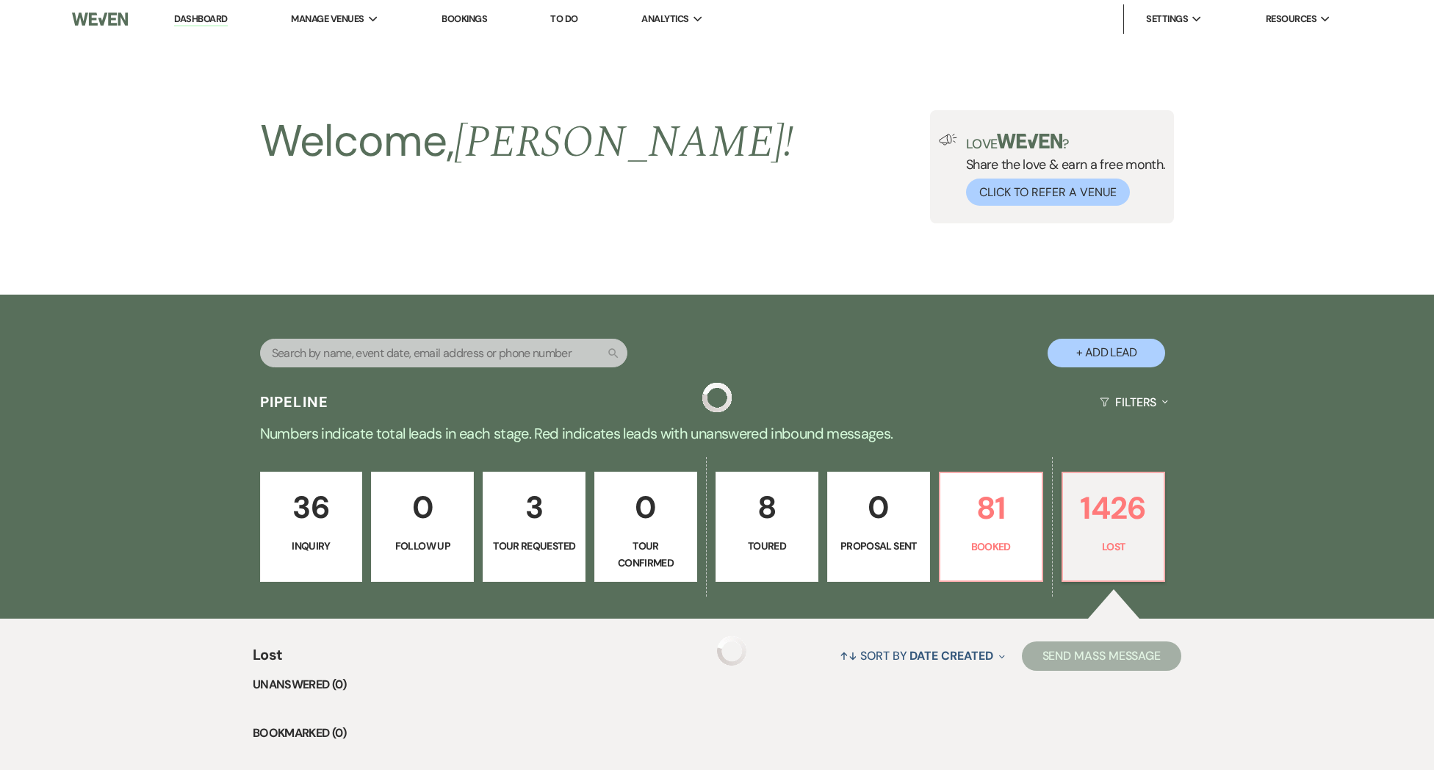
scroll to position [201, 0]
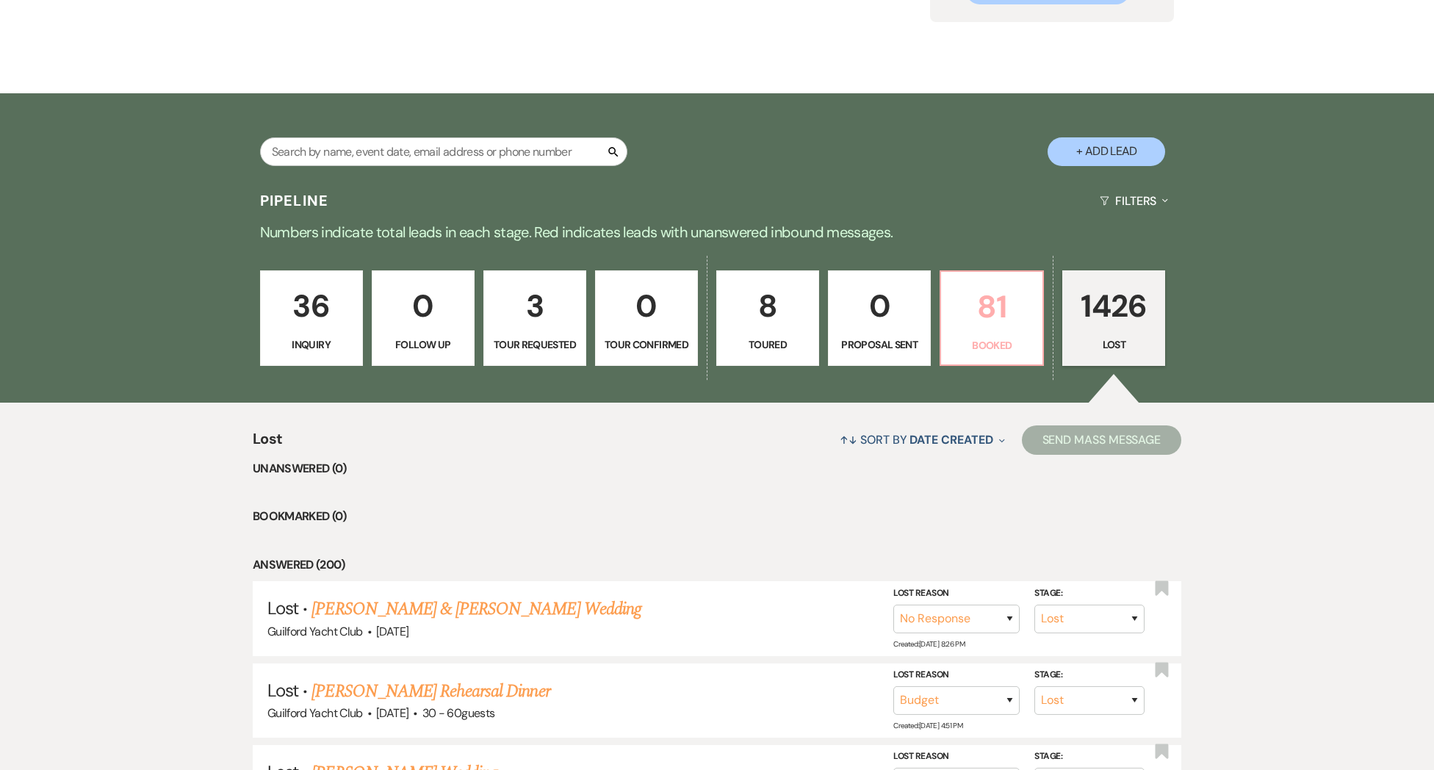
click at [986, 330] on p "81" at bounding box center [992, 306] width 84 height 49
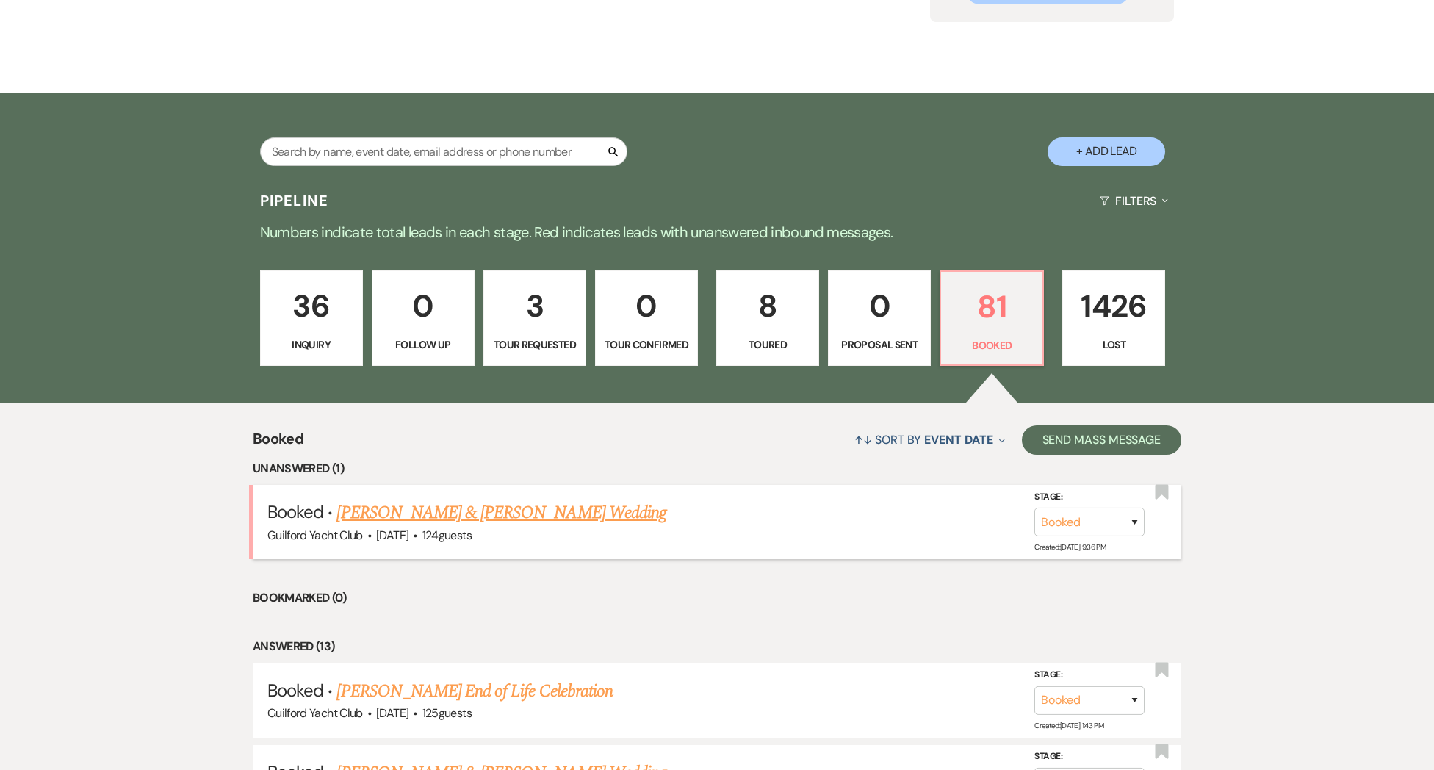
click at [503, 526] on link "Sawyer Conrad & Christen Teskey's Wedding" at bounding box center [501, 513] width 329 height 26
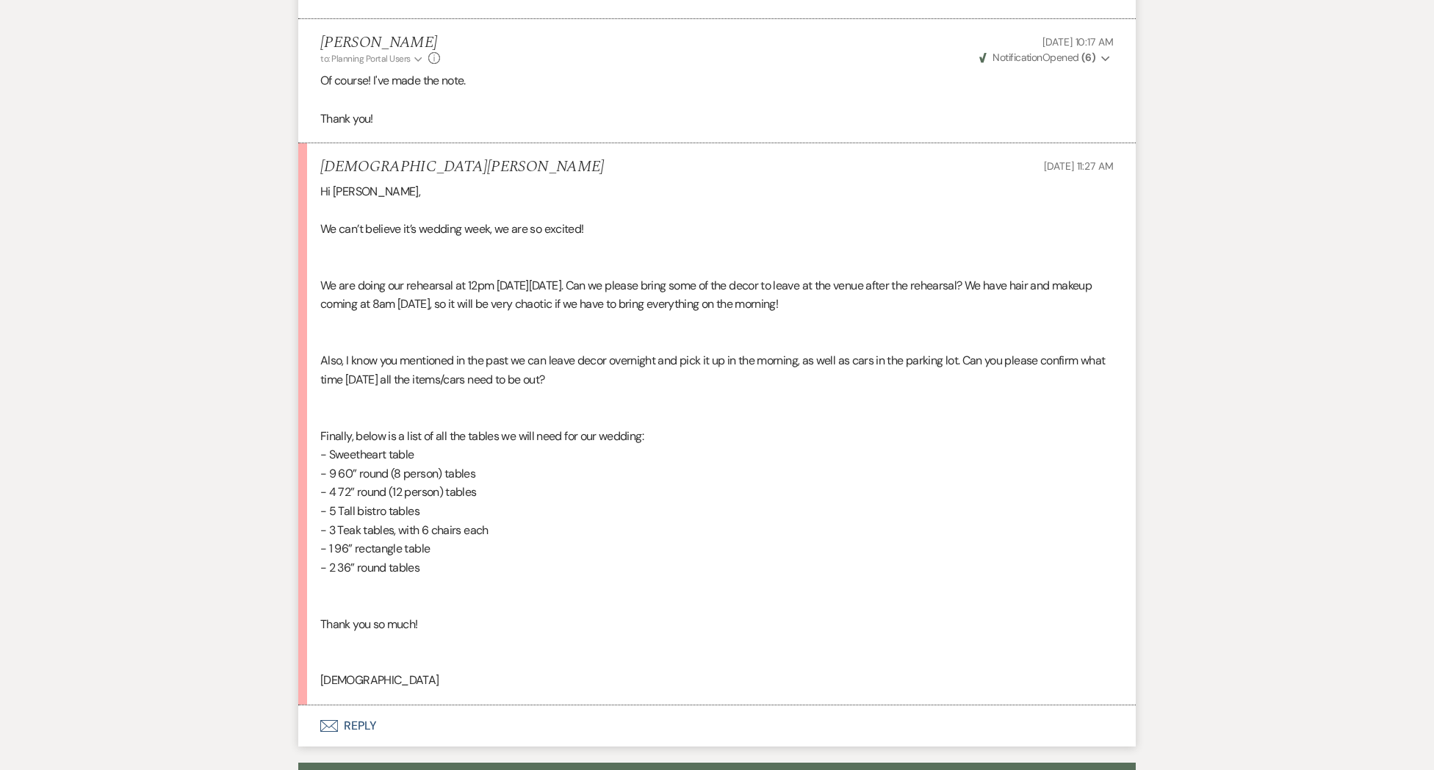
scroll to position [3257, 0]
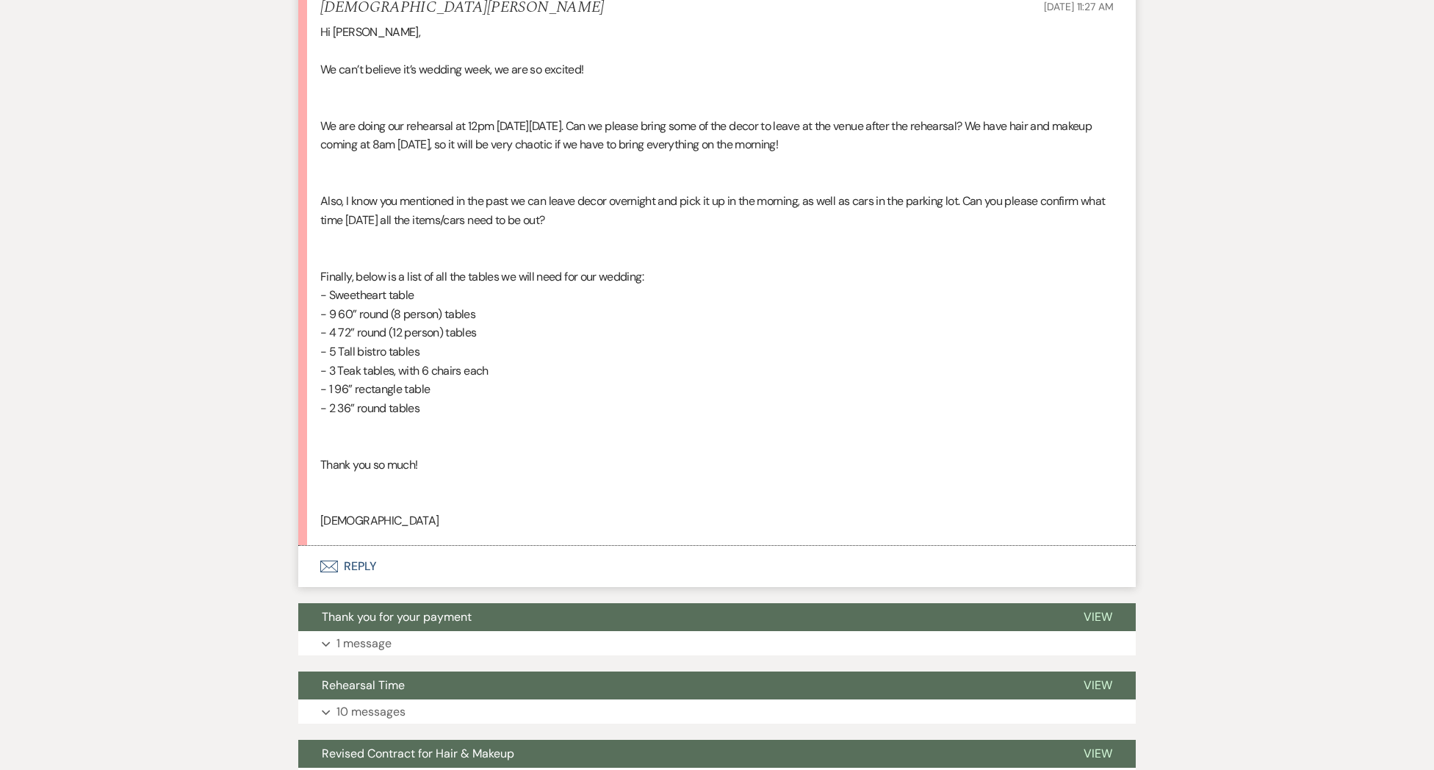
click at [362, 569] on button "Envelope Reply" at bounding box center [717, 566] width 838 height 41
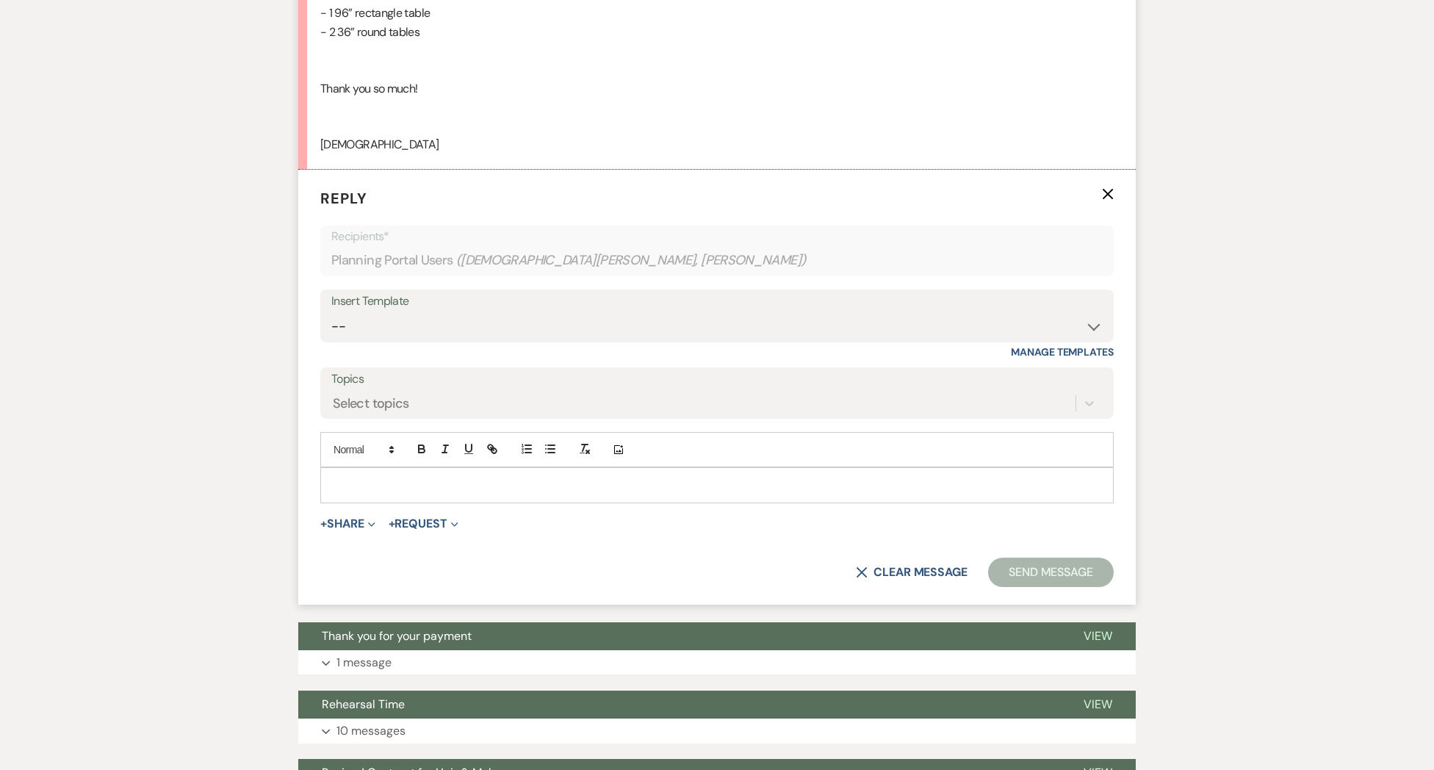
scroll to position [3635, 0]
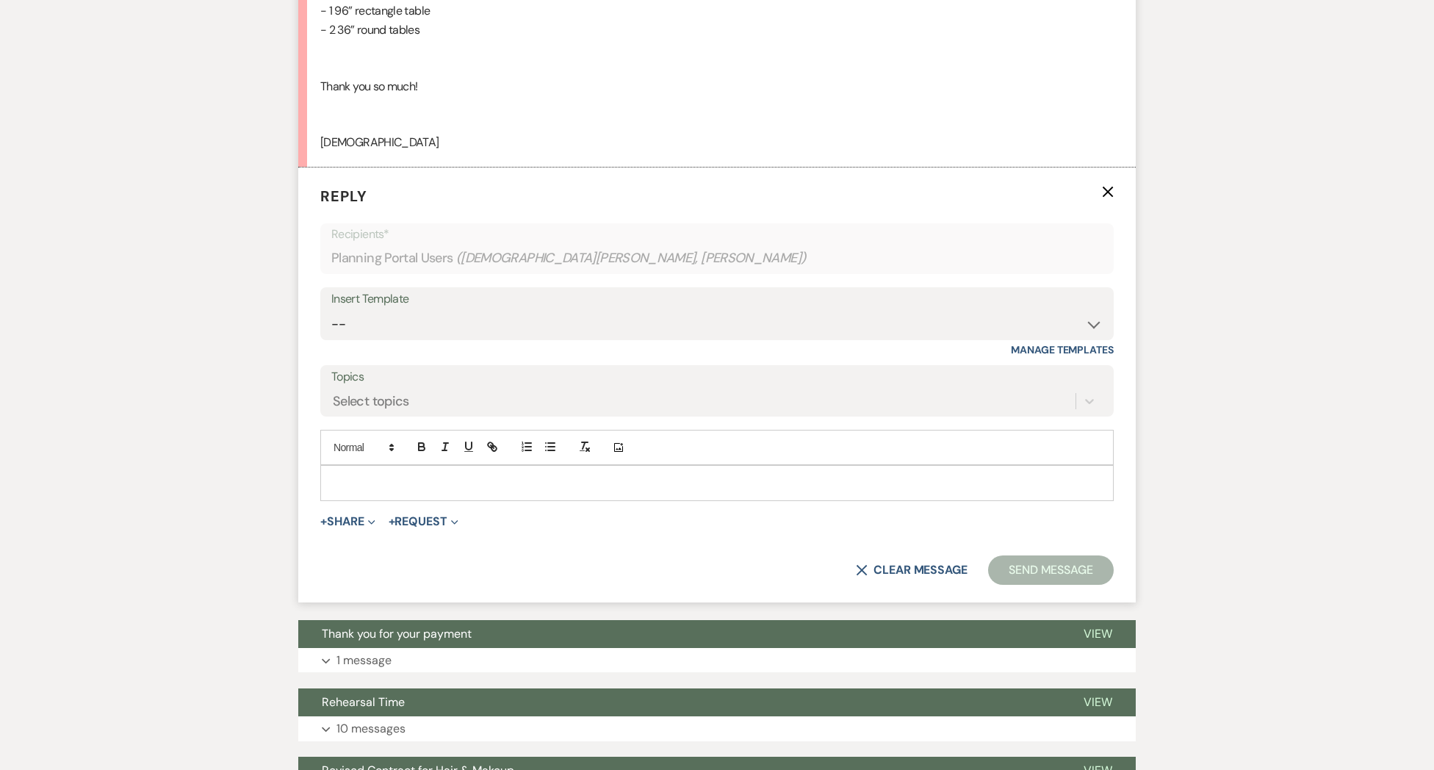
click at [353, 483] on p at bounding box center [717, 483] width 770 height 16
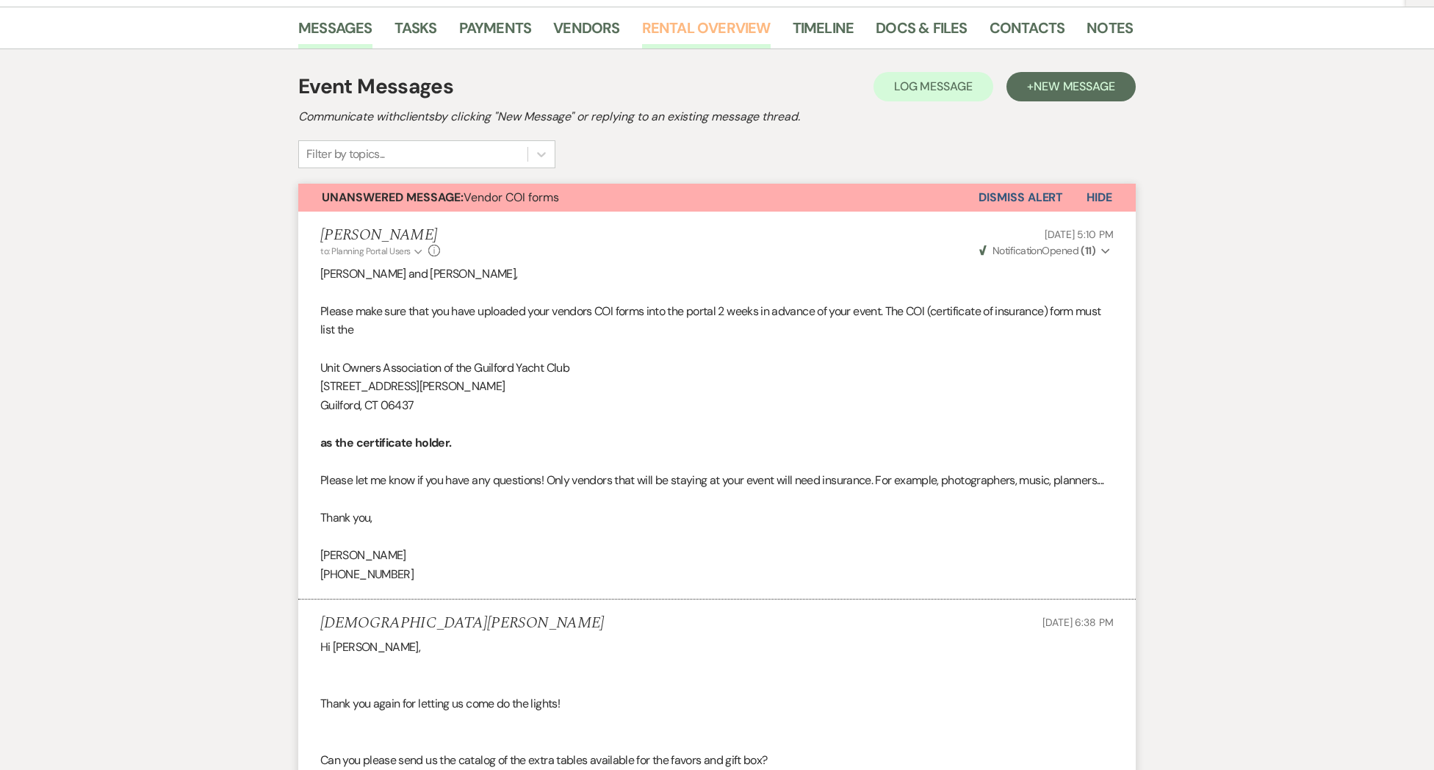
scroll to position [0, 0]
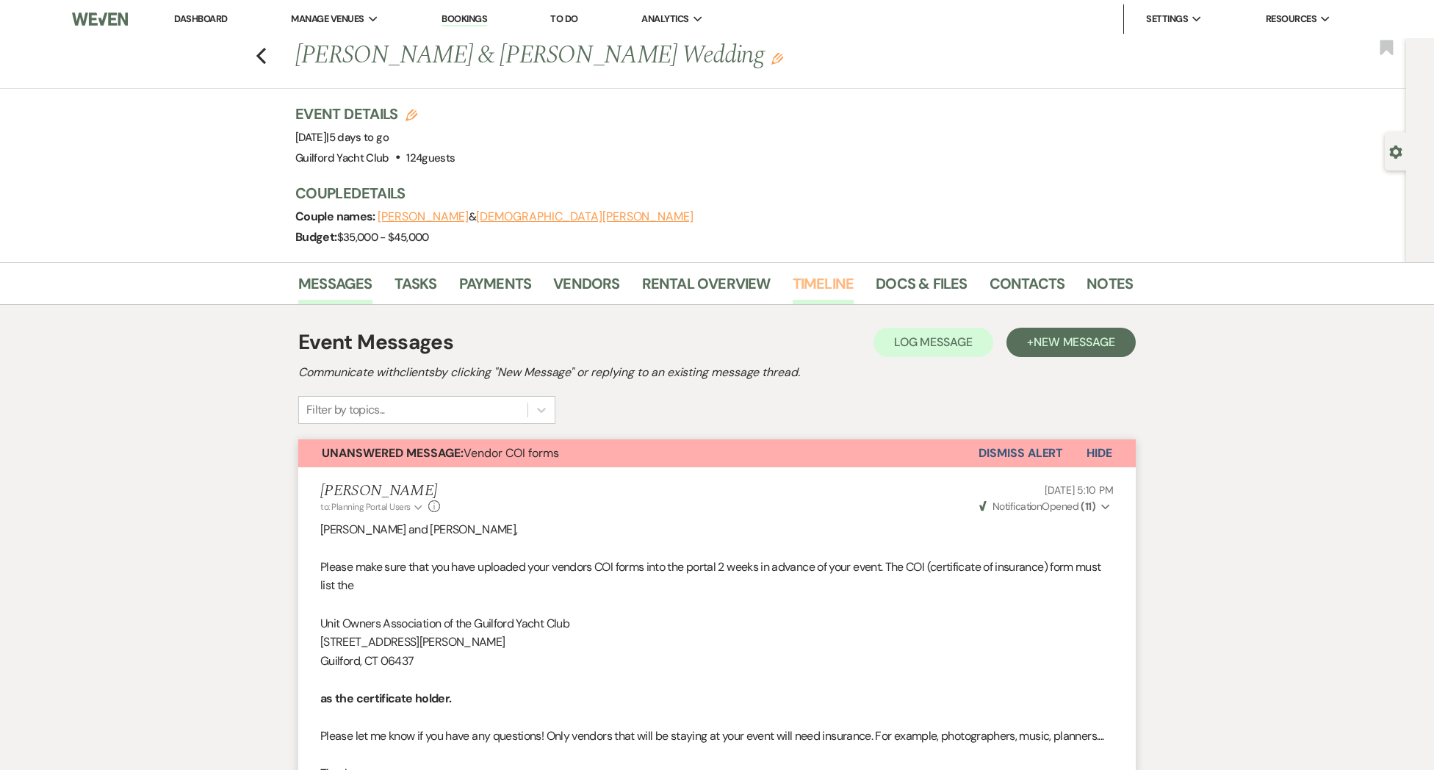
click at [802, 283] on link "Timeline" at bounding box center [824, 288] width 62 height 32
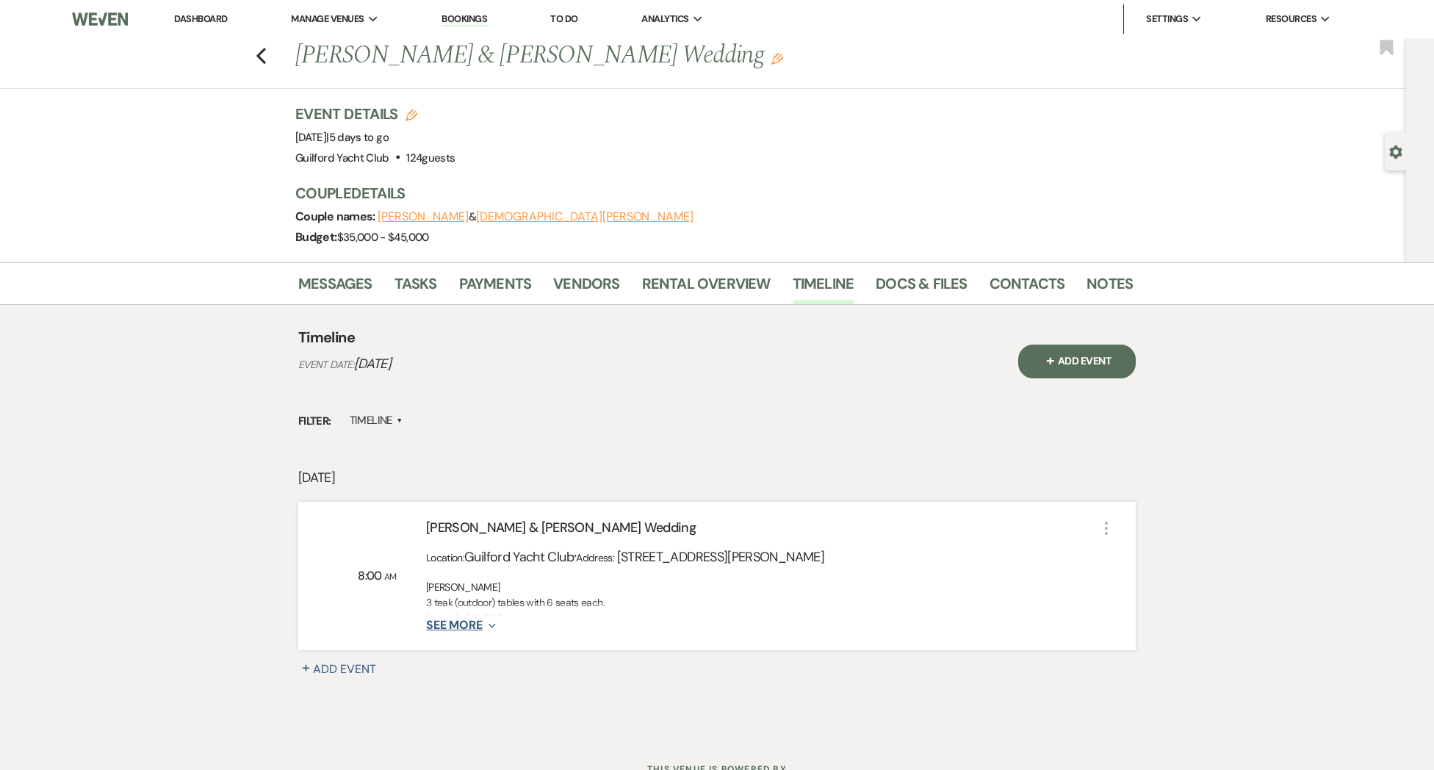
click at [468, 625] on button "See More Expand" at bounding box center [461, 625] width 70 height 12
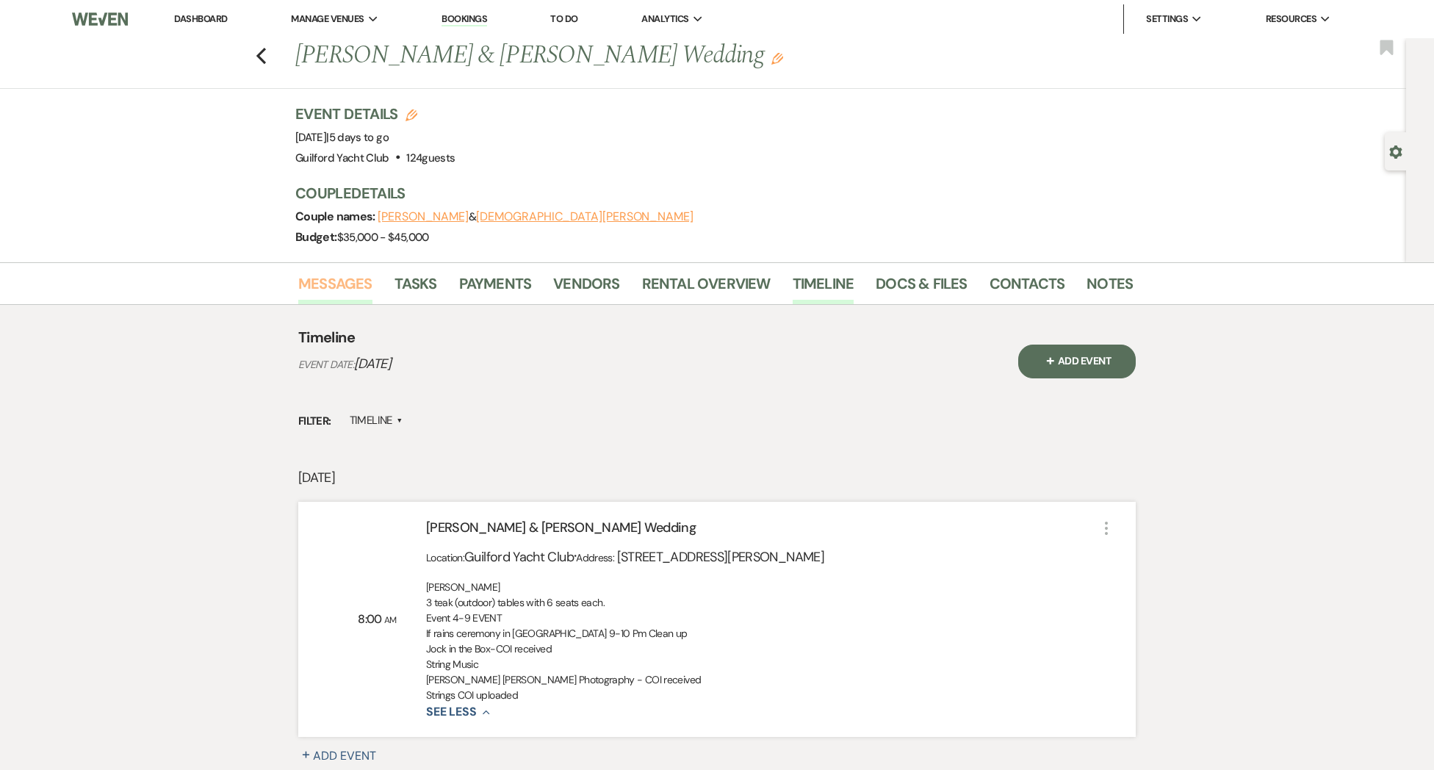
click at [315, 281] on link "Messages" at bounding box center [335, 288] width 74 height 32
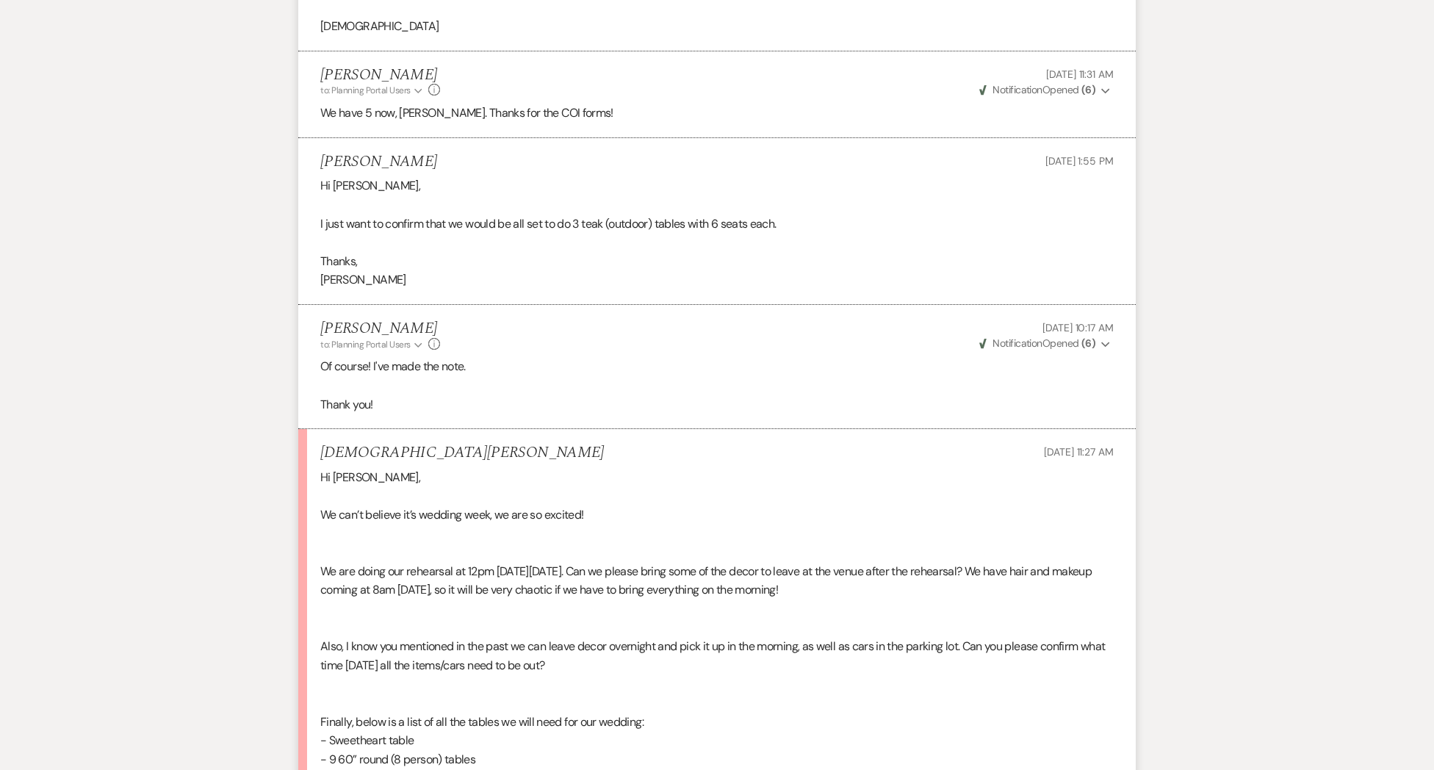
scroll to position [2808, 0]
drag, startPoint x: 576, startPoint y: 228, endPoint x: 807, endPoint y: 223, distance: 230.8
click at [808, 222] on p "I just want to confirm that we would be all set to do 3 teak (outdoor) tables w…" at bounding box center [717, 227] width 794 height 19
copy p "3 teak (outdoor) tables with 6 seats each."
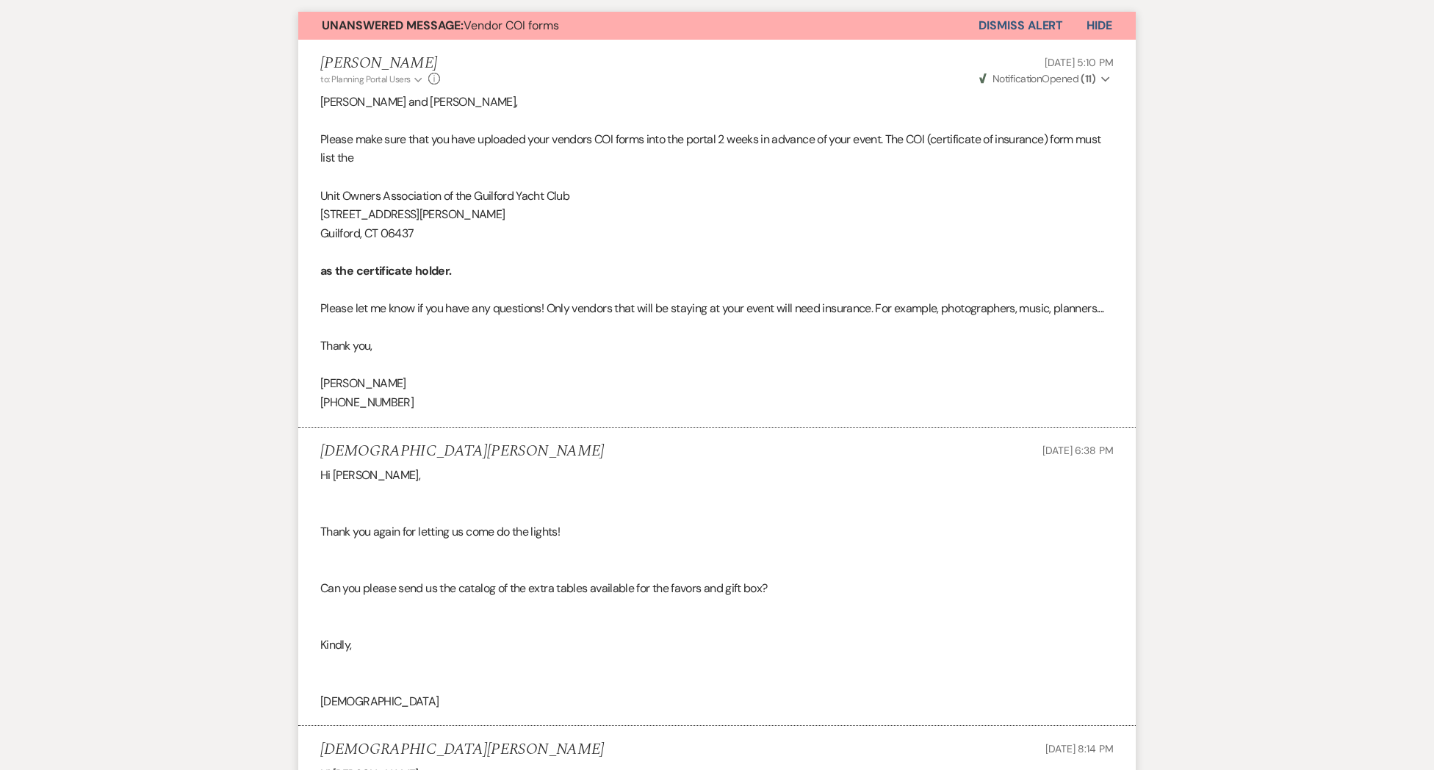
scroll to position [0, 0]
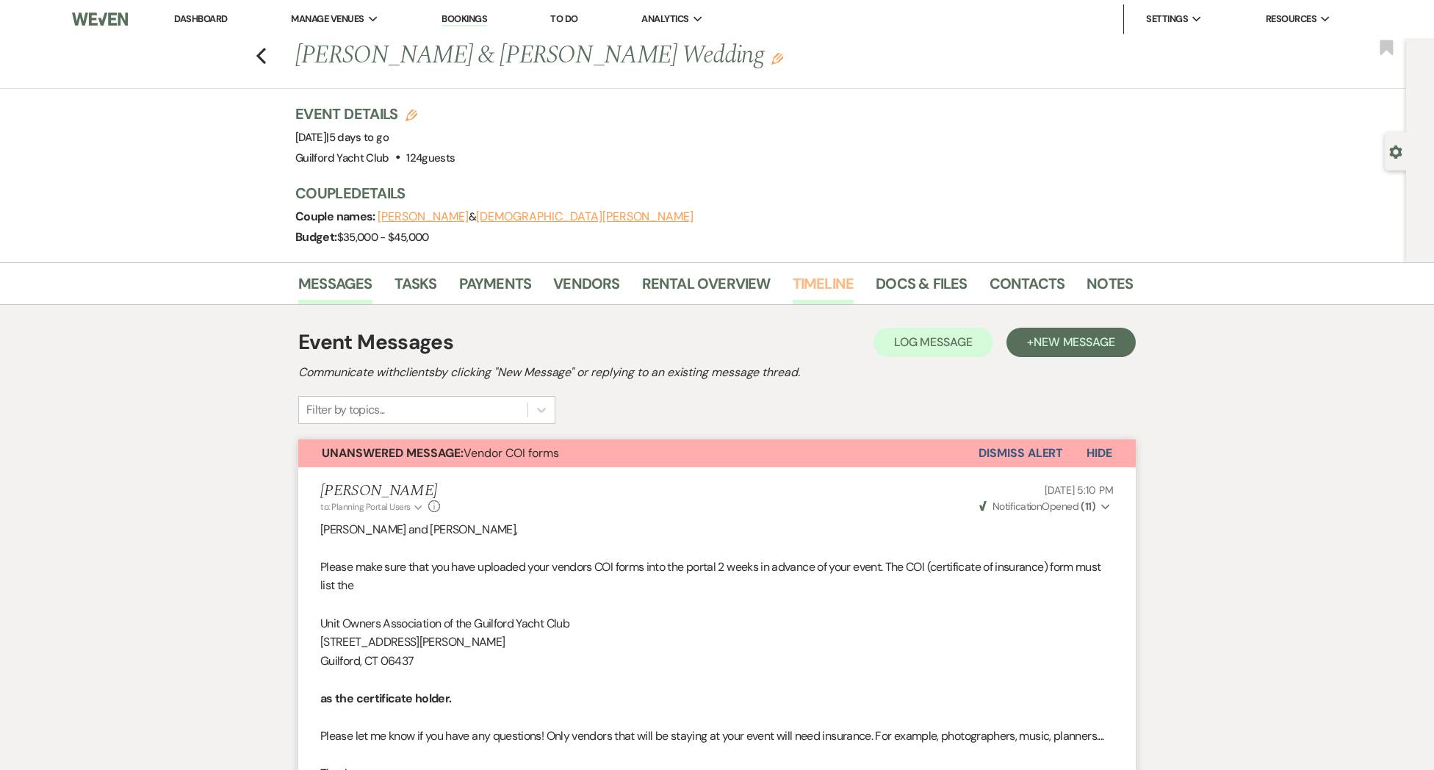
drag, startPoint x: 842, startPoint y: 281, endPoint x: 833, endPoint y: 289, distance: 12.5
click at [841, 281] on link "Timeline" at bounding box center [824, 288] width 62 height 32
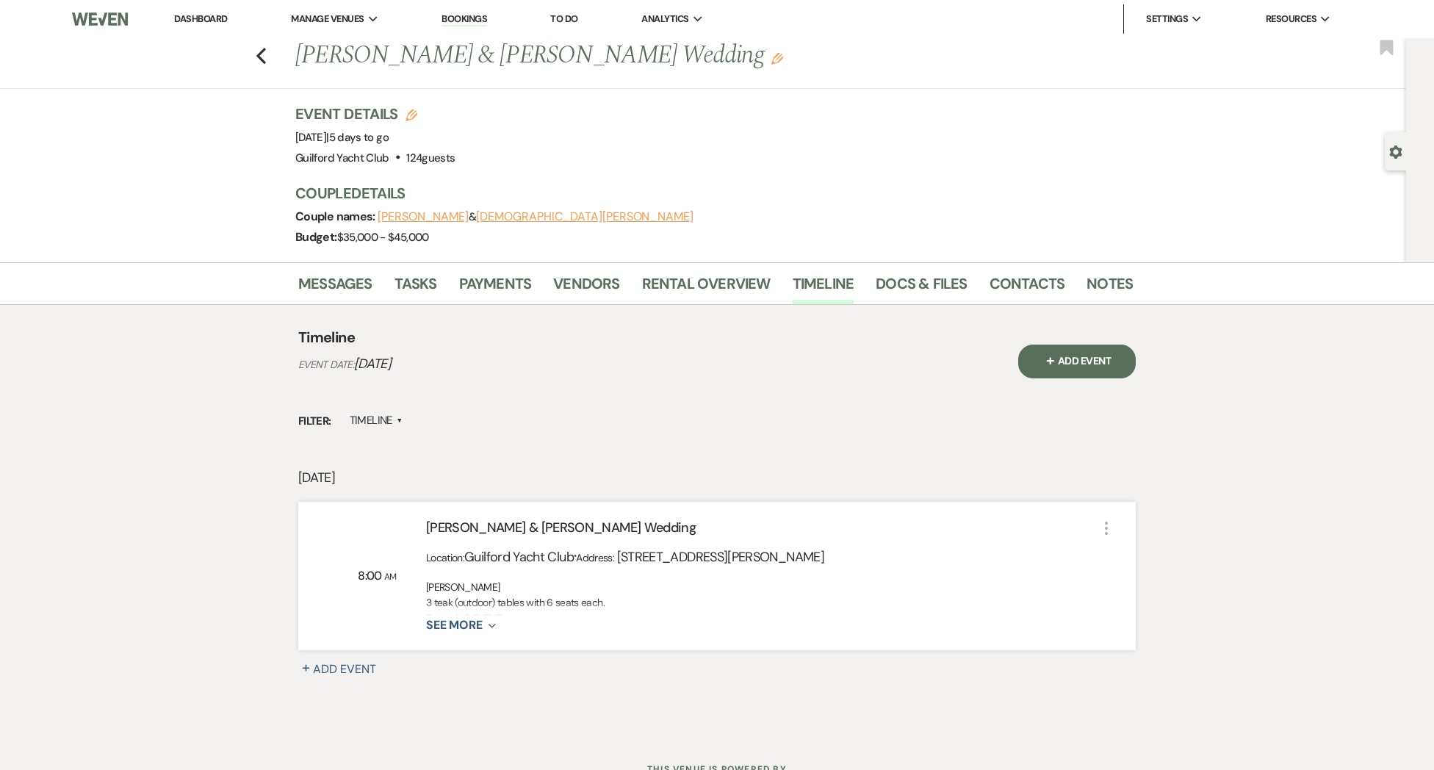
click at [481, 625] on button "See More Expand" at bounding box center [461, 625] width 70 height 12
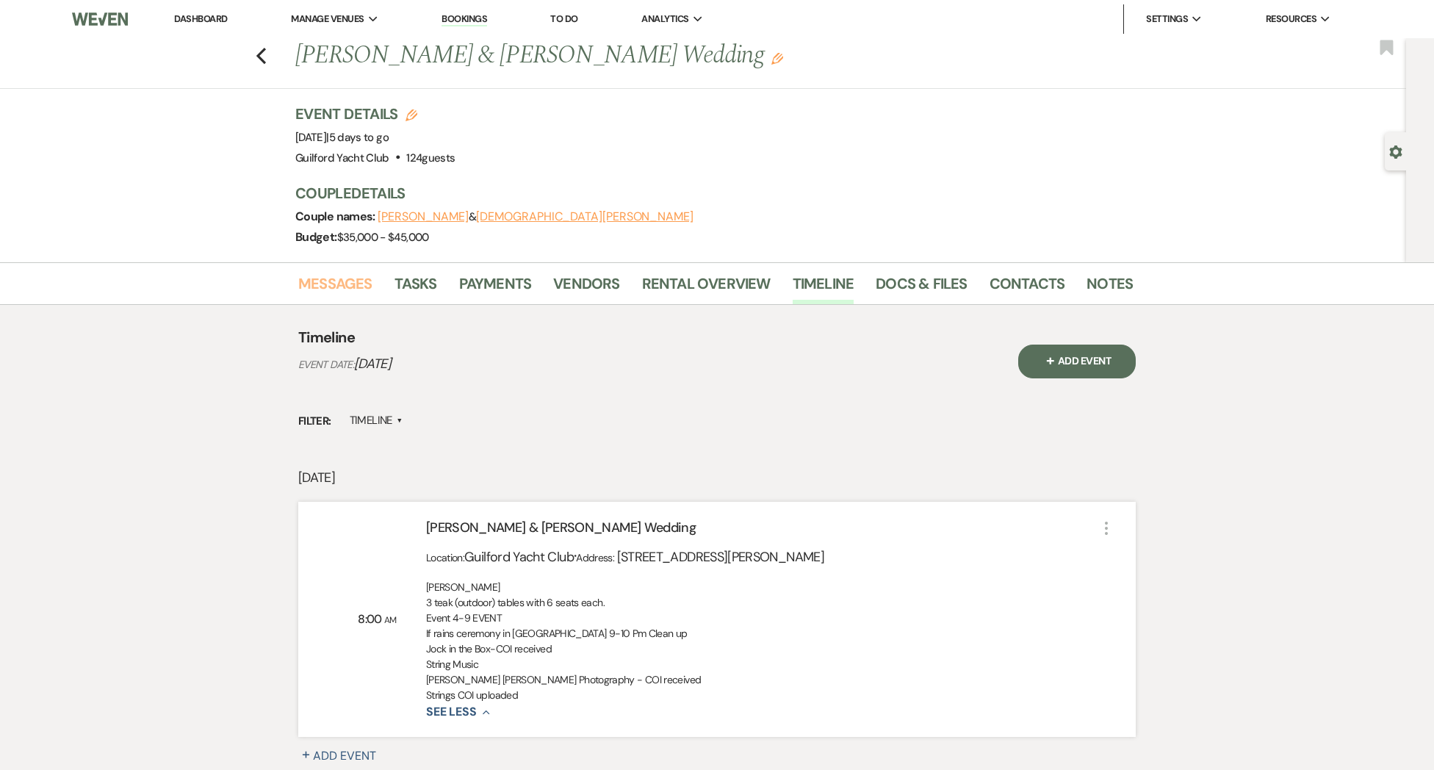
drag, startPoint x: 348, startPoint y: 285, endPoint x: 364, endPoint y: 304, distance: 25.5
click at [348, 286] on link "Messages" at bounding box center [335, 288] width 74 height 32
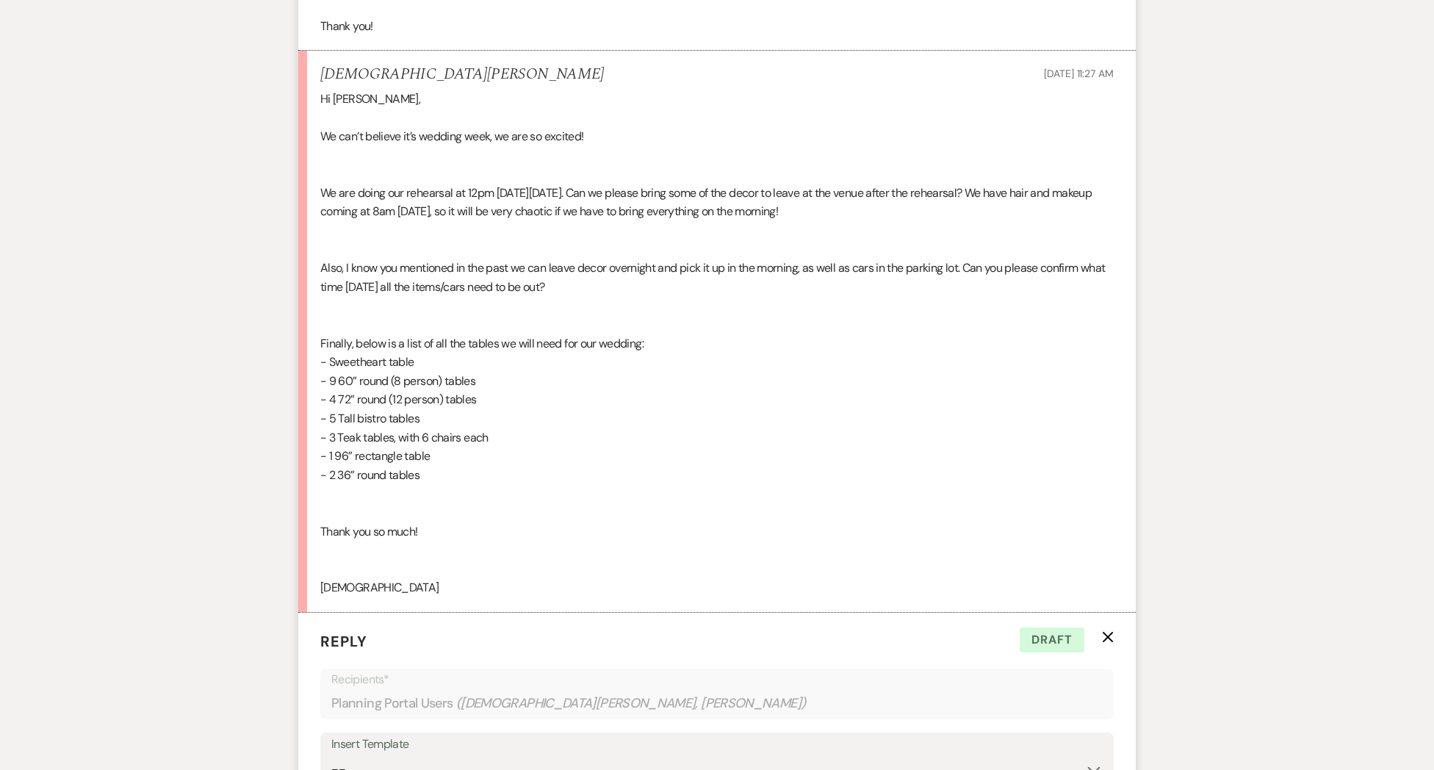
scroll to position [3182, 0]
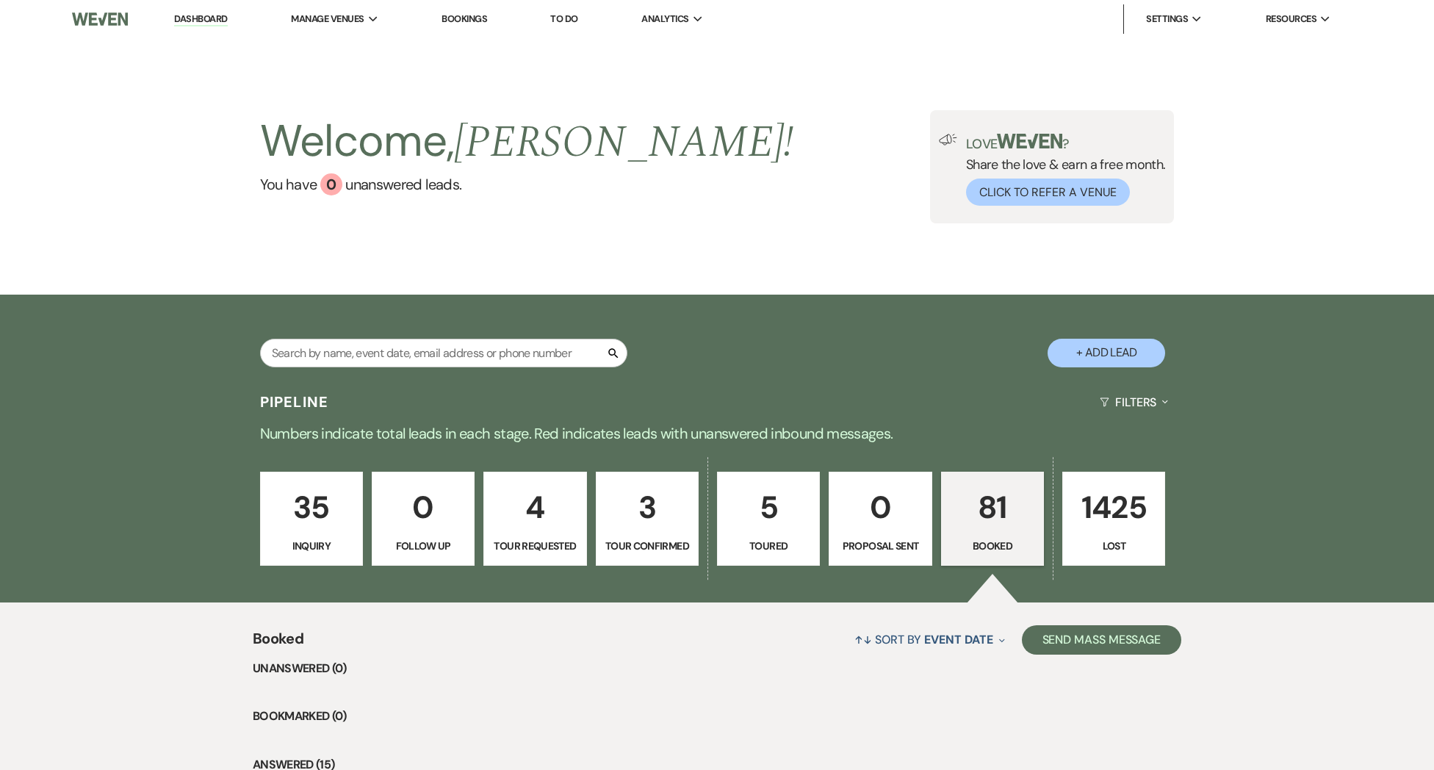
click at [757, 547] on p "Toured" at bounding box center [769, 546] width 84 height 16
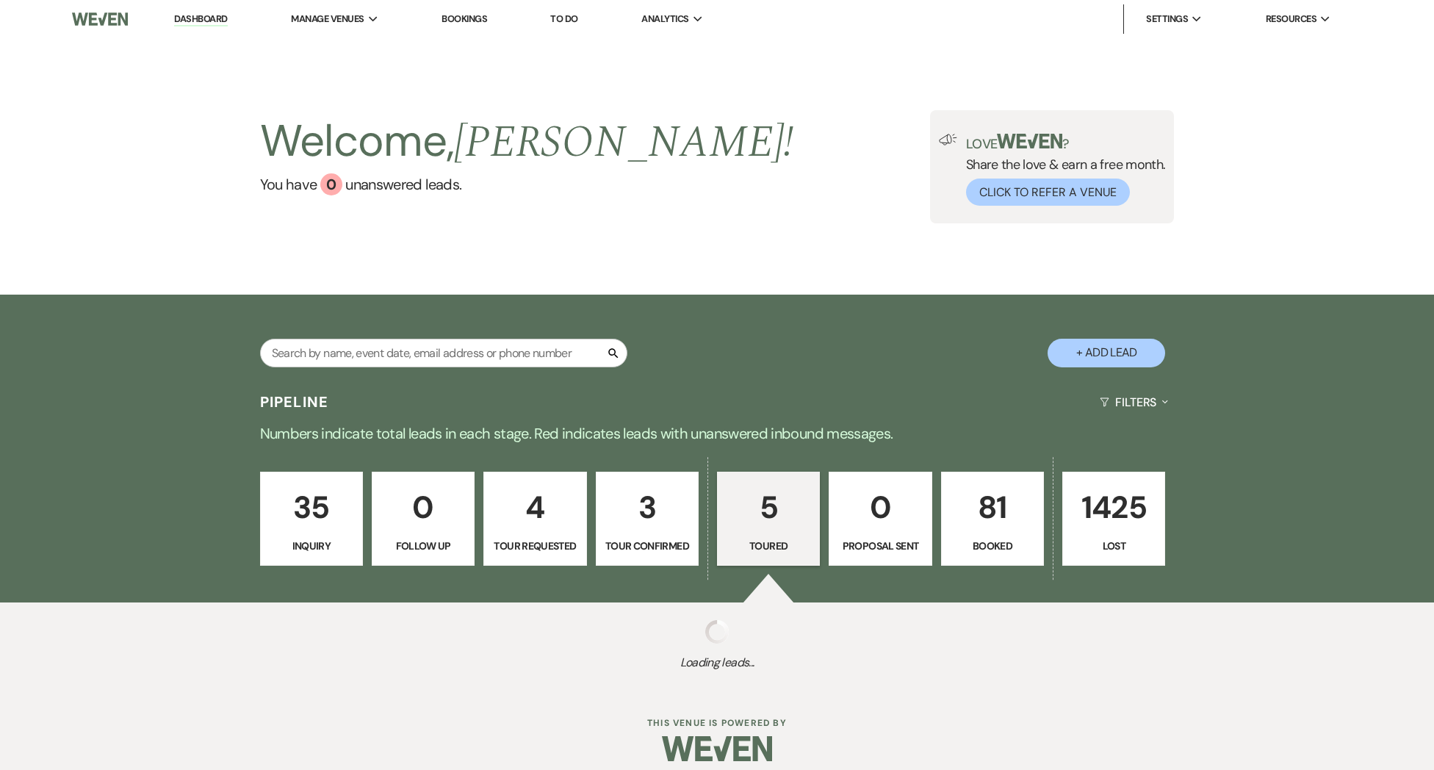
select select "5"
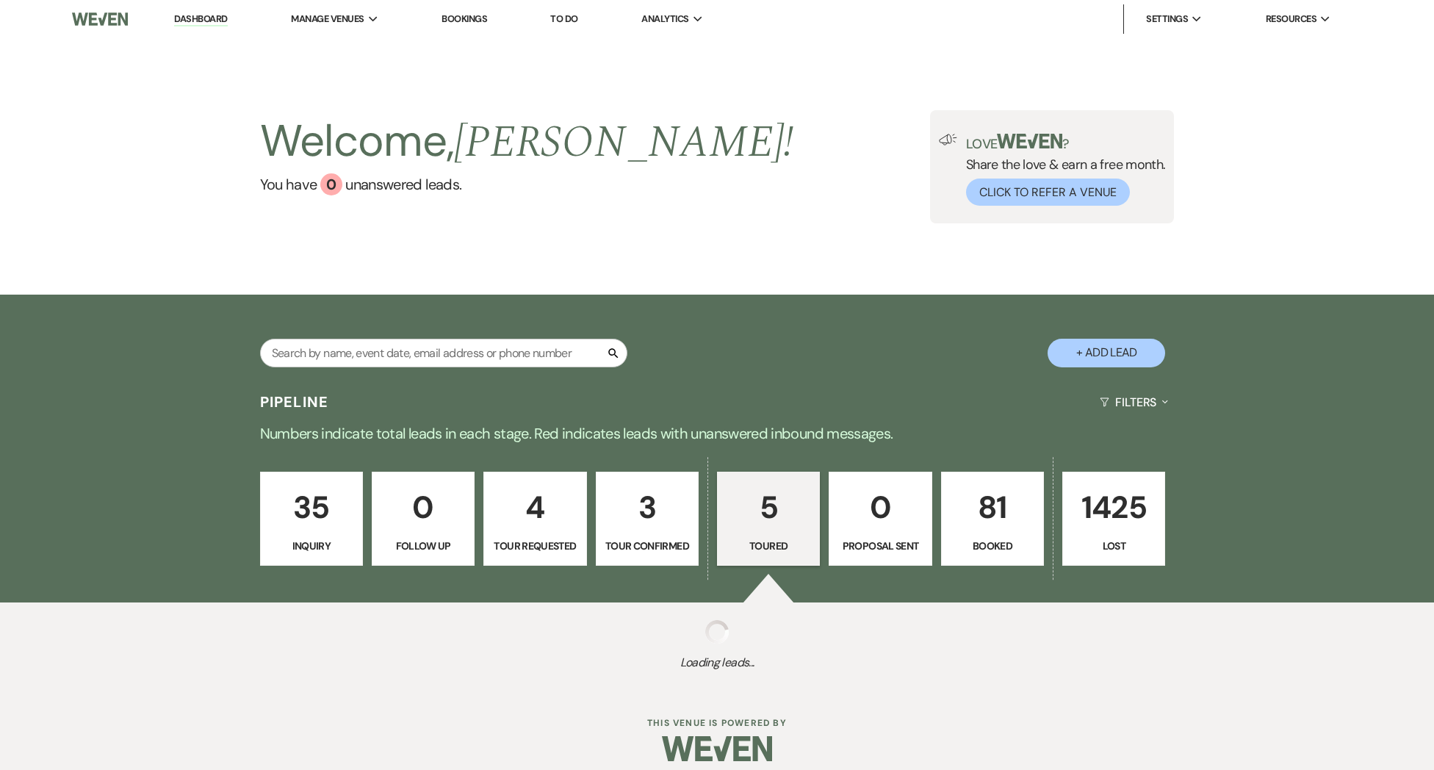
select select "5"
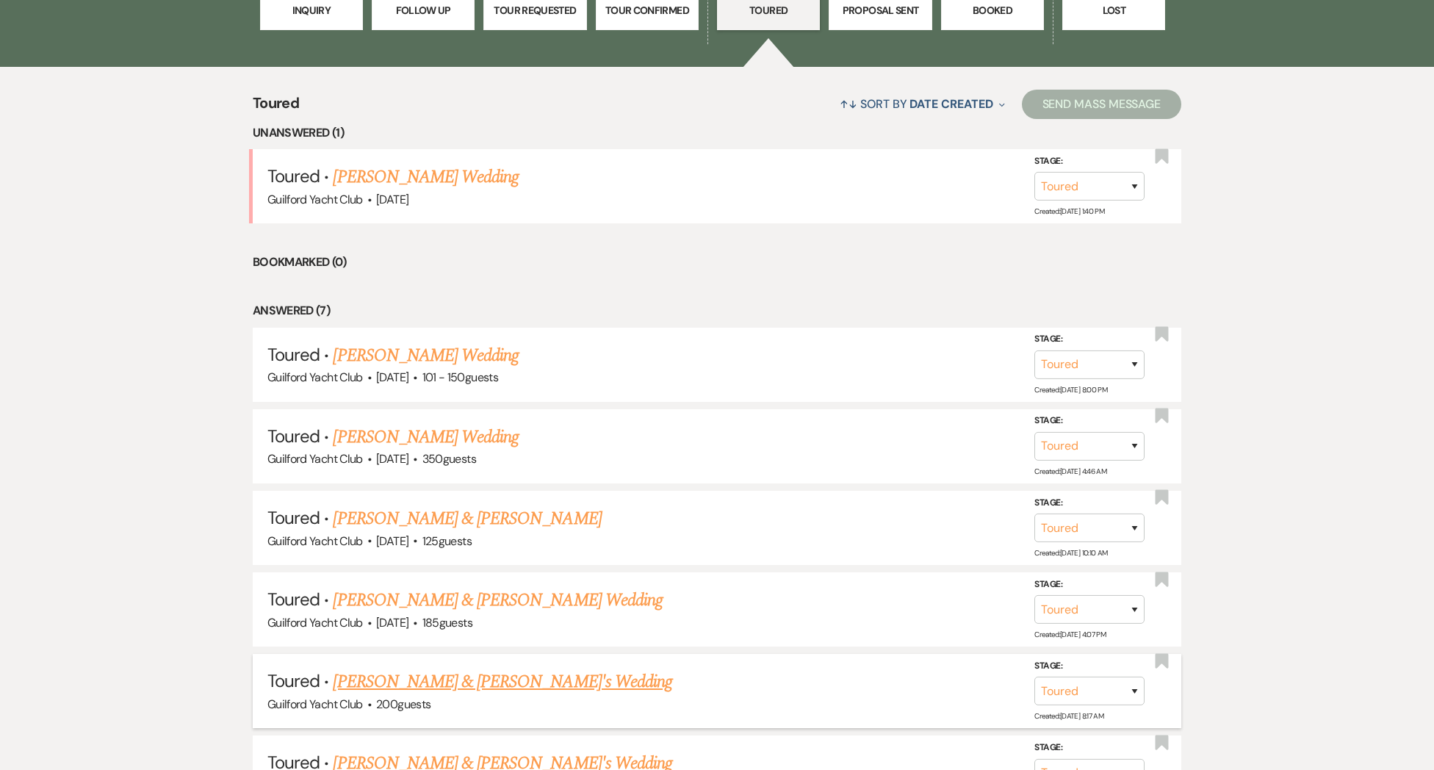
scroll to position [536, 0]
drag, startPoint x: 433, startPoint y: 516, endPoint x: 443, endPoint y: 523, distance: 12.6
click at [432, 516] on link "[PERSON_NAME] & [PERSON_NAME]" at bounding box center [467, 518] width 268 height 26
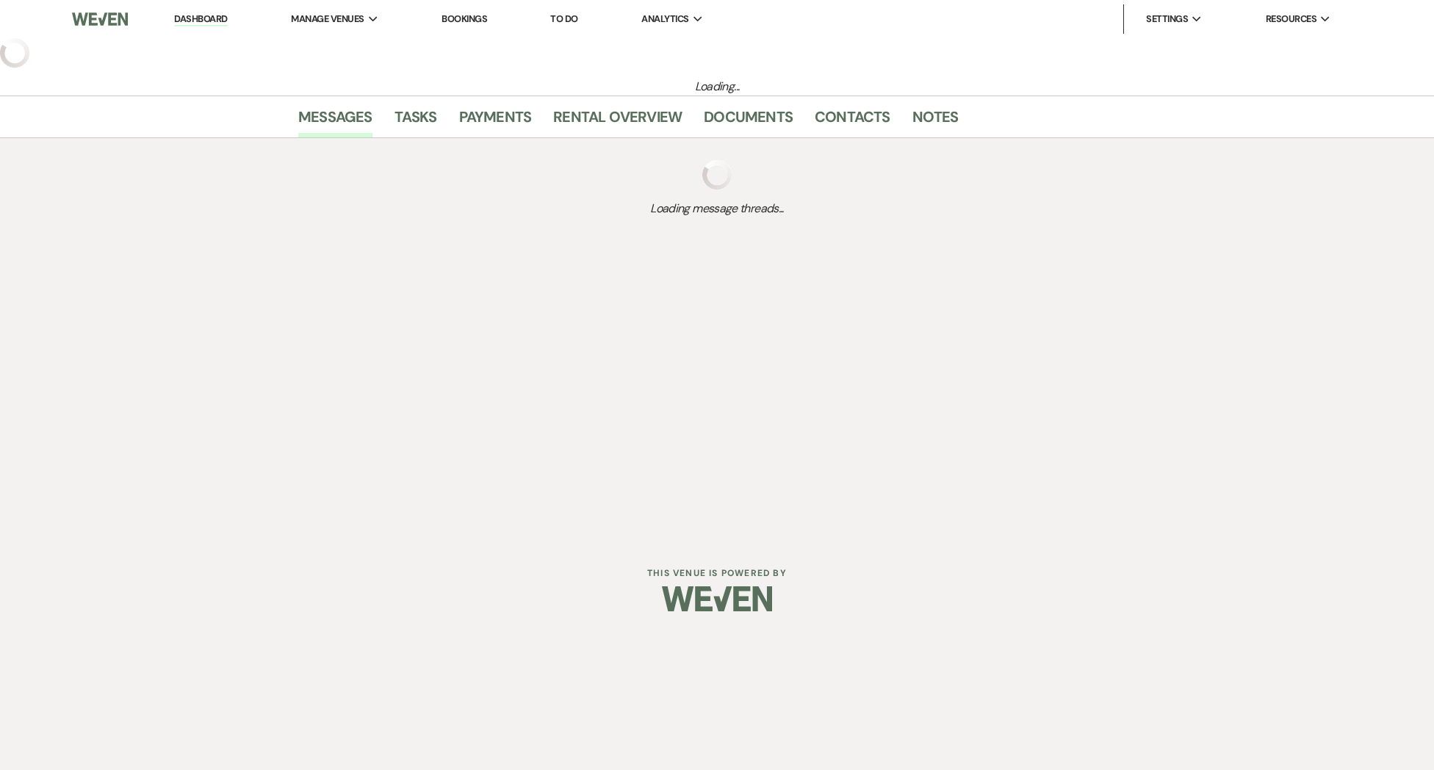
select select "5"
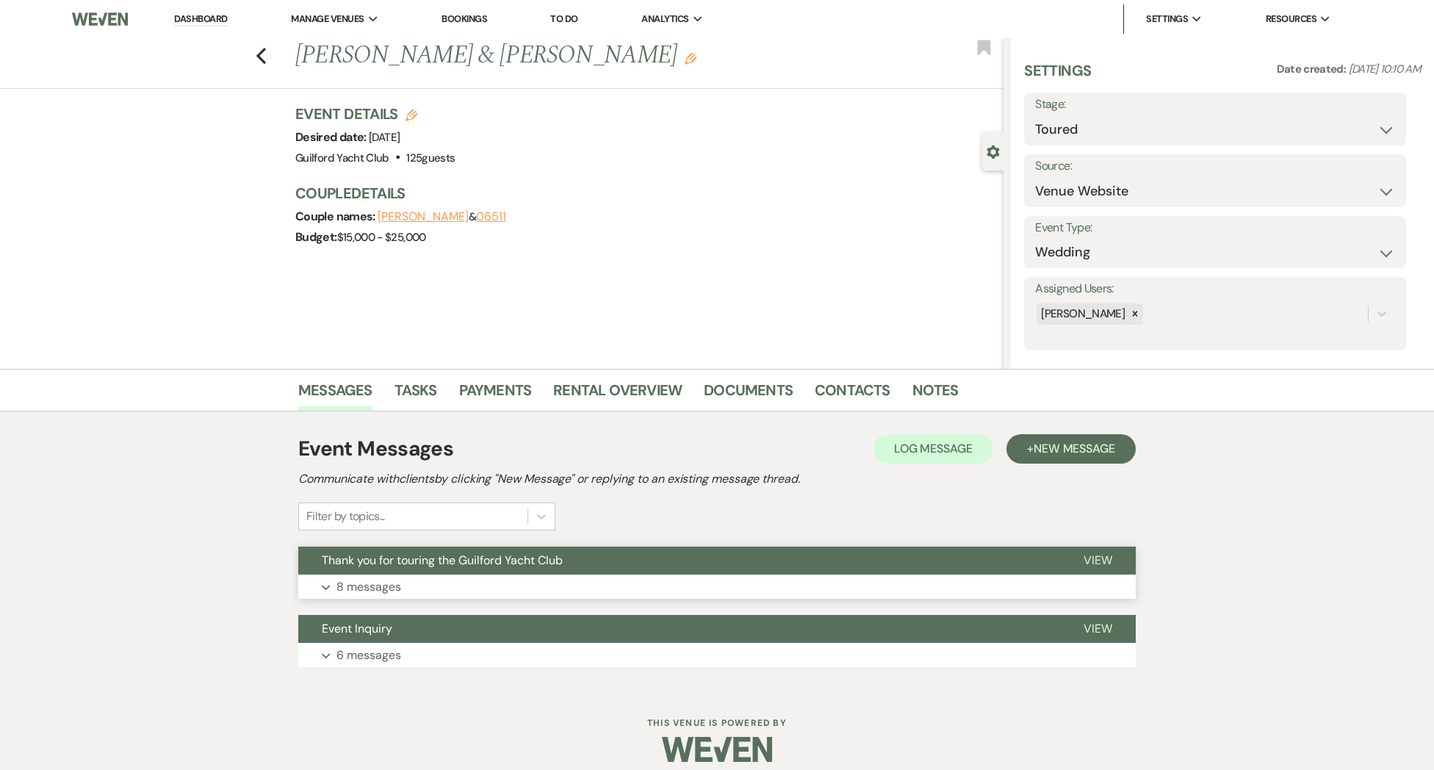
drag, startPoint x: 1092, startPoint y: 560, endPoint x: 955, endPoint y: 561, distance: 136.7
click at [1089, 559] on span "View" at bounding box center [1098, 560] width 29 height 15
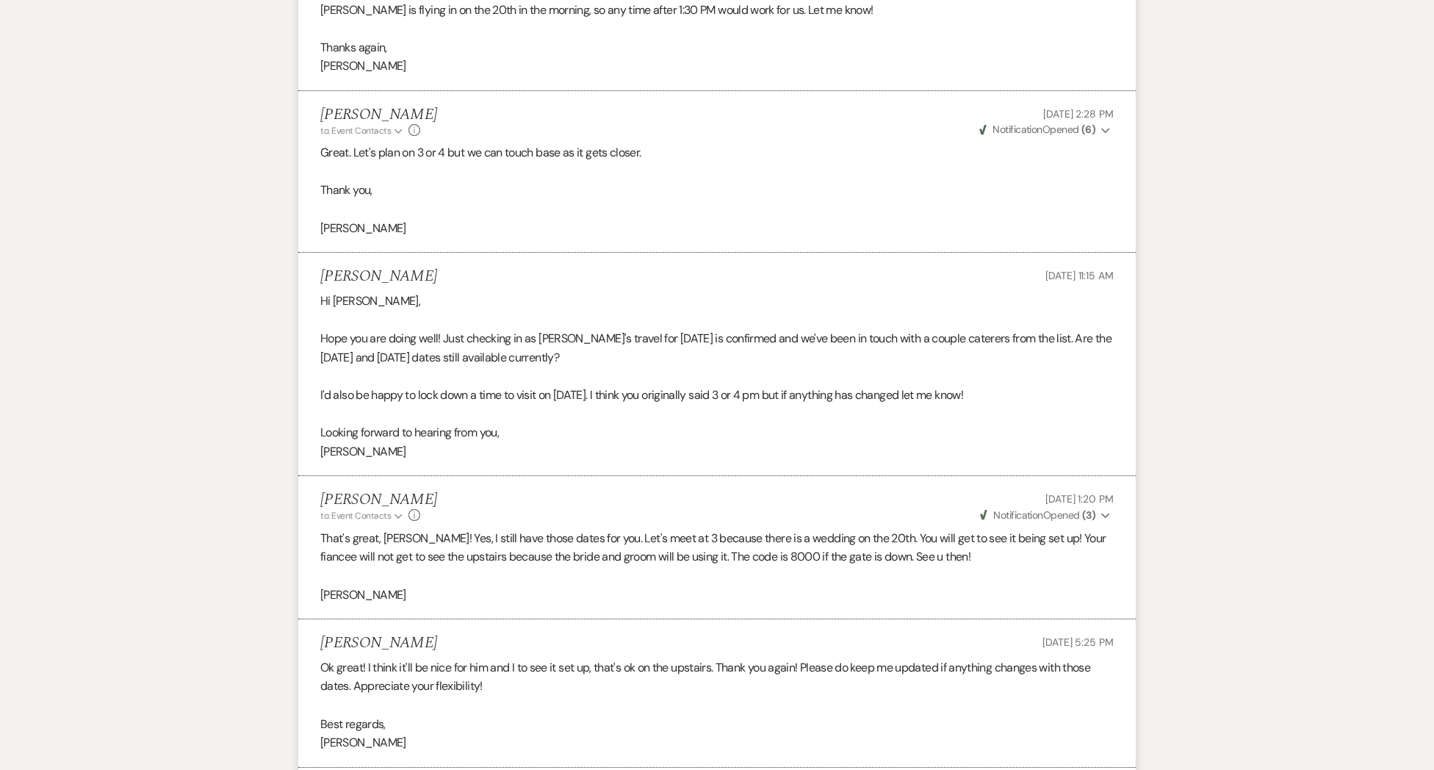
scroll to position [1917, 0]
